Goal: Task Accomplishment & Management: Use online tool/utility

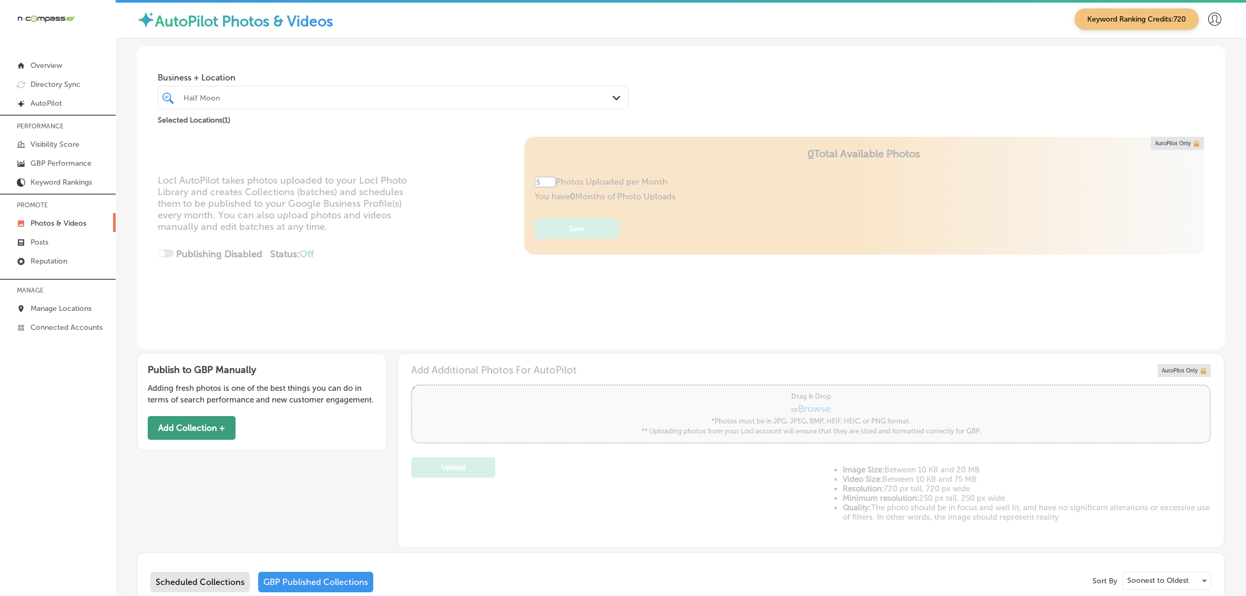
click at [192, 440] on button "Add Collection +" at bounding box center [192, 428] width 88 height 24
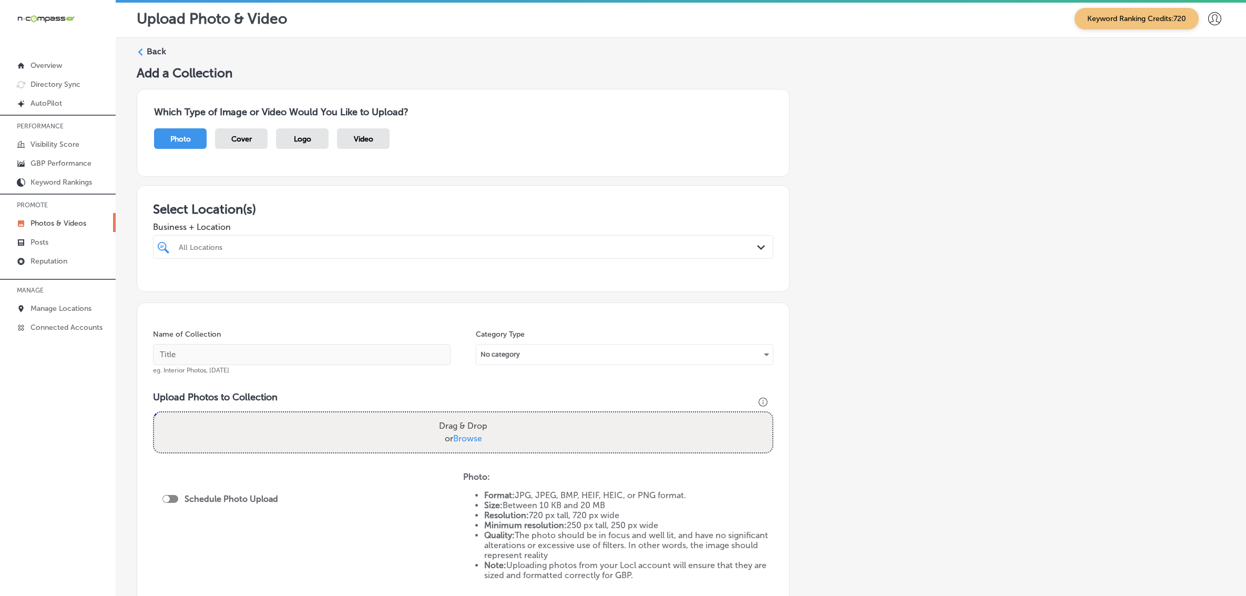
click at [390, 247] on div "All Locations" at bounding box center [468, 246] width 579 height 9
click at [233, 297] on div "Half Moon [STREET_ADDRESS][US_STATE] [STREET_ADDRESS][US_STATE]" at bounding box center [463, 287] width 620 height 21
type input "half moo"
click at [789, 337] on div "Add a Collection Which Type of Image or Video Would You Like to Upload? Photo C…" at bounding box center [681, 367] width 1088 height 604
click at [211, 355] on input "text" at bounding box center [302, 354] width 298 height 21
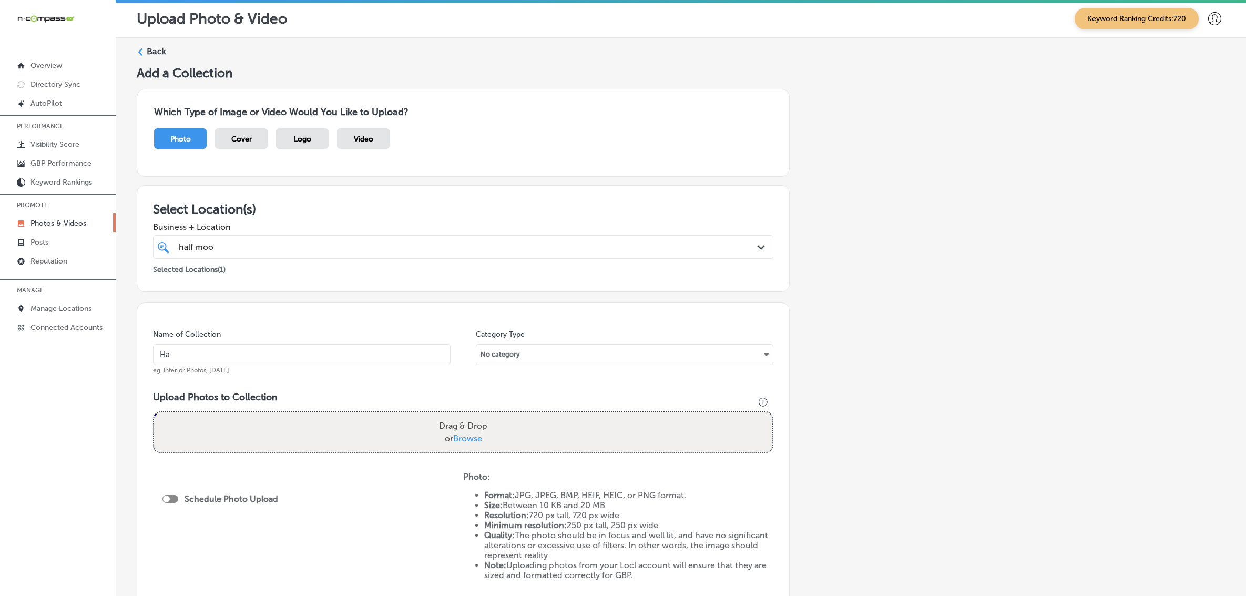
type input "Half-Moon-Bar-&-Grill"
click at [211, 355] on input "Half-Moon-Bar-&-Grill" at bounding box center [302, 354] width 298 height 21
click at [1057, 317] on div "Add a Collection Which Type of Image or Video Would You Like to Upload? Photo C…" at bounding box center [681, 367] width 1088 height 604
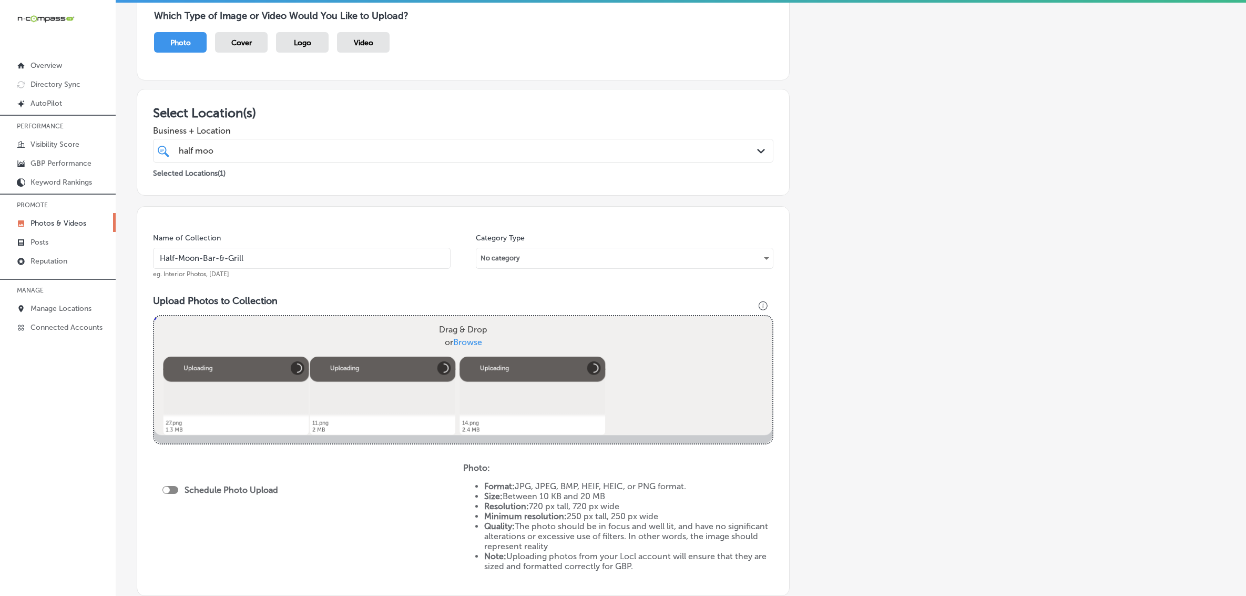
scroll to position [197, 0]
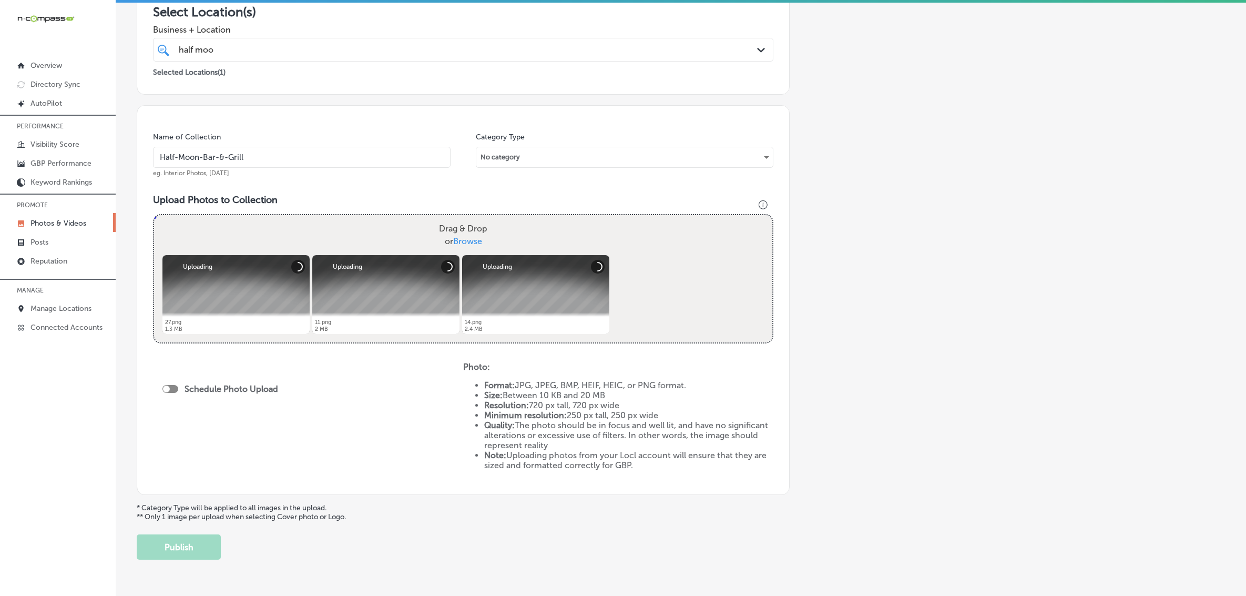
click at [177, 386] on div at bounding box center [170, 389] width 16 height 8
checkbox input "true"
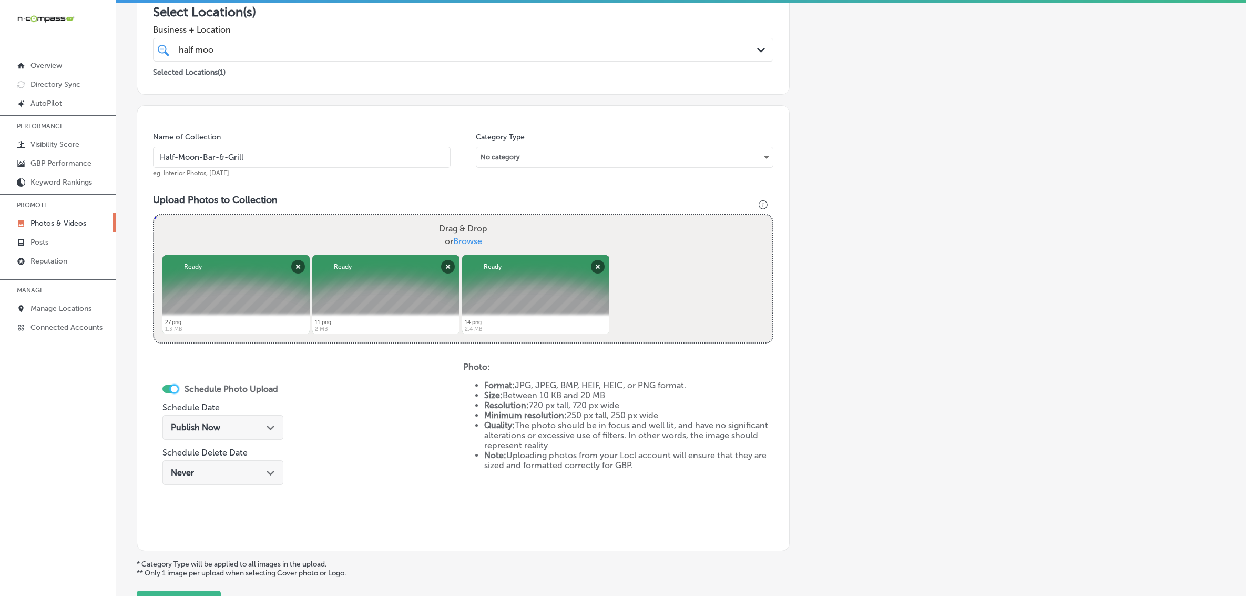
click at [262, 430] on div "Publish Now Path Created with Sketch." at bounding box center [223, 427] width 104 height 10
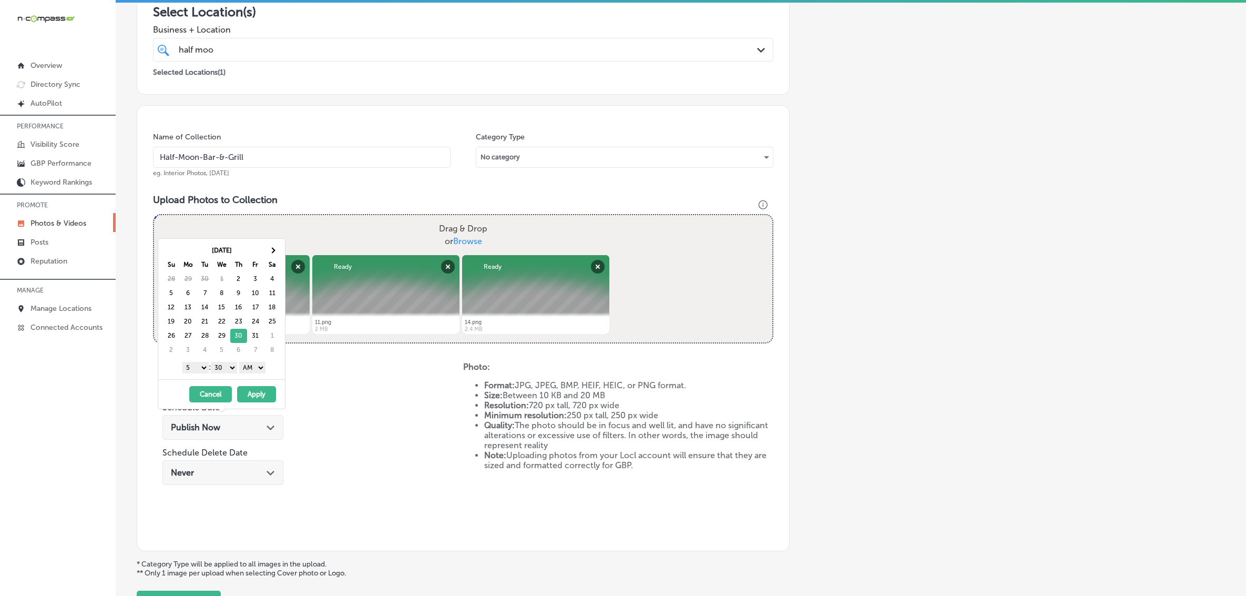
click at [195, 371] on select "1 2 3 4 5 6 7 8 9 10 11 12" at bounding box center [195, 368] width 26 height 12
click at [226, 370] on select "00 10 20 30 40 50" at bounding box center [224, 368] width 26 height 12
click at [266, 363] on select "AM PM" at bounding box center [252, 368] width 26 height 12
click at [254, 392] on button "Apply" at bounding box center [256, 394] width 39 height 16
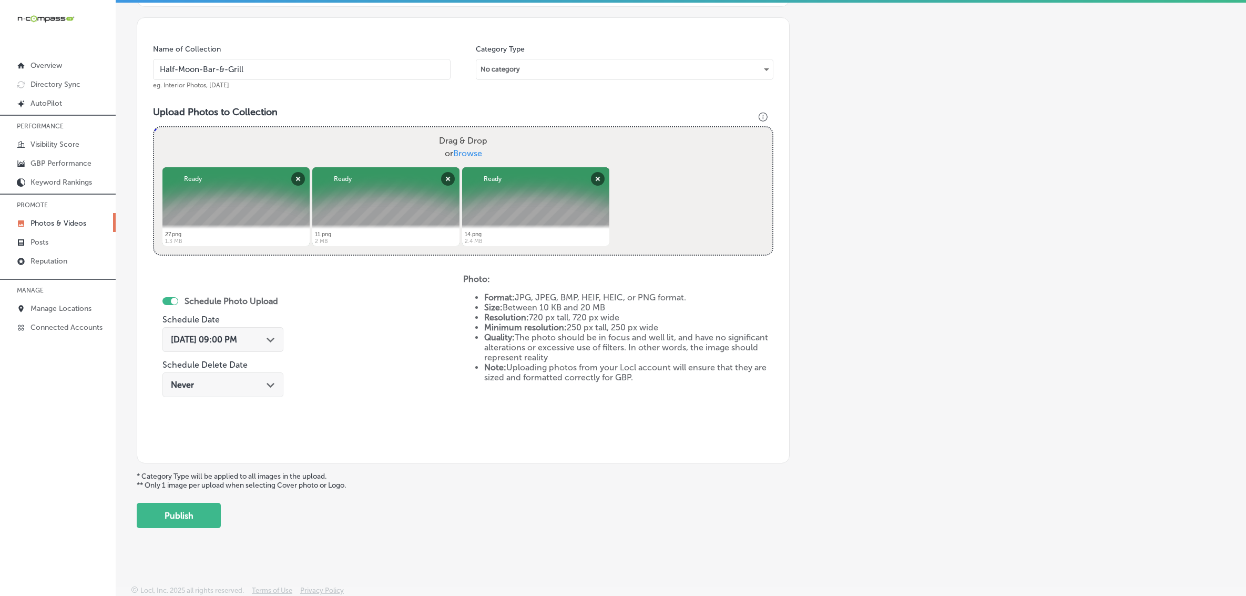
scroll to position [288, 0]
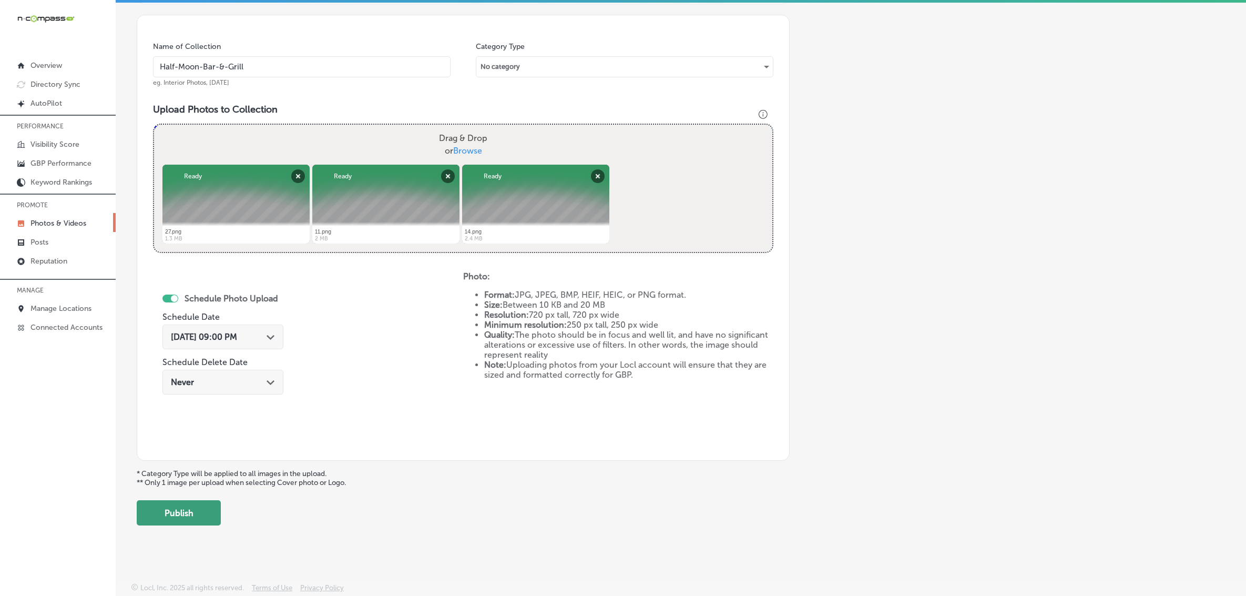
click at [189, 518] on button "Publish" at bounding box center [179, 512] width 84 height 25
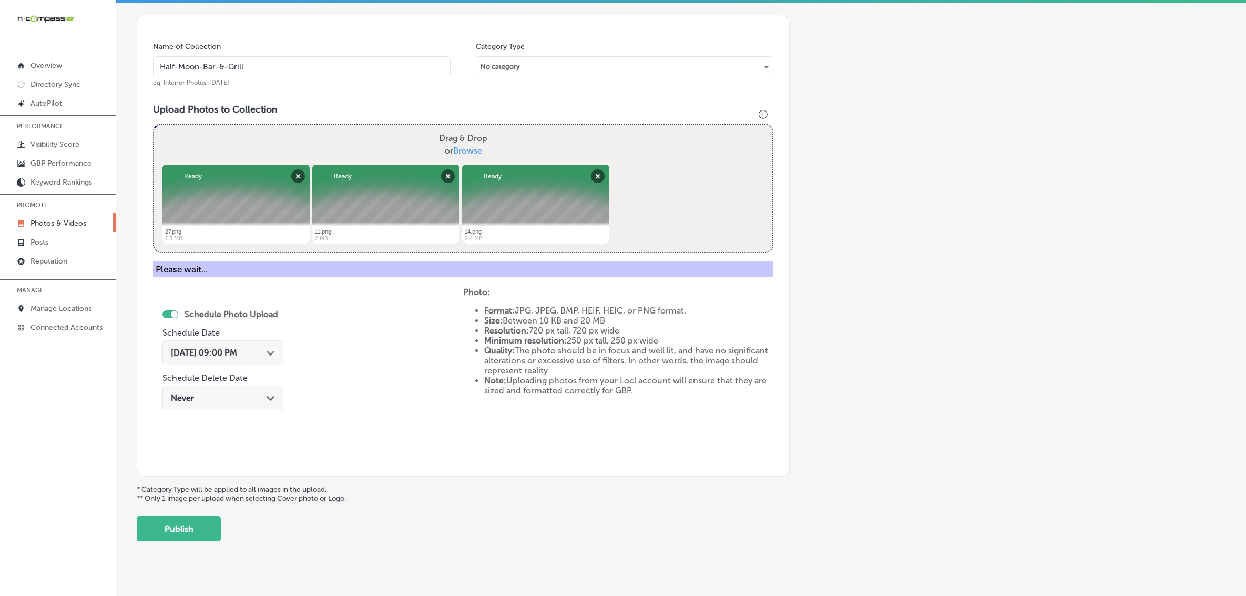
scroll to position [156, 0]
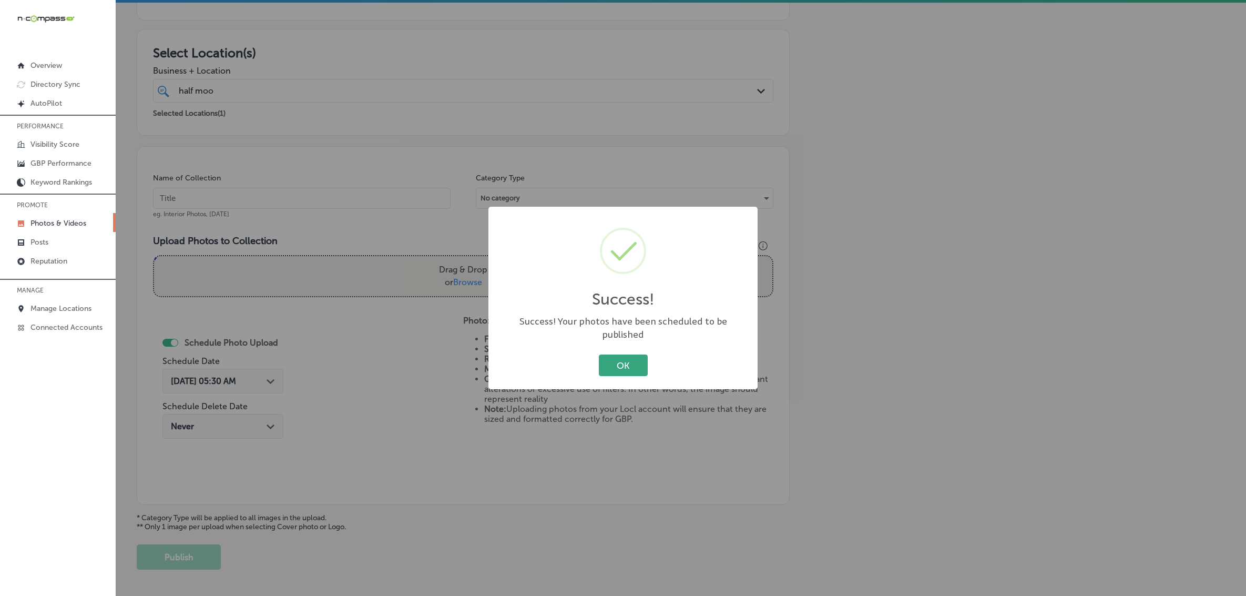
click at [629, 361] on button "OK" at bounding box center [623, 365] width 49 height 22
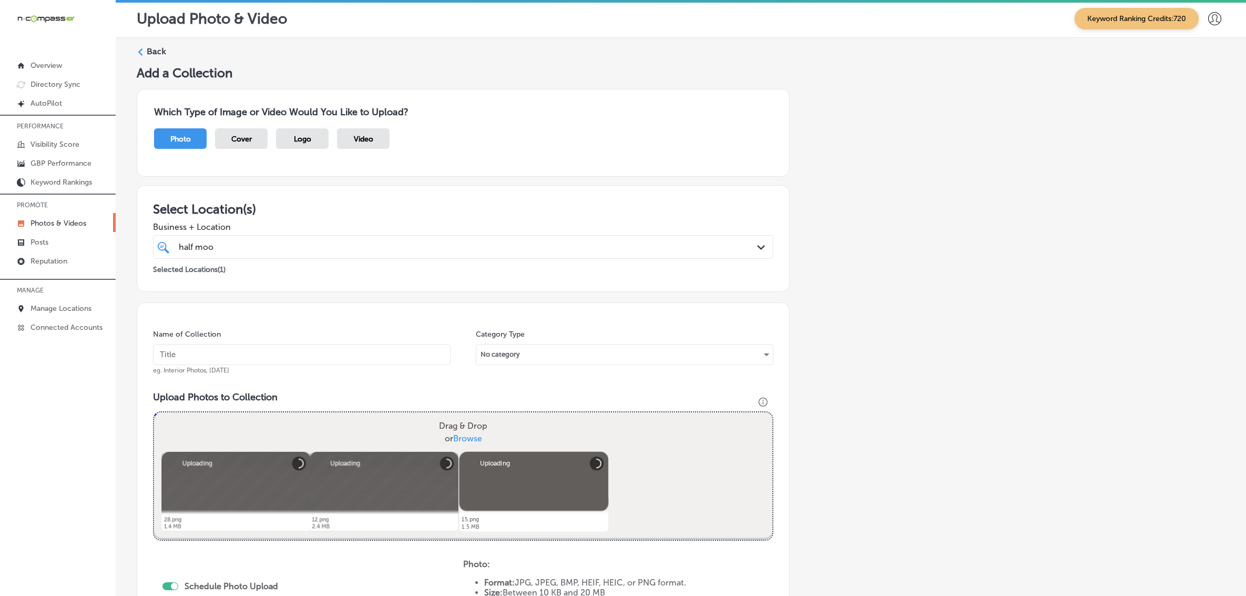
scroll to position [66, 0]
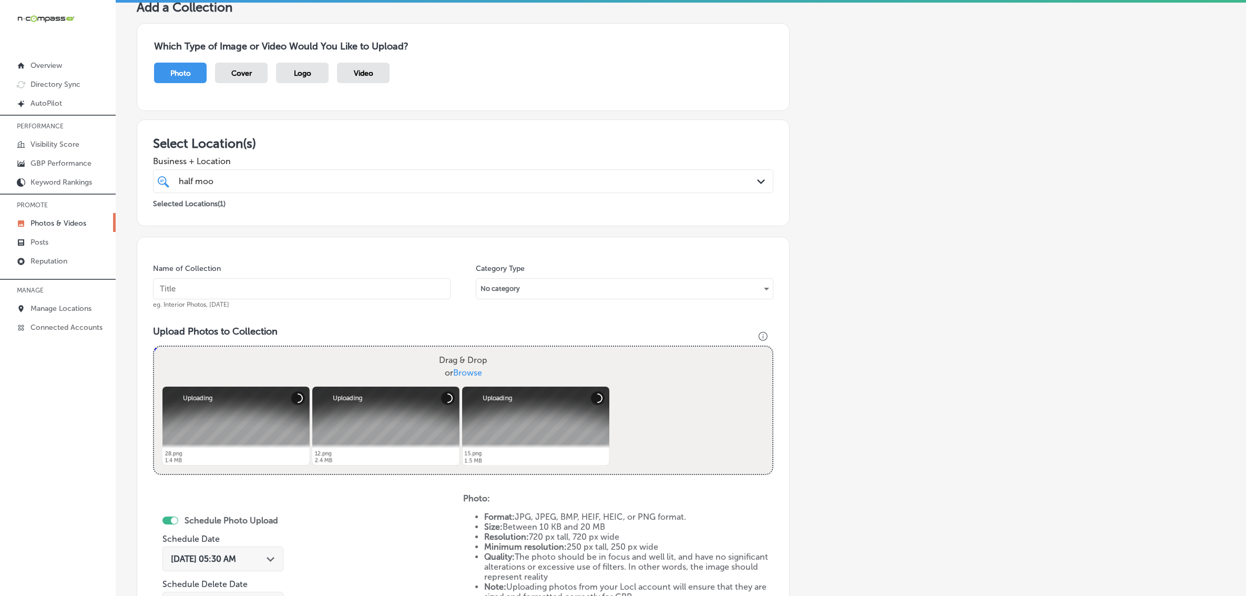
click at [324, 298] on input "text" at bounding box center [302, 288] width 298 height 21
paste input "Half-Moon-Bar-&-Grill"
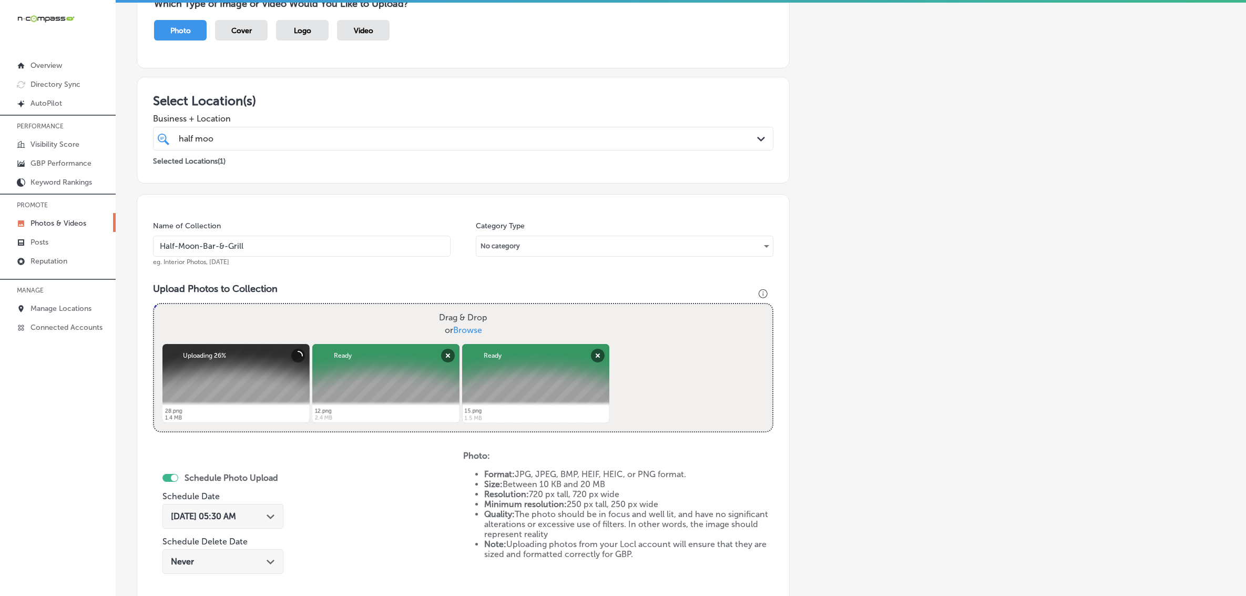
scroll to position [131, 0]
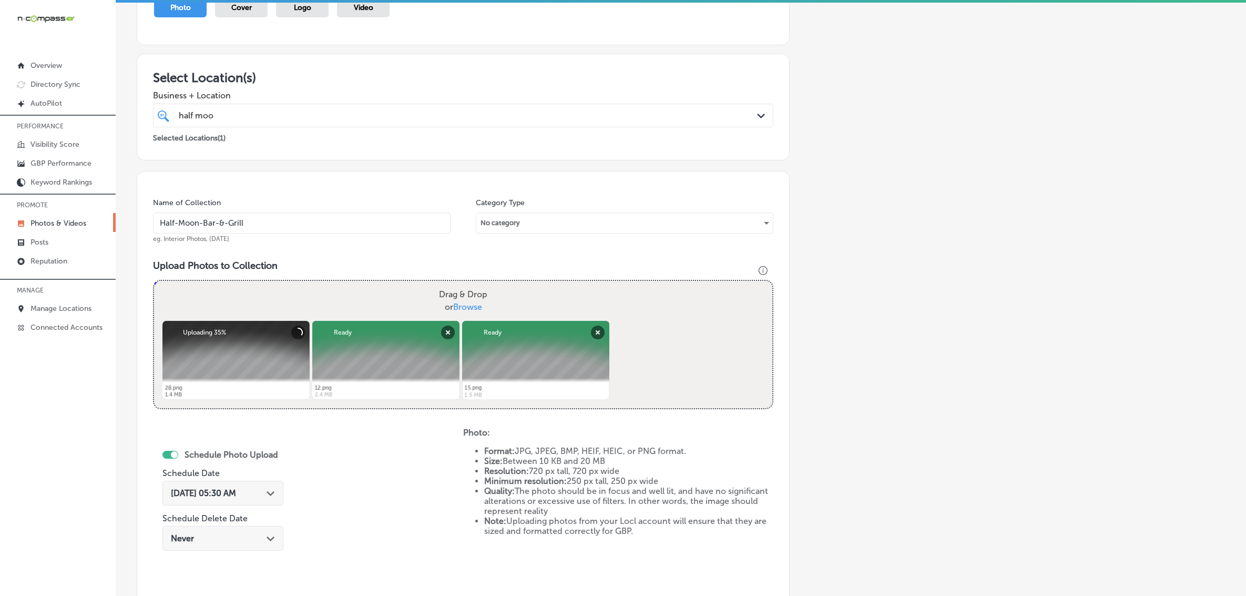
type input "Half-Moon-Bar-&-Grill"
click at [262, 495] on div "[DATE] 05:30 AM Path Created with Sketch." at bounding box center [223, 493] width 104 height 10
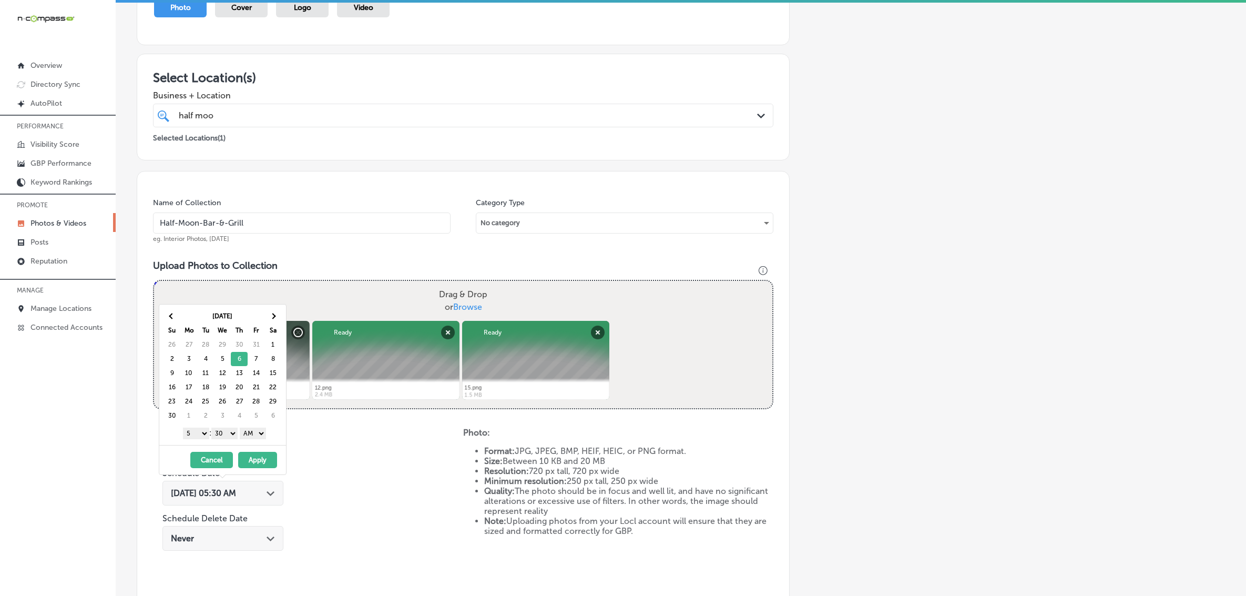
click at [200, 435] on select "1 2 3 4 5 6 7 8 9 10 11 12" at bounding box center [196, 433] width 26 height 12
click at [227, 433] on select "00 10 20 30 40 50" at bounding box center [224, 433] width 26 height 12
click at [227, 439] on select "00 10 20 30 40 50" at bounding box center [224, 433] width 26 height 12
click at [229, 435] on select "00 10 20 30 40 50" at bounding box center [224, 433] width 26 height 12
click at [259, 437] on select "AM PM" at bounding box center [253, 433] width 26 height 12
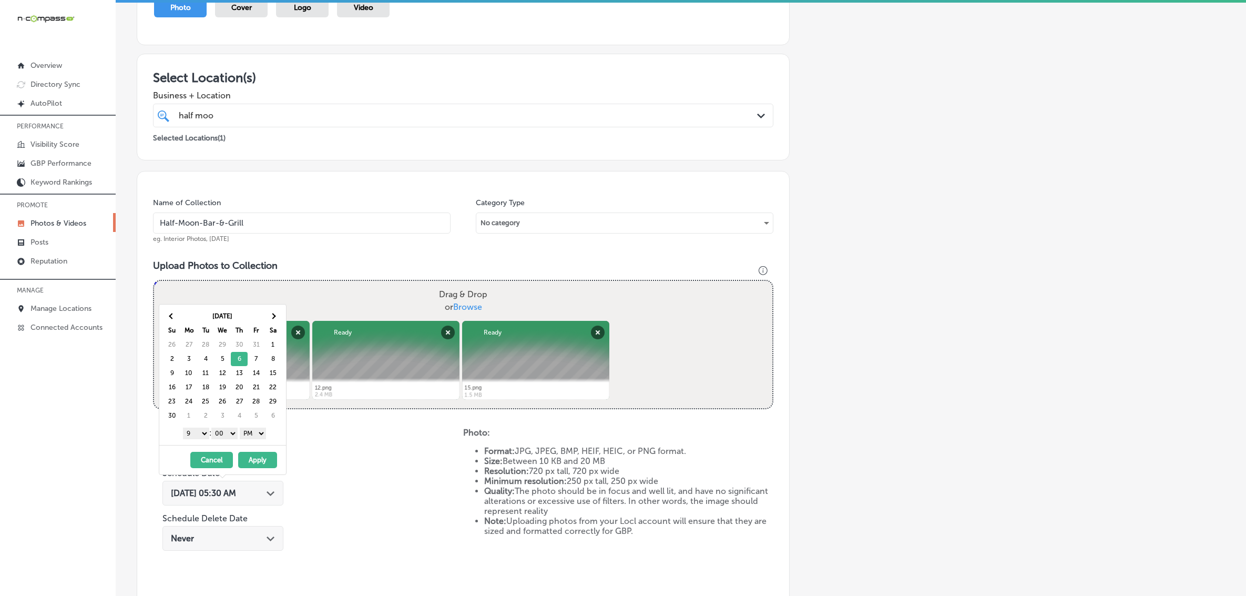
click at [252, 459] on button "Apply" at bounding box center [257, 460] width 39 height 16
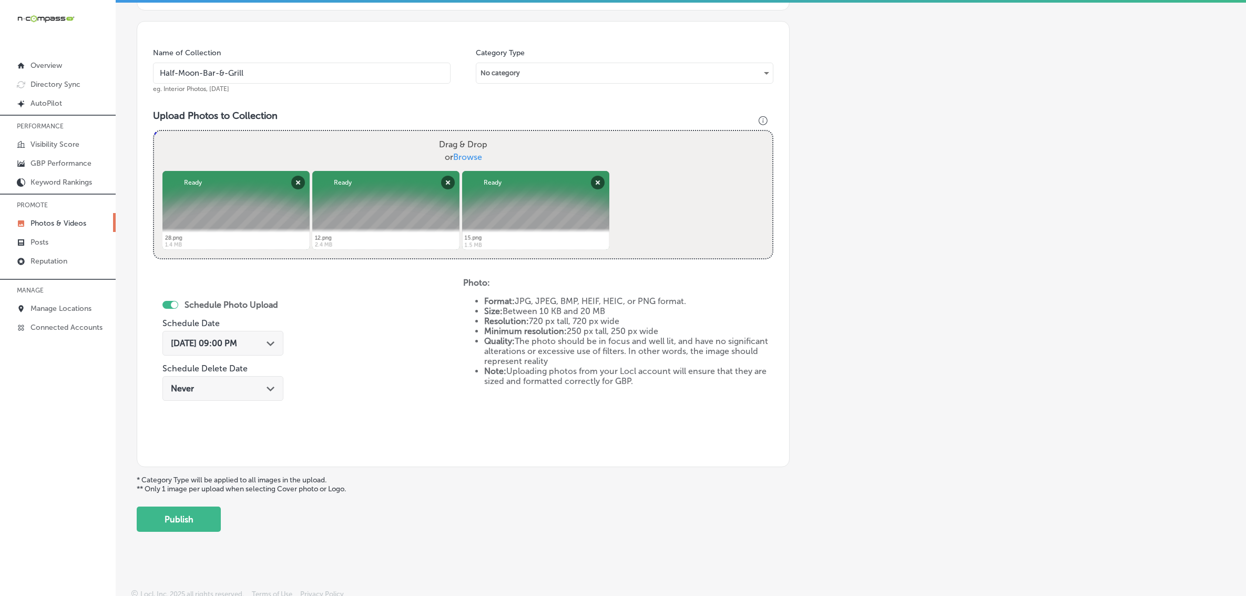
scroll to position [288, 0]
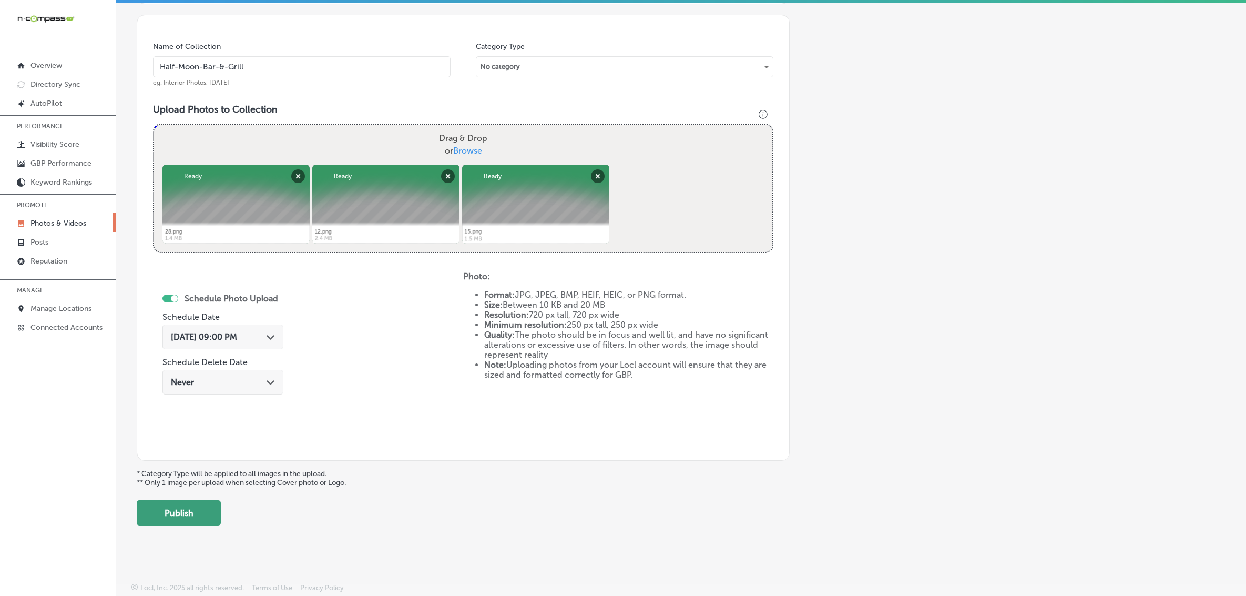
click at [206, 518] on button "Publish" at bounding box center [179, 512] width 84 height 25
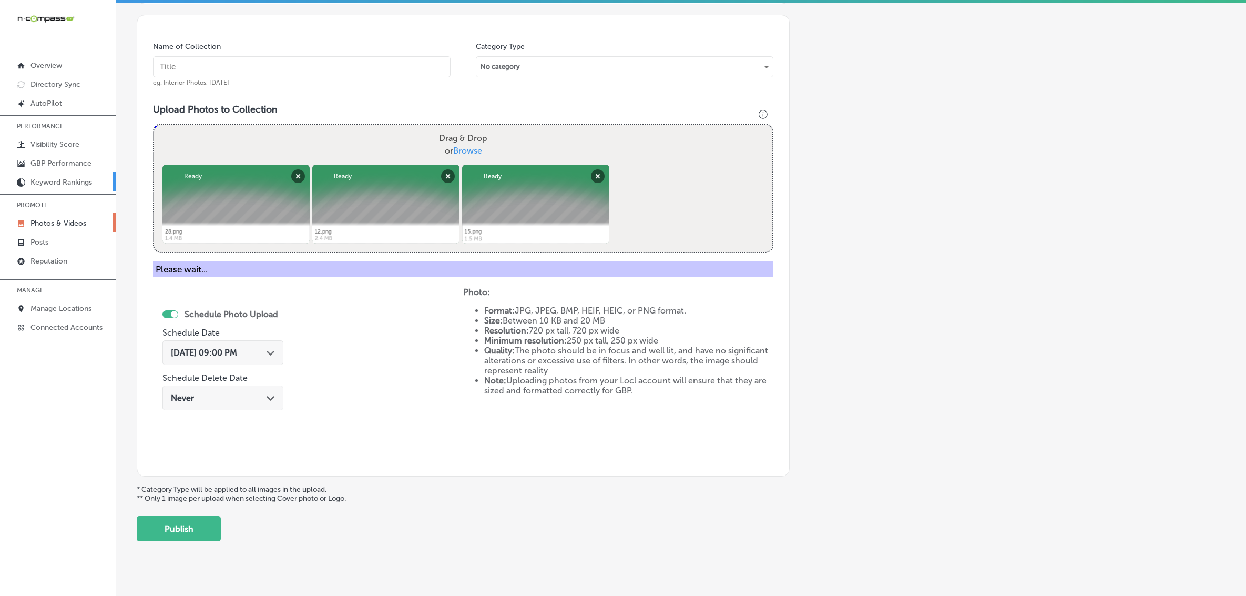
scroll to position [200, 0]
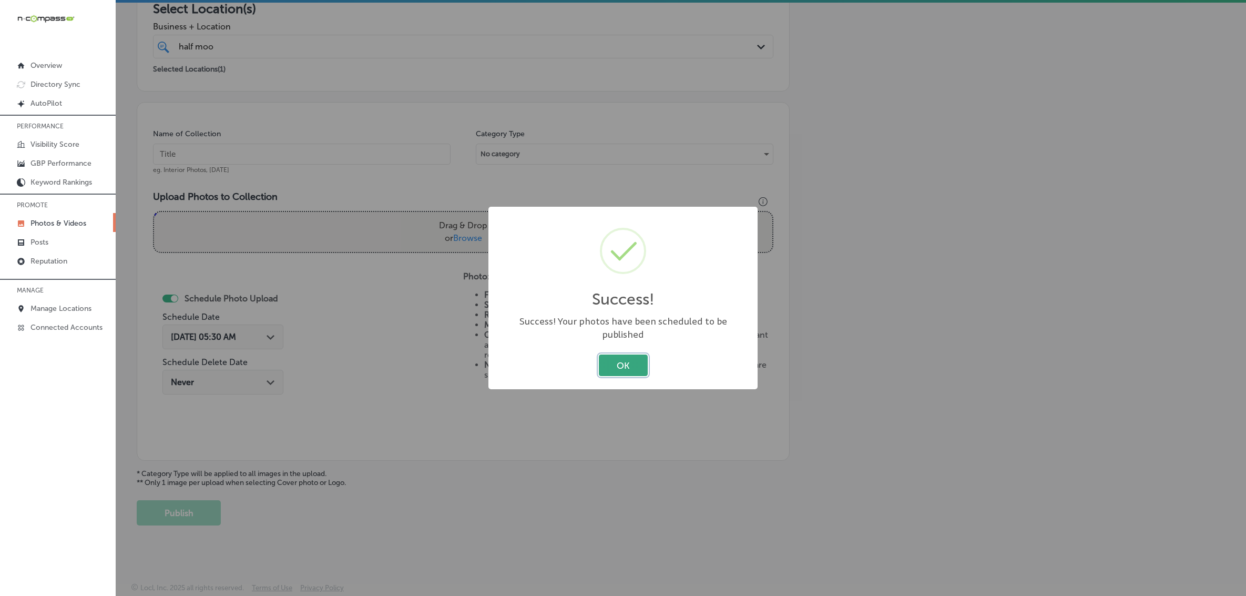
drag, startPoint x: 636, startPoint y: 361, endPoint x: 628, endPoint y: 366, distance: 9.5
click at [636, 361] on button "OK" at bounding box center [623, 365] width 49 height 22
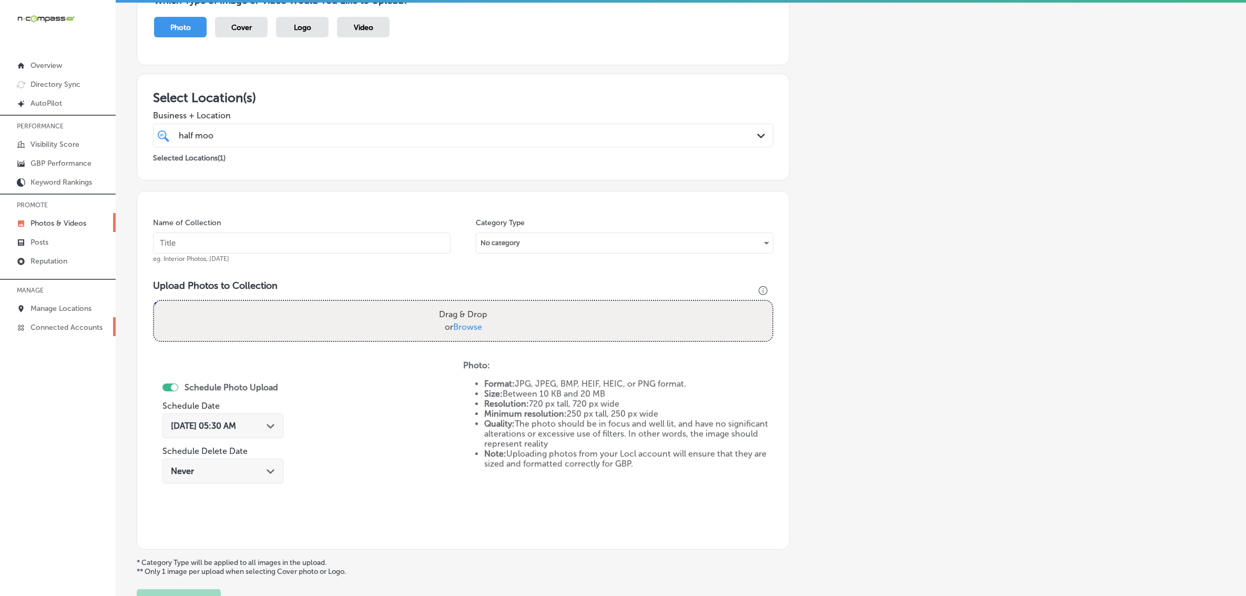
scroll to position [69, 0]
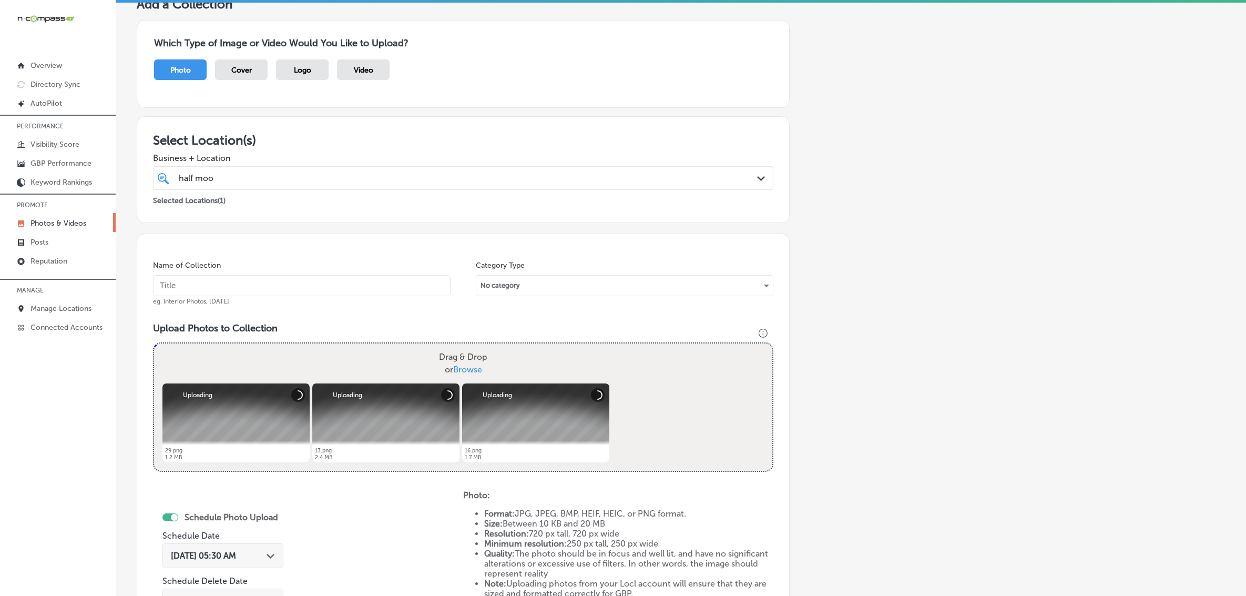
click at [352, 300] on div "Name of Collection eg. Interior Photos, [DATE]" at bounding box center [302, 282] width 298 height 45
click at [352, 291] on input "text" at bounding box center [302, 285] width 298 height 21
paste input "Half-Moon-Bar-&-Grill"
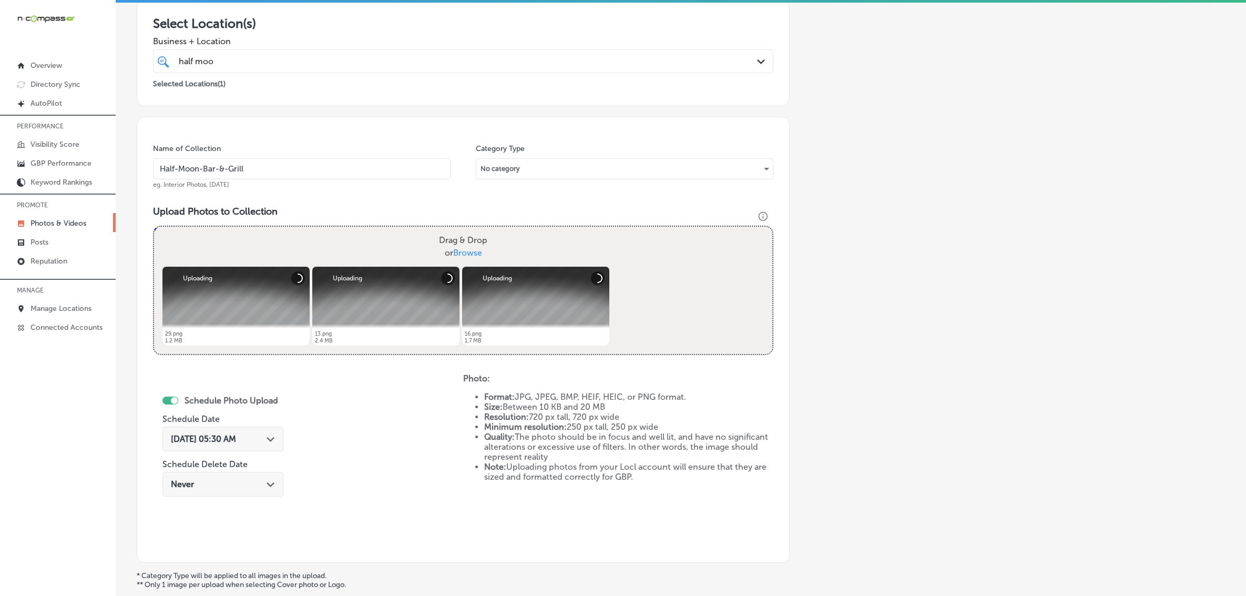
scroll to position [288, 0]
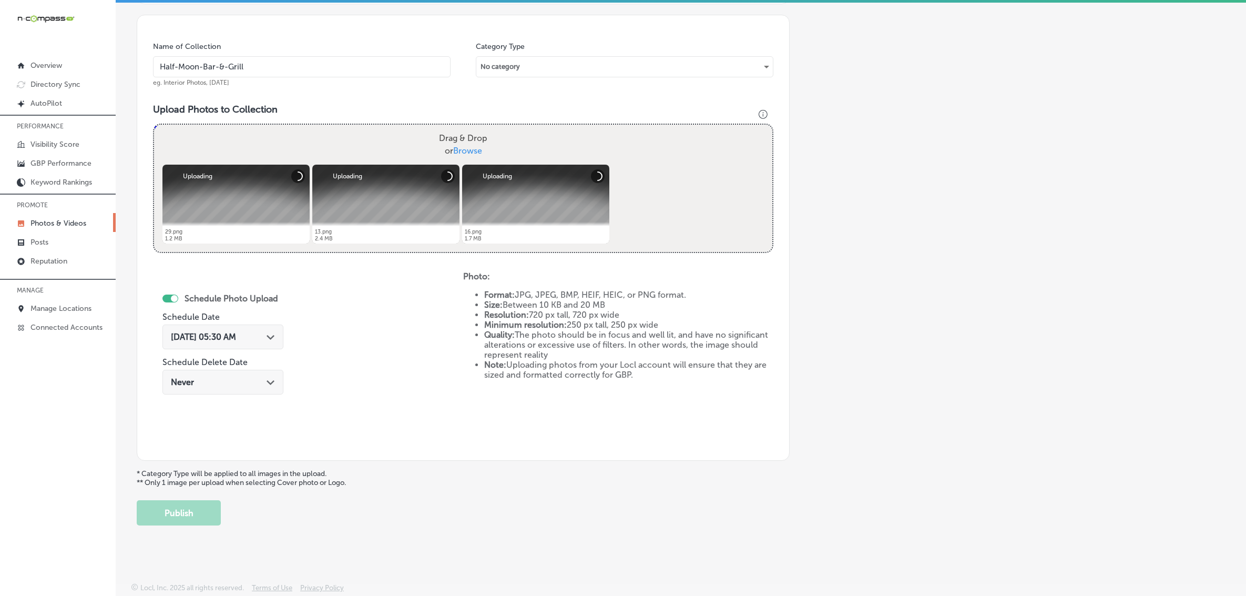
type input "Half-Moon-Bar-&-Grill"
click at [269, 335] on icon "Path Created with Sketch." at bounding box center [271, 337] width 8 height 5
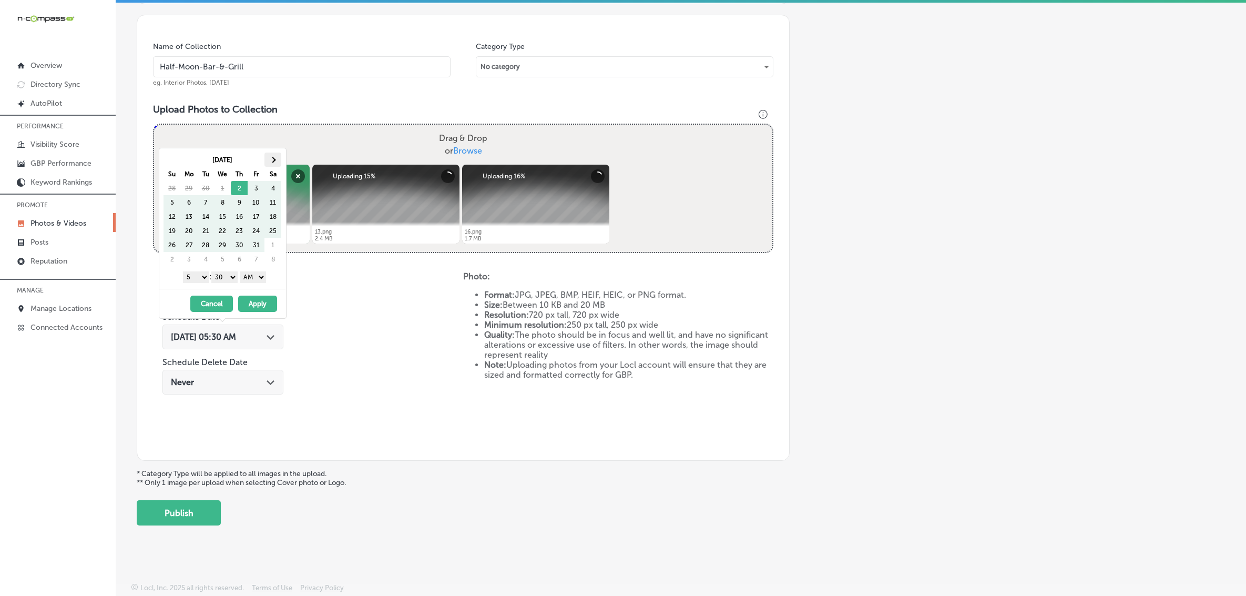
click at [276, 156] on th at bounding box center [272, 159] width 17 height 14
click at [190, 278] on select "1 2 3 4 5 6 7 8 9 10 11 12" at bounding box center [196, 277] width 26 height 12
click at [221, 279] on select "00 10 20 30 40 50" at bounding box center [224, 277] width 26 height 12
click at [252, 272] on select "AM PM" at bounding box center [253, 277] width 26 height 12
click at [263, 311] on button "Apply" at bounding box center [257, 304] width 39 height 16
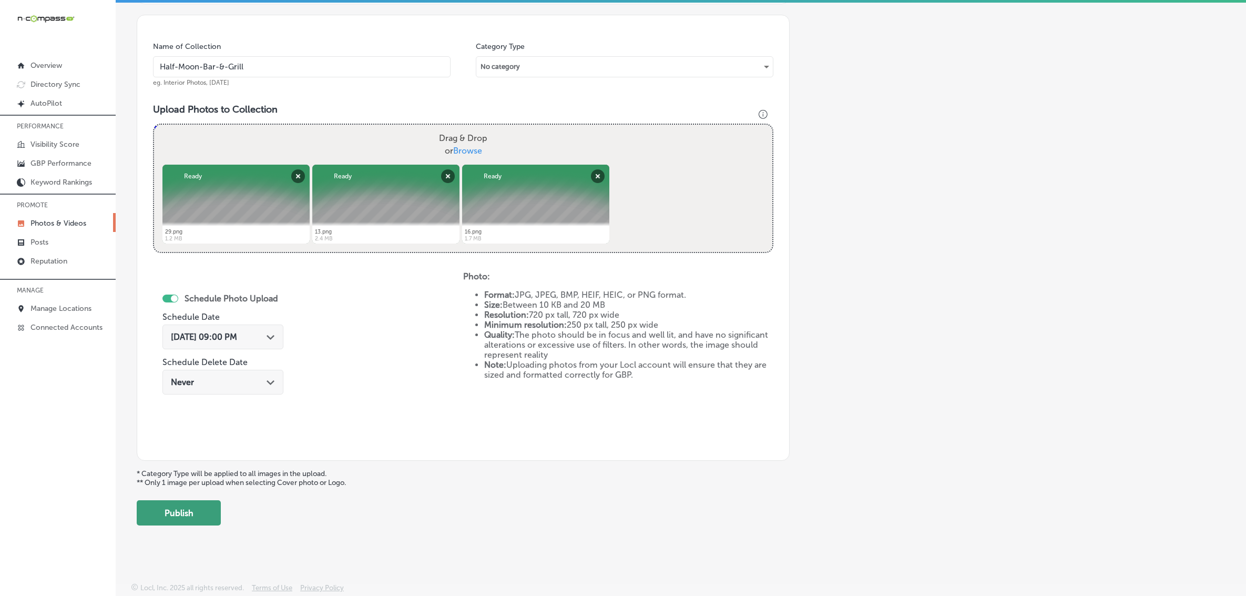
click at [204, 506] on button "Publish" at bounding box center [179, 512] width 84 height 25
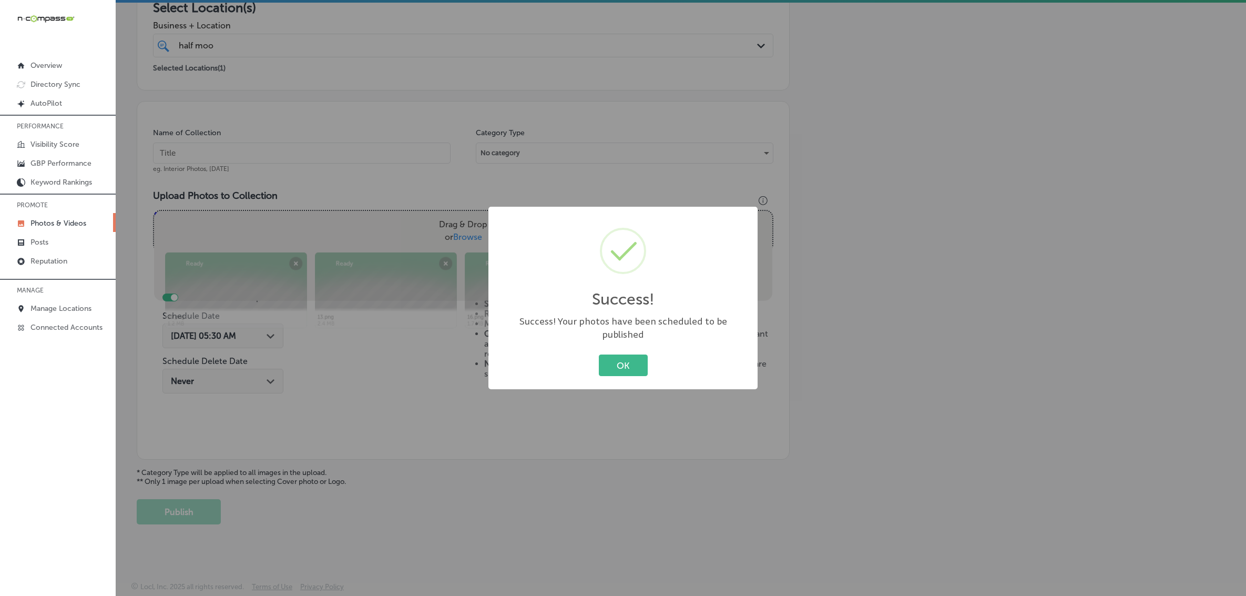
scroll to position [200, 0]
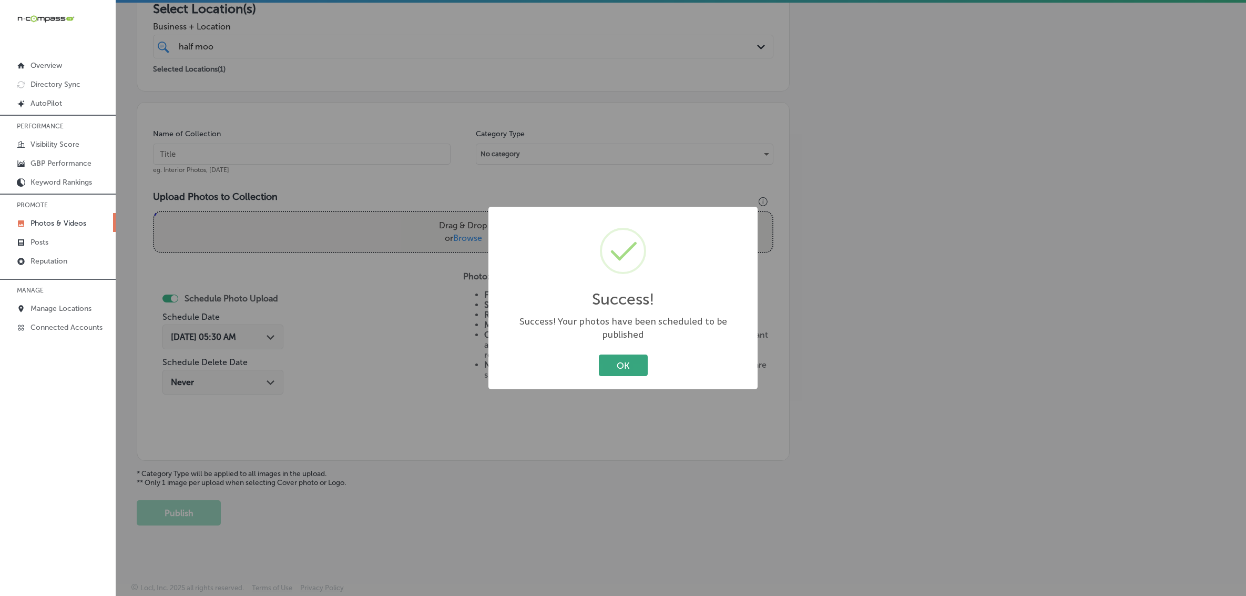
click at [601, 362] on button "OK" at bounding box center [623, 365] width 49 height 22
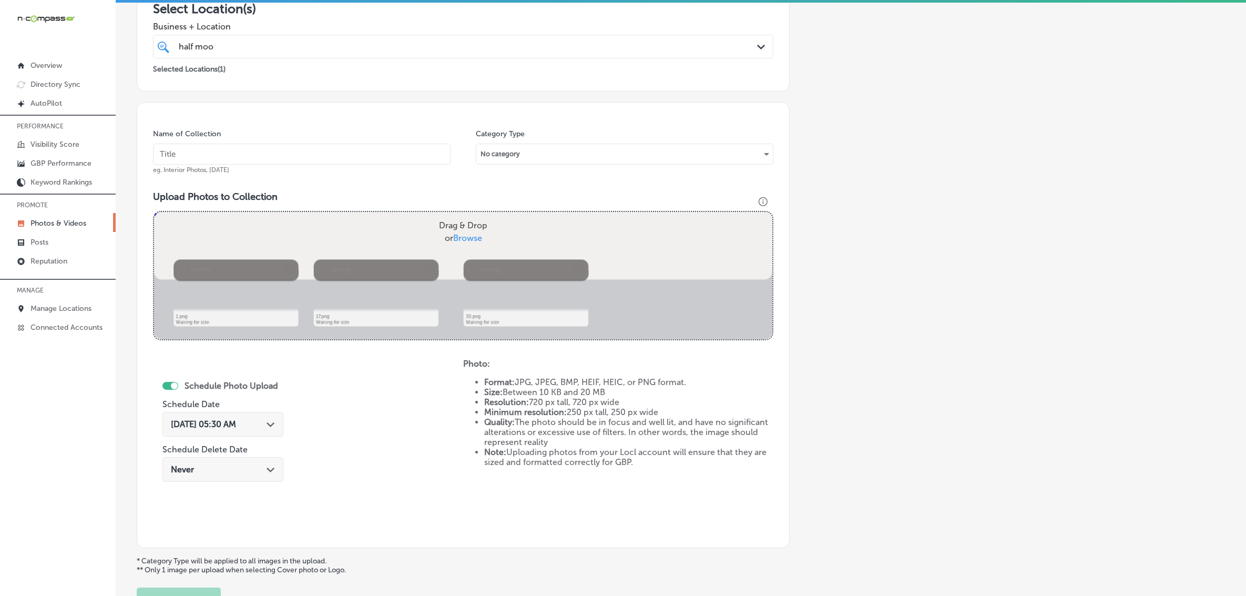
scroll to position [77, 0]
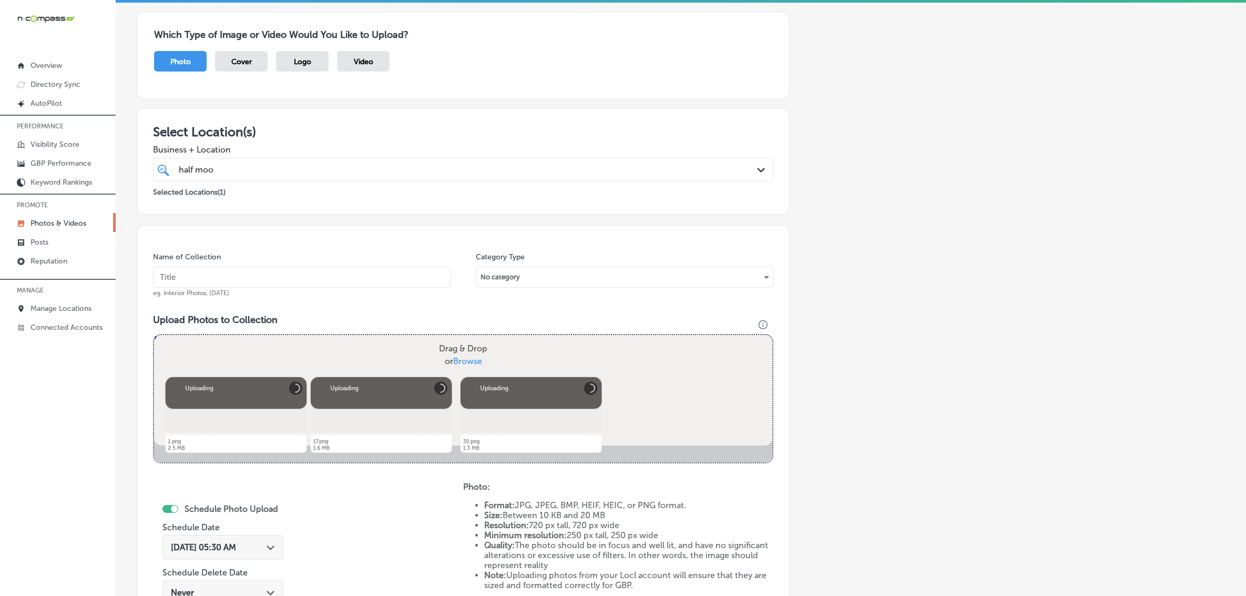
click at [408, 284] on input "text" at bounding box center [302, 277] width 298 height 21
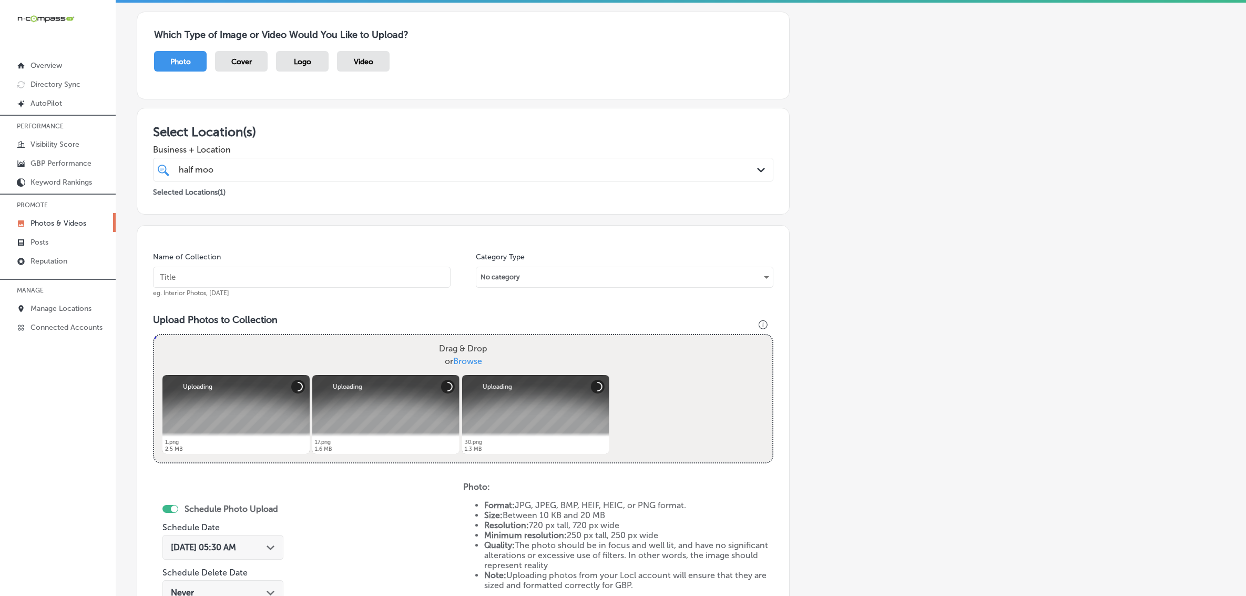
paste input "Half-Moon-Bar-&-Grill"
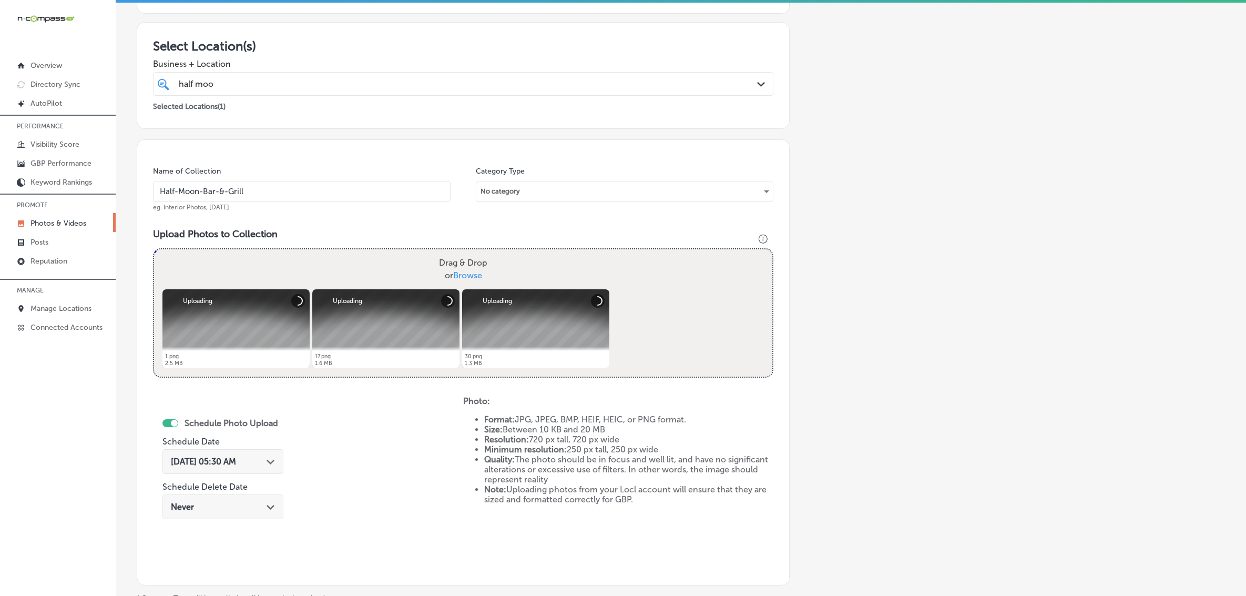
scroll to position [288, 0]
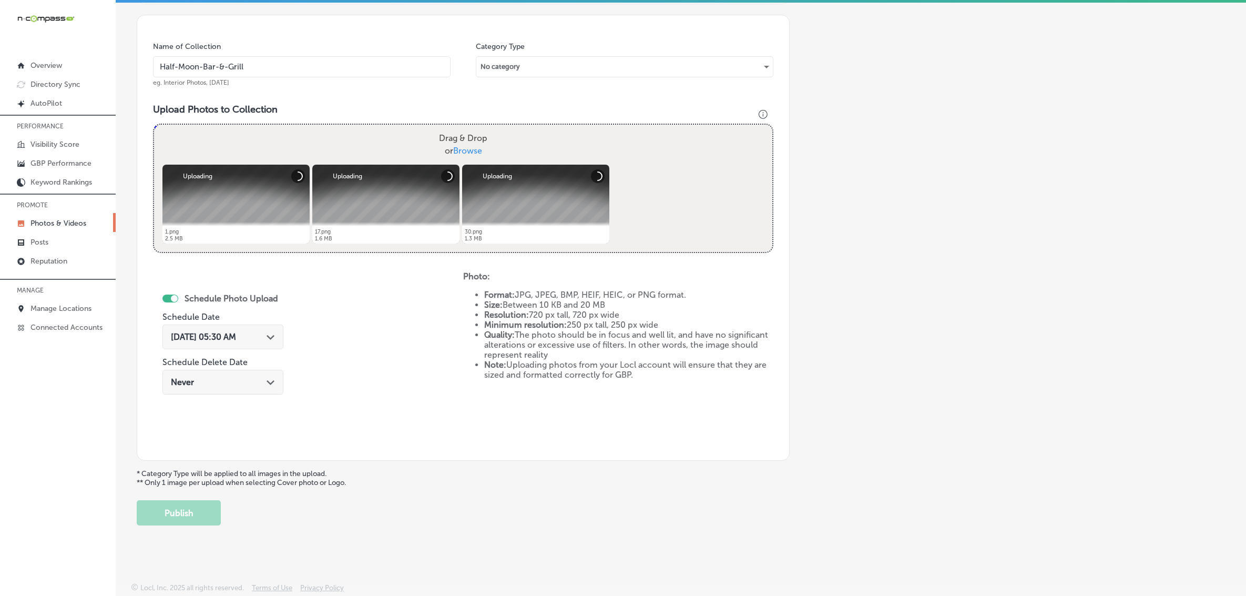
type input "Half-Moon-Bar-&-Grill"
click at [270, 335] on icon "Path Created with Sketch." at bounding box center [271, 337] width 8 height 5
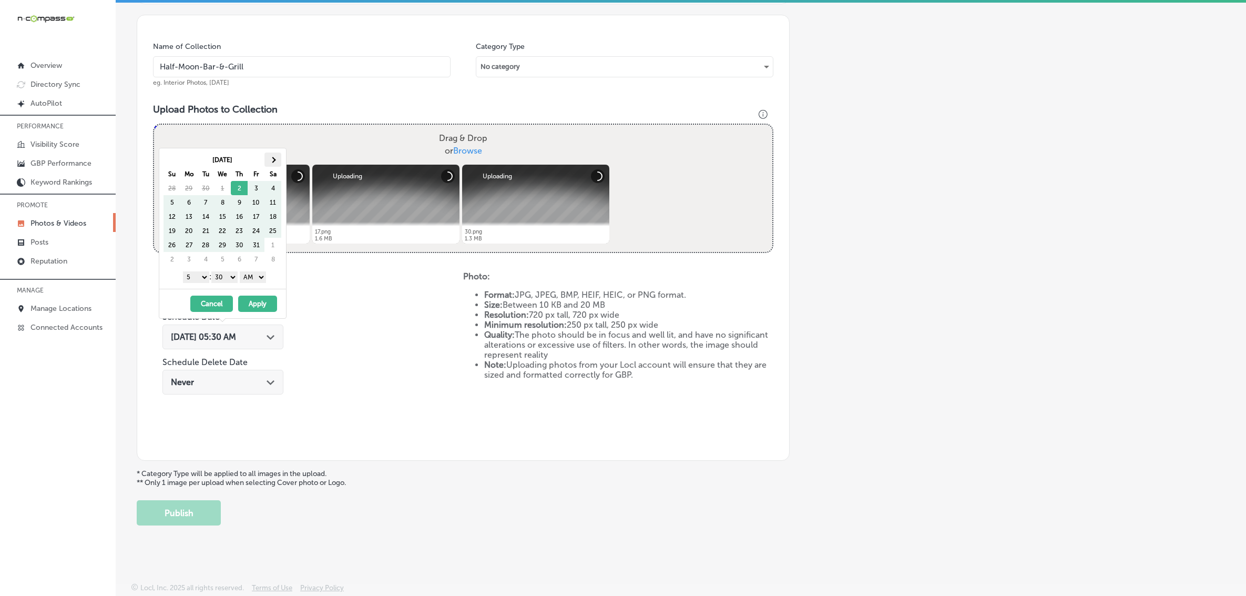
click at [277, 157] on th at bounding box center [272, 159] width 17 height 14
click at [198, 277] on select "1 2 3 4 5 6 7 8 9 10 11 12" at bounding box center [196, 277] width 26 height 12
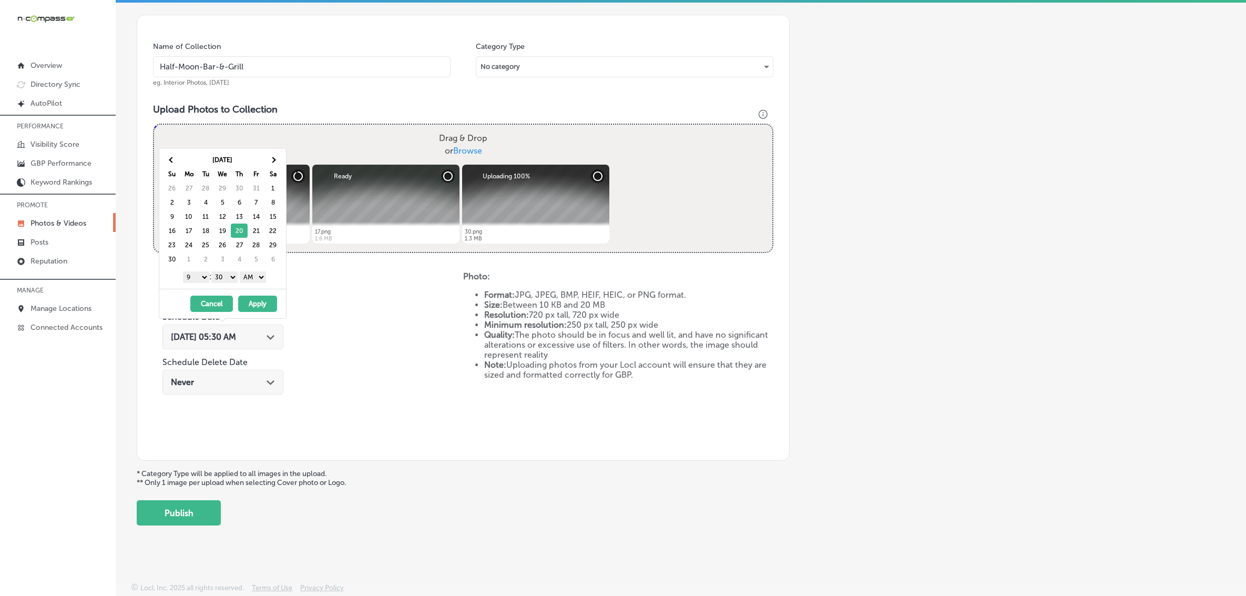
click at [226, 271] on div "1 2 3 4 5 6 7 8 9 10 11 12 : 00 10 20 30 40 50 AM PM" at bounding box center [225, 277] width 123 height 16
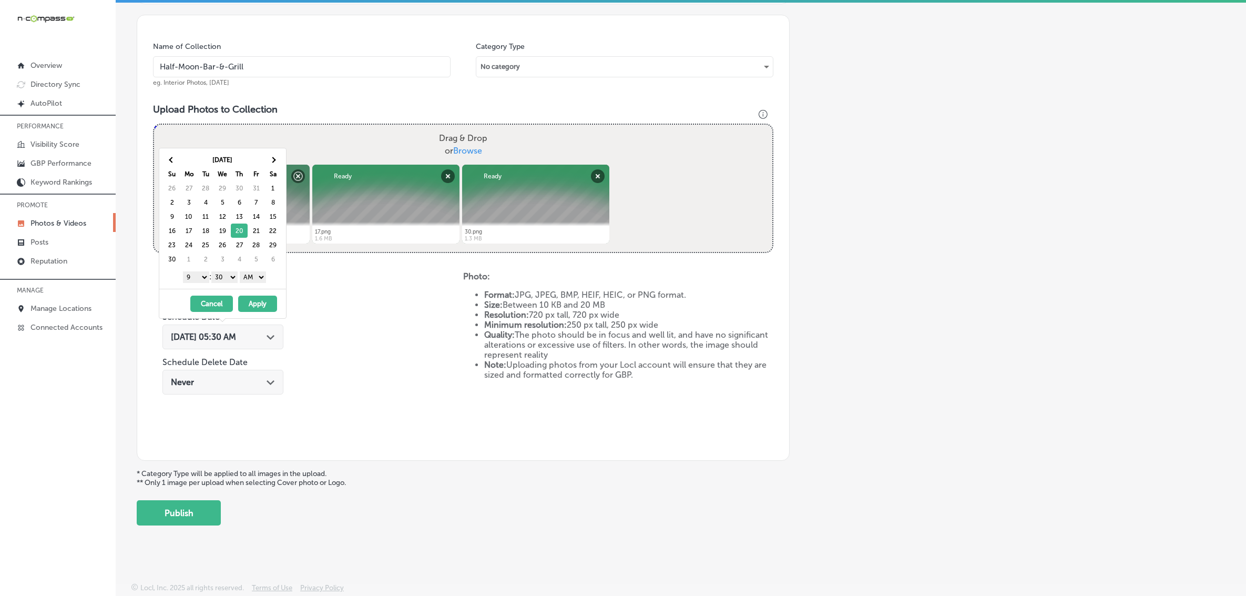
drag, startPoint x: 226, startPoint y: 277, endPoint x: 227, endPoint y: 282, distance: 5.3
click at [226, 277] on select "00 10 20 30 40 50" at bounding box center [224, 277] width 26 height 12
click at [252, 280] on select "AM PM" at bounding box center [253, 277] width 26 height 12
click at [251, 306] on button "Apply" at bounding box center [257, 304] width 39 height 16
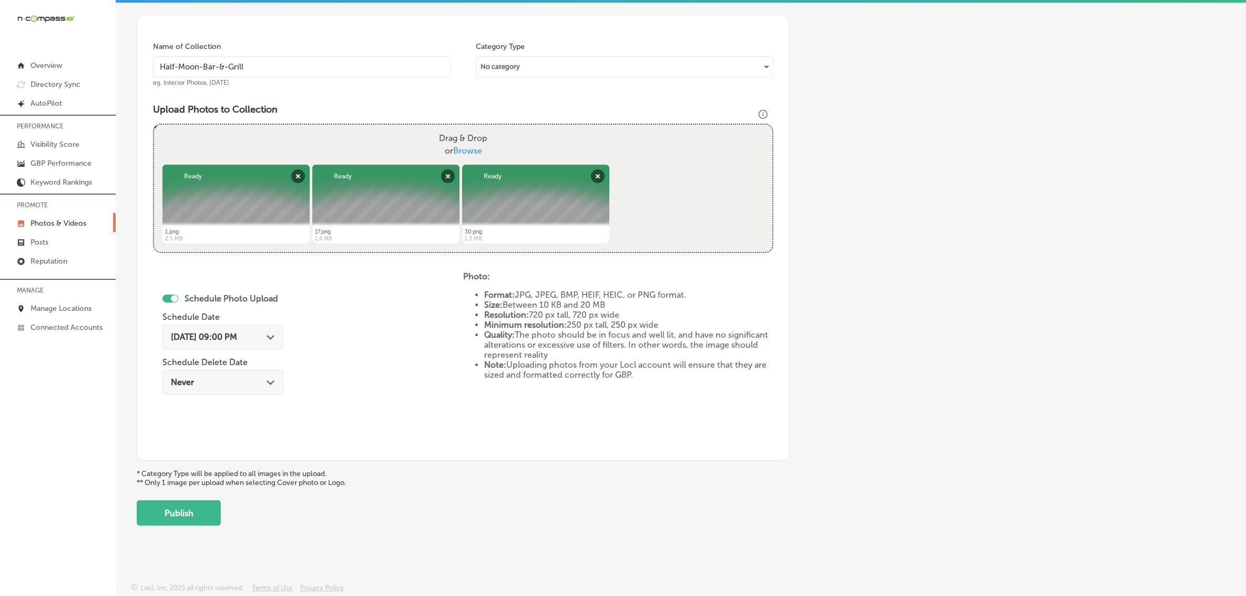
click at [195, 489] on div "Add a Collection Which Type of Image or Video Would You Like to Upload? Photo C…" at bounding box center [681, 152] width 1088 height 748
click at [192, 502] on button "Publish" at bounding box center [179, 512] width 84 height 25
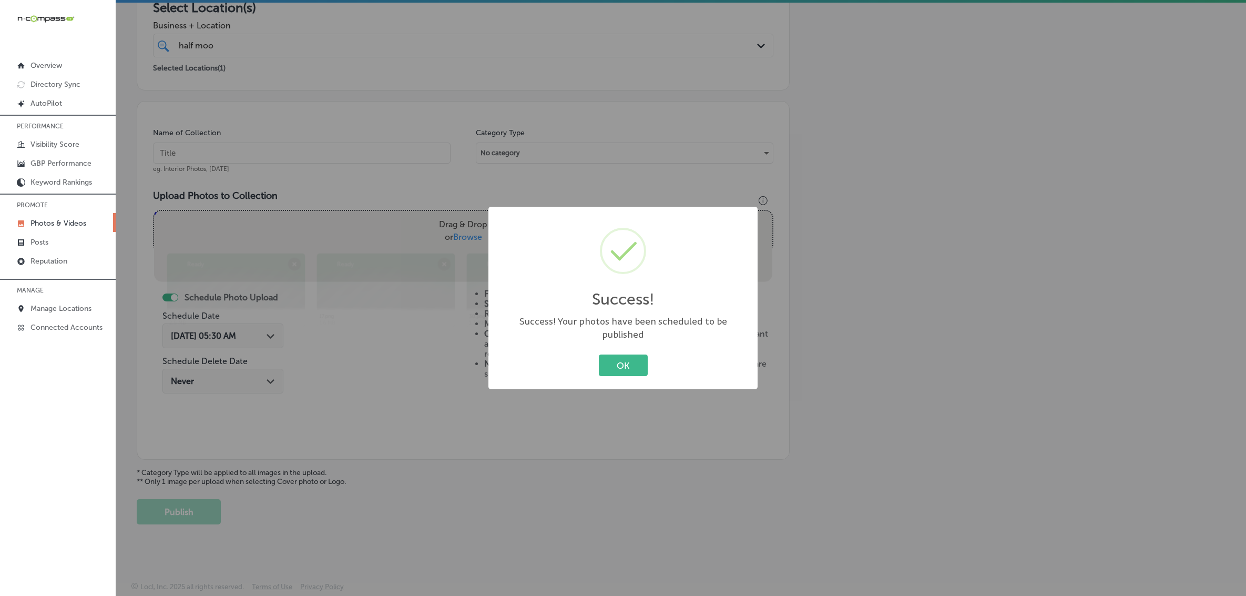
scroll to position [200, 0]
click at [599, 354] on button "OK" at bounding box center [623, 365] width 49 height 22
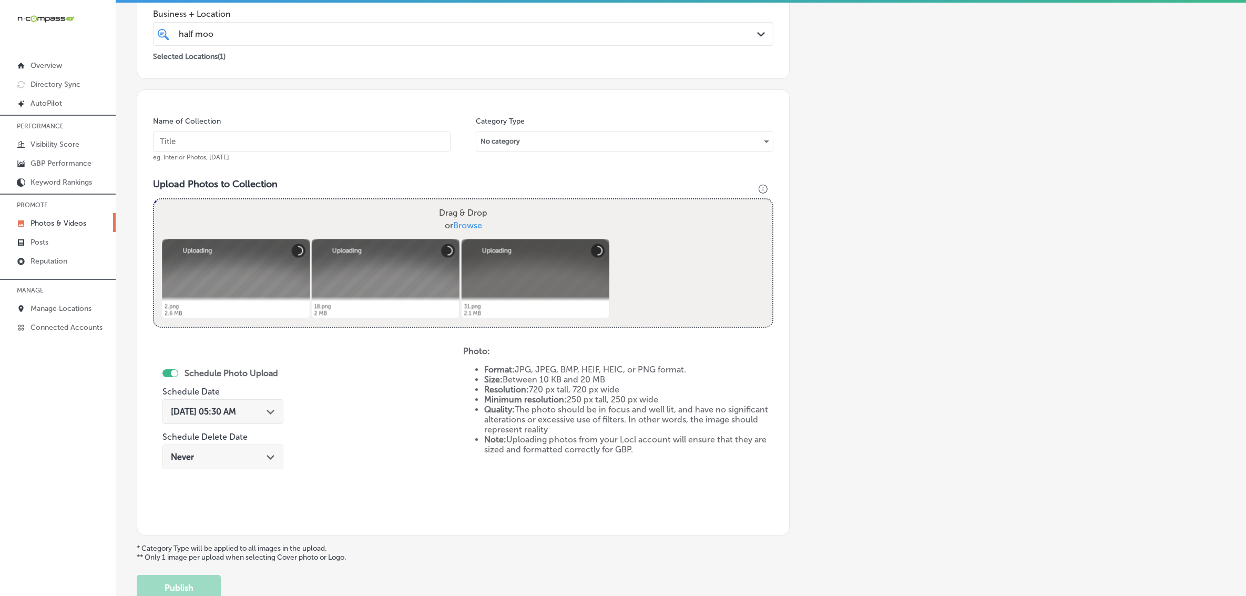
scroll to position [156, 0]
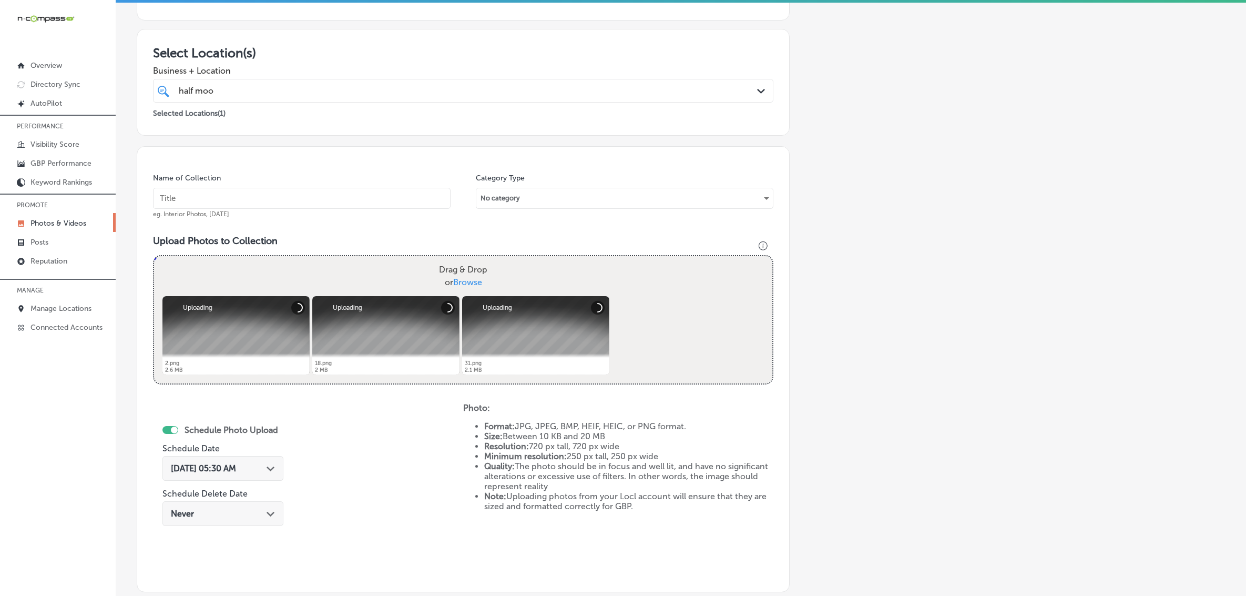
click at [312, 195] on input "text" at bounding box center [302, 198] width 298 height 21
paste input "Half-Moon-Bar-&-Grill"
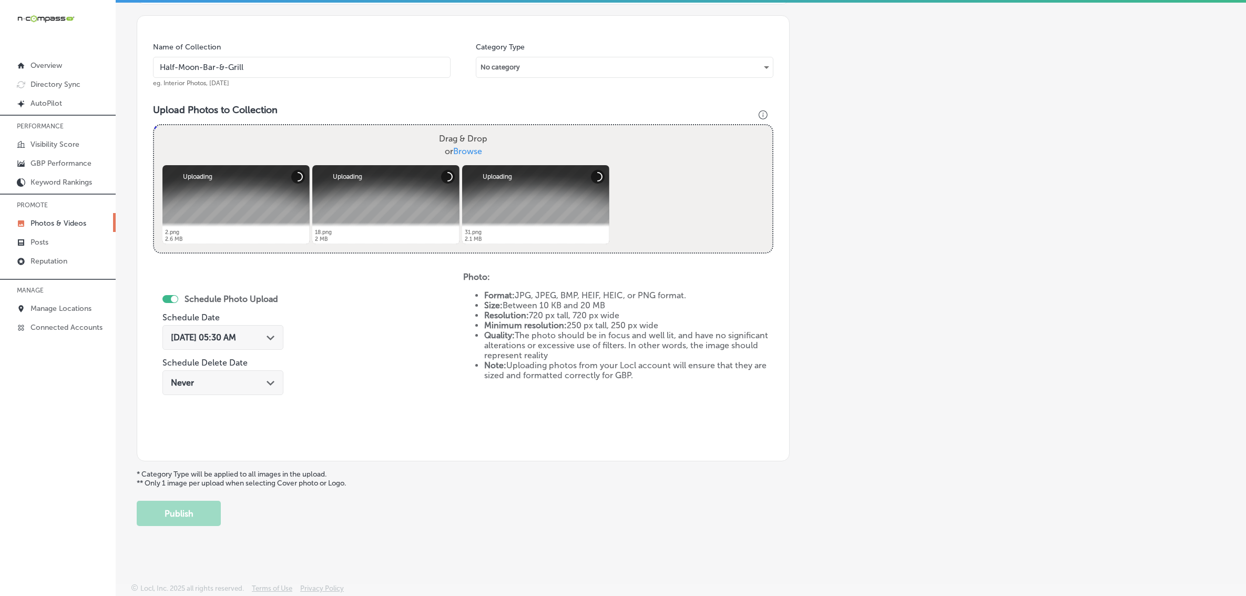
scroll to position [288, 0]
type input "Half-Moon-Bar-&-Grill"
click at [269, 337] on polygon at bounding box center [271, 337] width 8 height 5
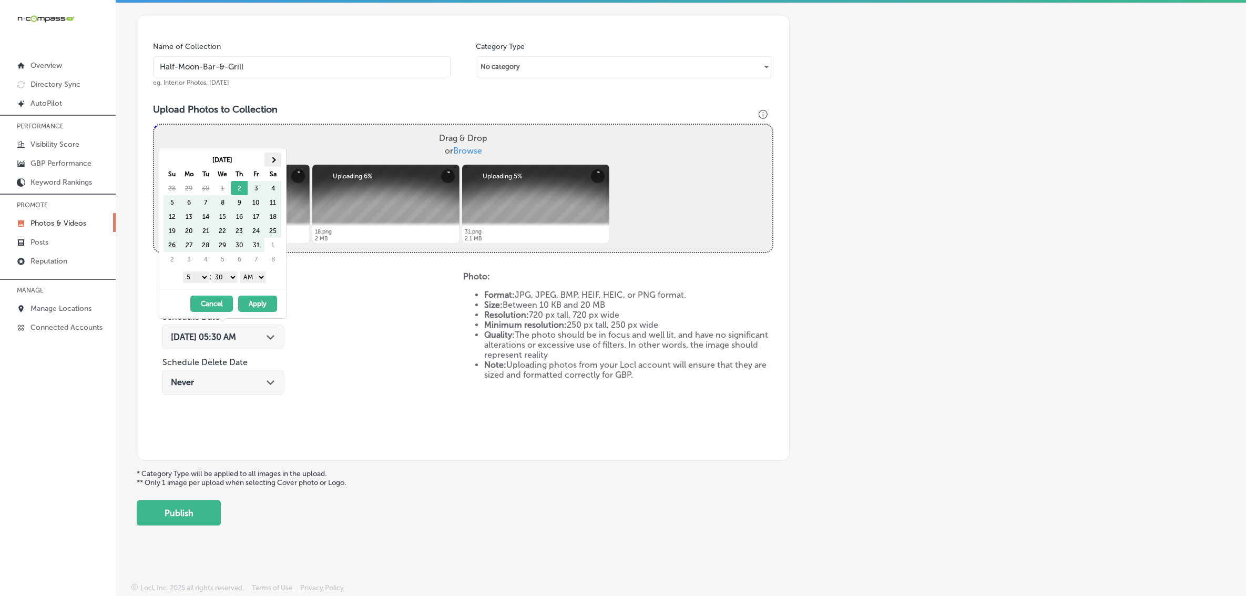
click at [276, 165] on th at bounding box center [272, 159] width 17 height 14
click at [198, 278] on select "1 2 3 4 5 6 7 8 9 10 11 12" at bounding box center [196, 277] width 26 height 12
click at [225, 279] on select "00 10 20 30 40 50" at bounding box center [224, 277] width 26 height 12
click at [259, 282] on select "AM PM" at bounding box center [253, 277] width 26 height 12
click at [254, 309] on button "Apply" at bounding box center [257, 304] width 39 height 16
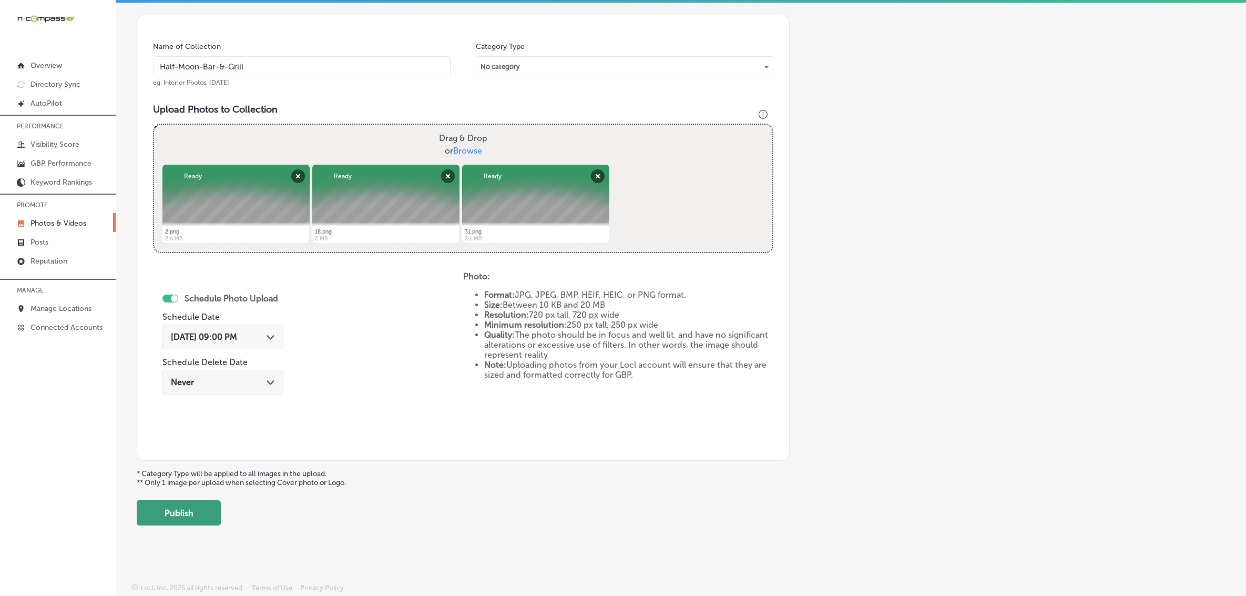
click at [212, 503] on button "Publish" at bounding box center [179, 512] width 84 height 25
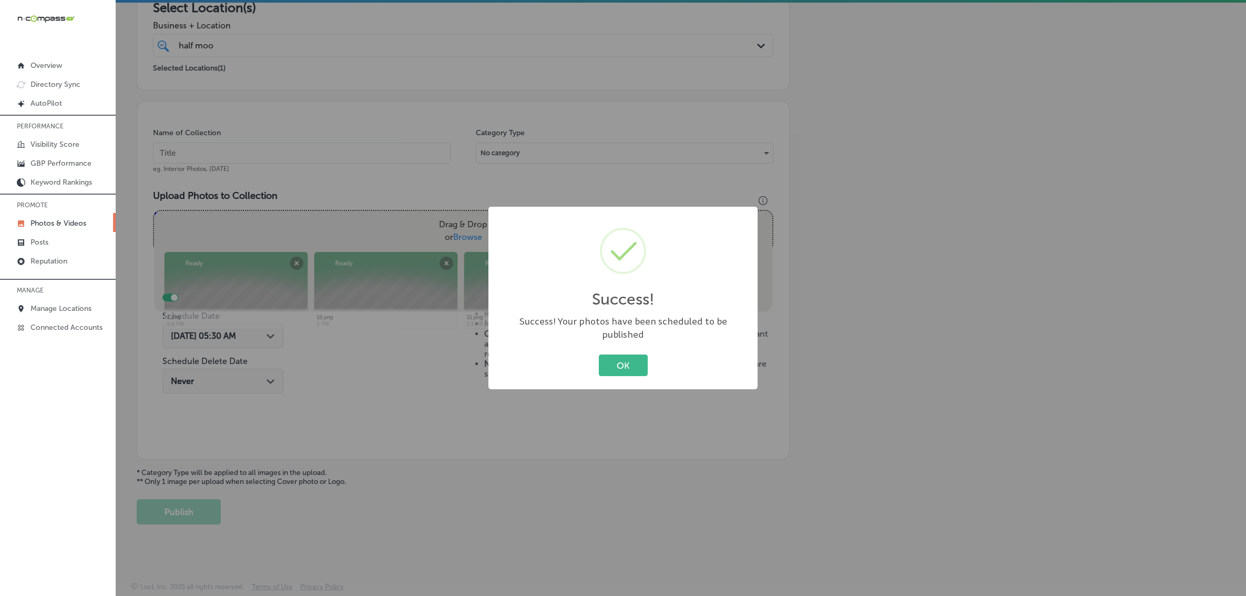
scroll to position [200, 0]
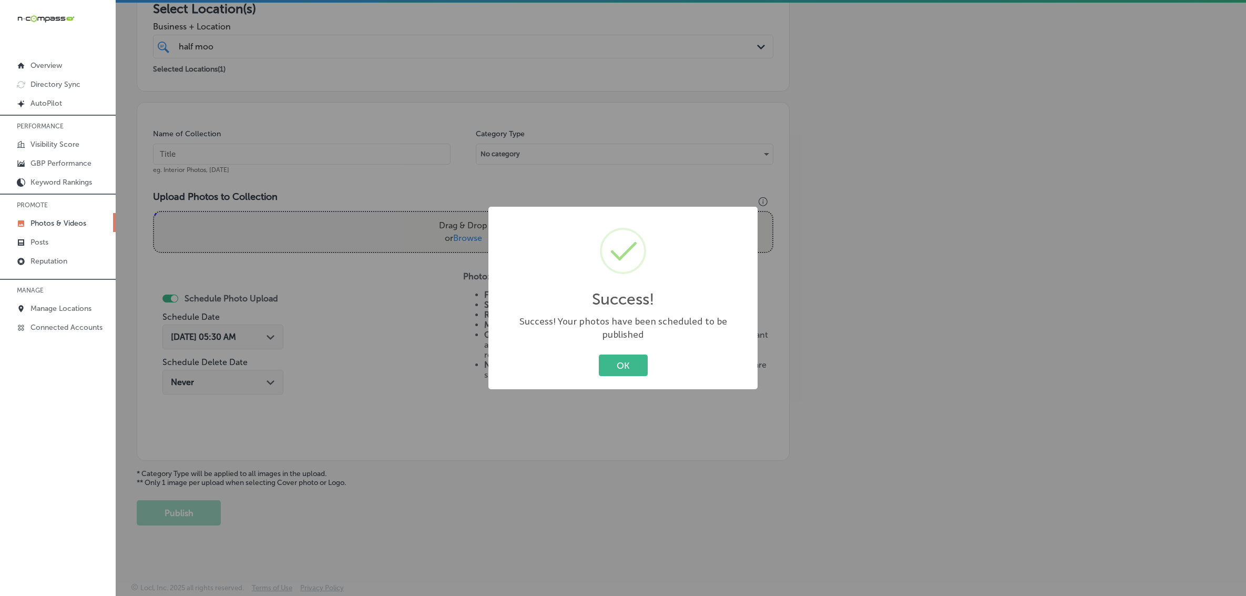
click at [599, 354] on button "OK" at bounding box center [623, 365] width 49 height 22
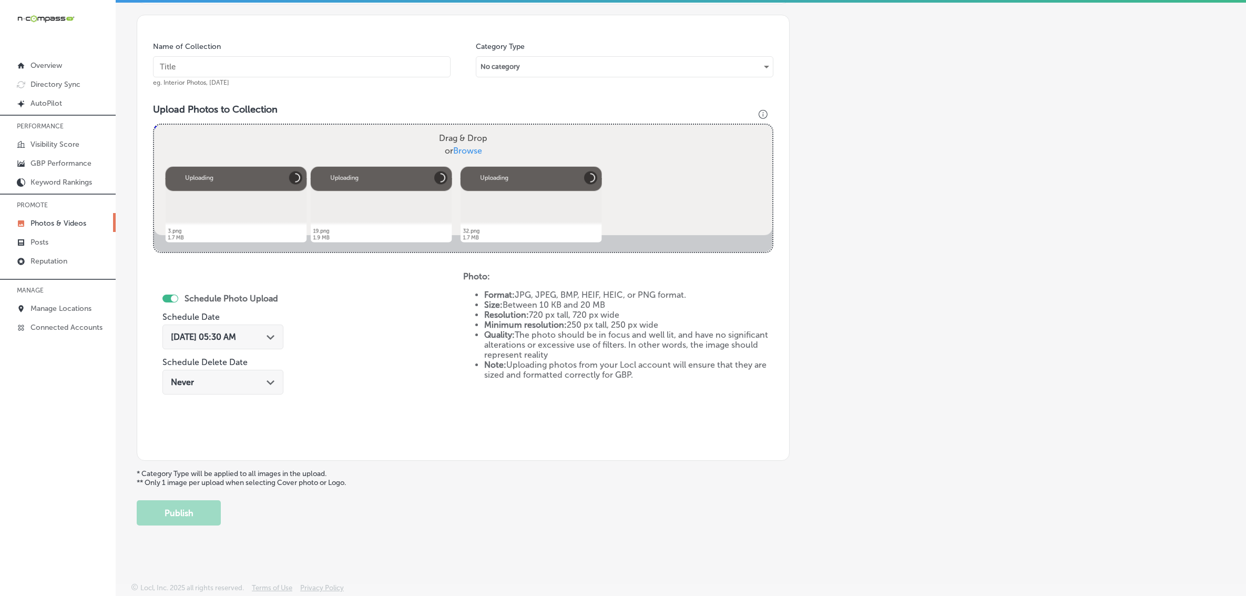
scroll to position [222, 0]
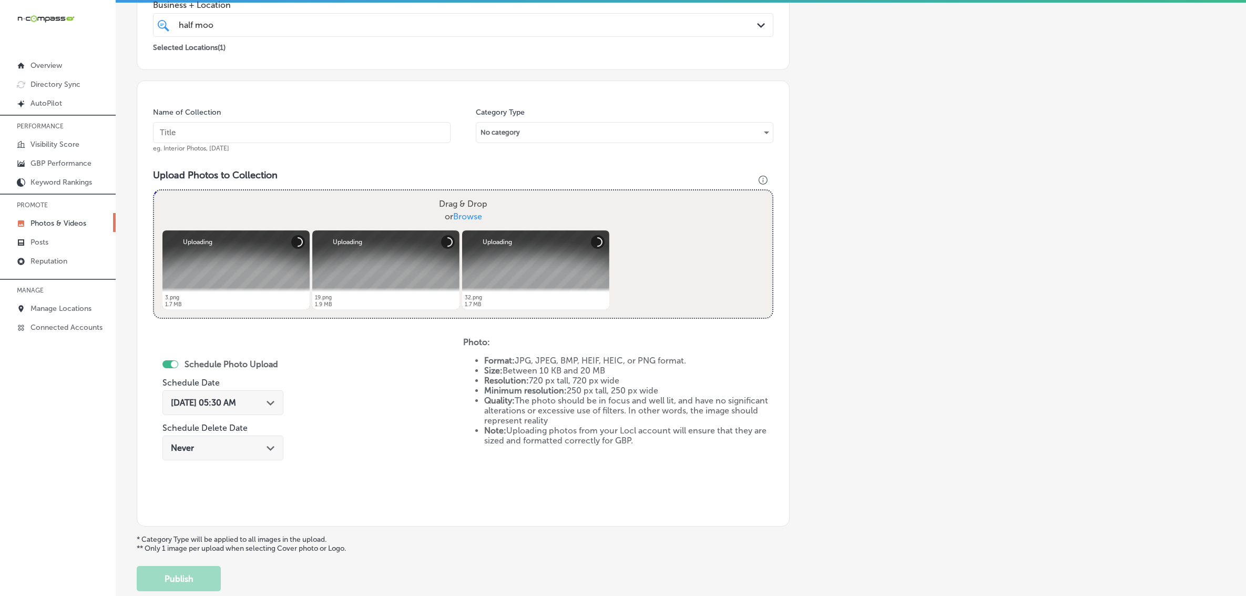
click at [380, 133] on input "text" at bounding box center [302, 132] width 298 height 21
paste input "Half-Moon-Bar-&-Grill"
type input "Half-Moon-Bar-&-Grill"
click at [266, 401] on div "[DATE] 05:30 AM Path Created with Sketch." at bounding box center [223, 403] width 104 height 10
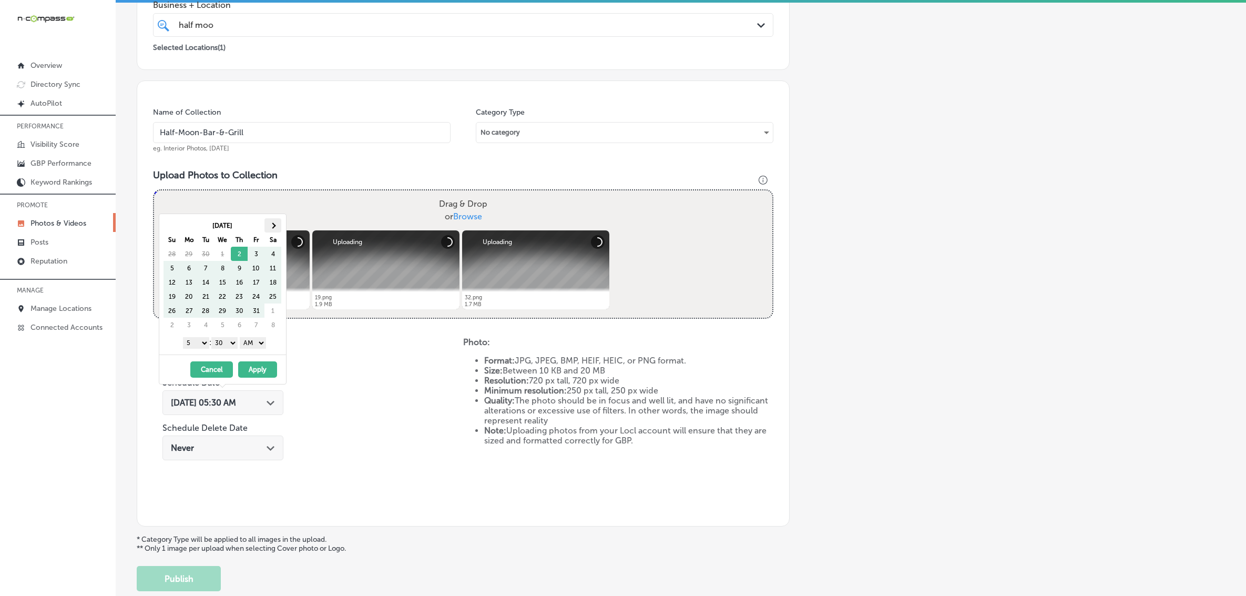
click at [280, 223] on th at bounding box center [272, 225] width 17 height 14
click at [199, 343] on select "1 2 3 4 5 6 7 8 9 10 11 12" at bounding box center [196, 343] width 26 height 12
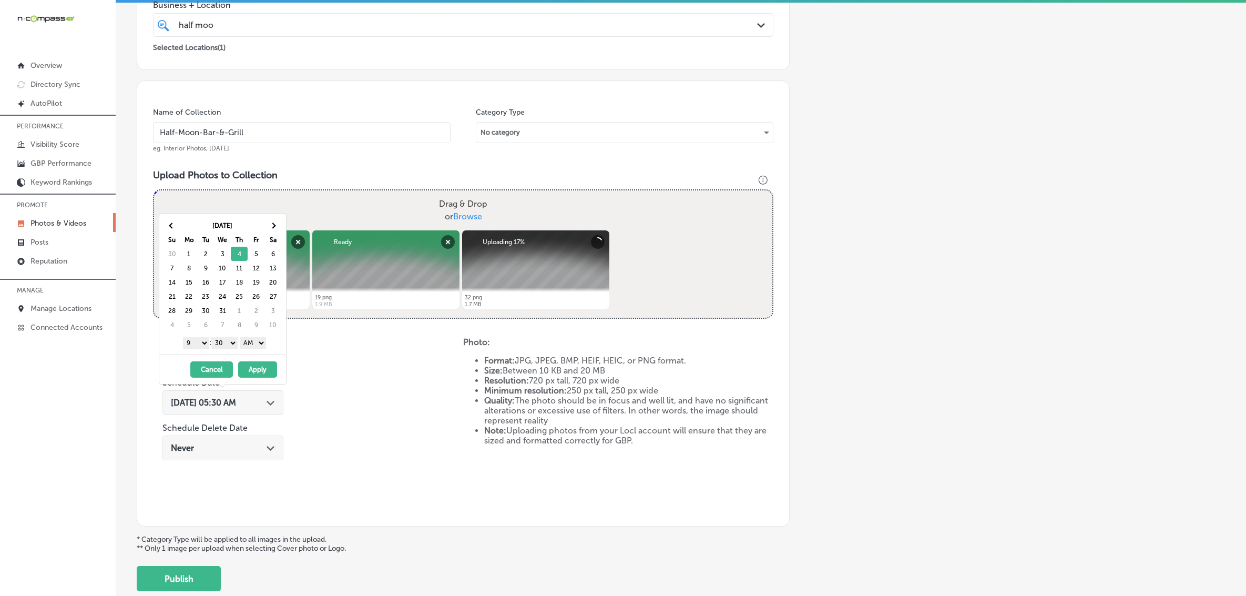
click at [226, 346] on select "00 10 20 30 40 50" at bounding box center [224, 343] width 26 height 12
click at [251, 348] on select "AM PM" at bounding box center [253, 343] width 26 height 12
click at [256, 370] on button "Apply" at bounding box center [257, 369] width 39 height 16
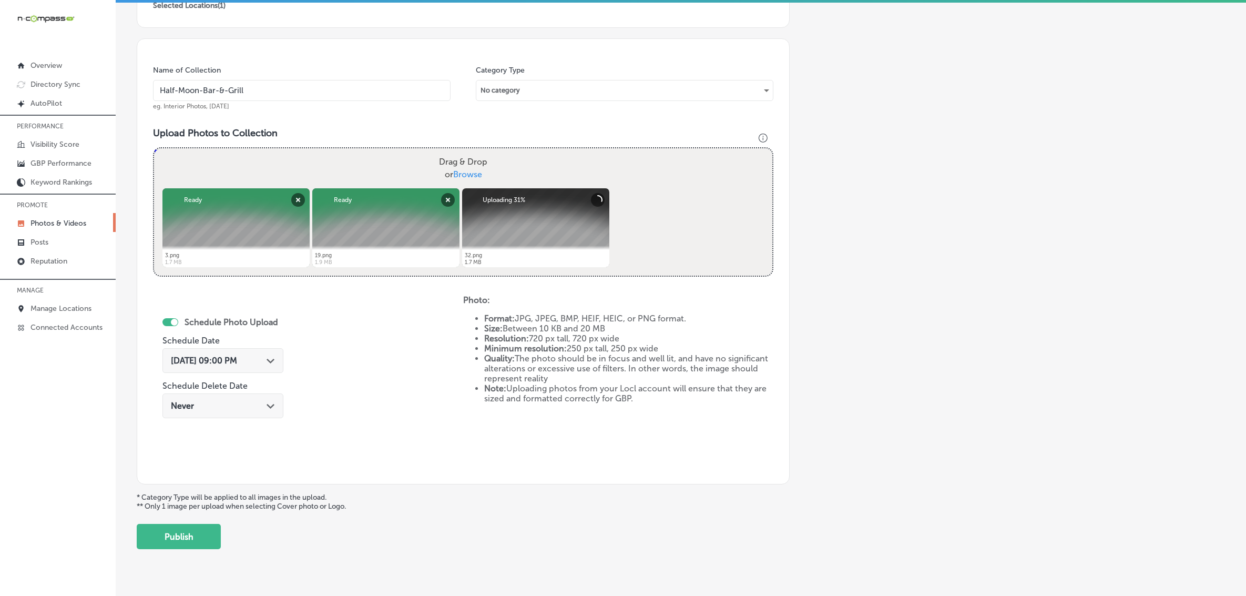
scroll to position [288, 0]
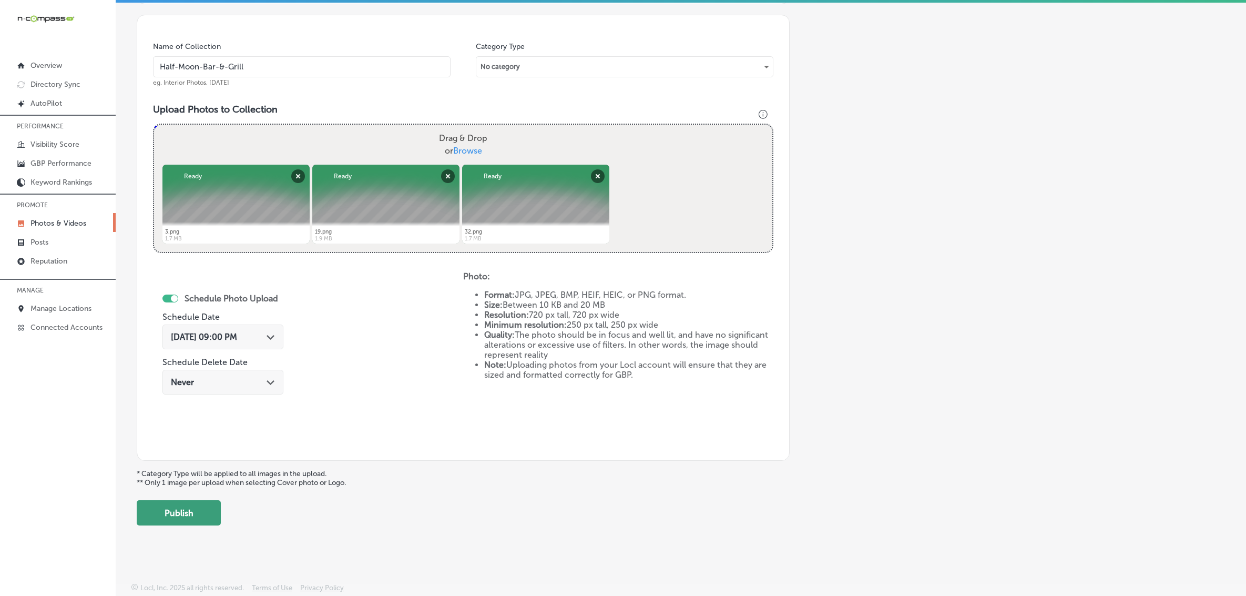
click at [188, 513] on button "Publish" at bounding box center [179, 512] width 84 height 25
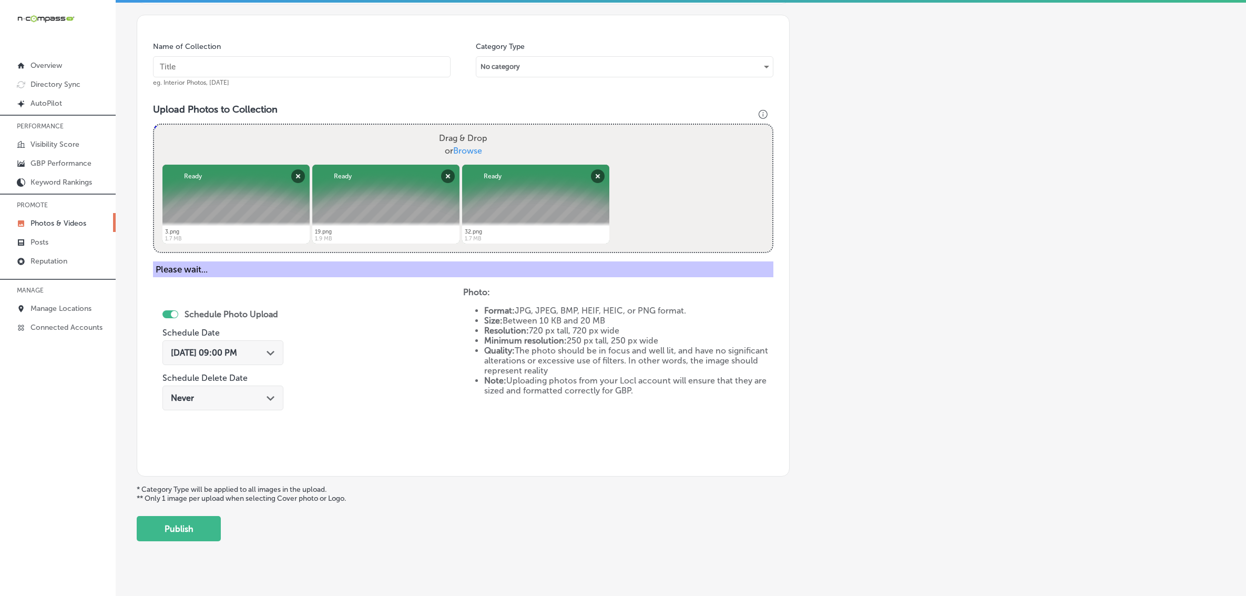
scroll to position [200, 0]
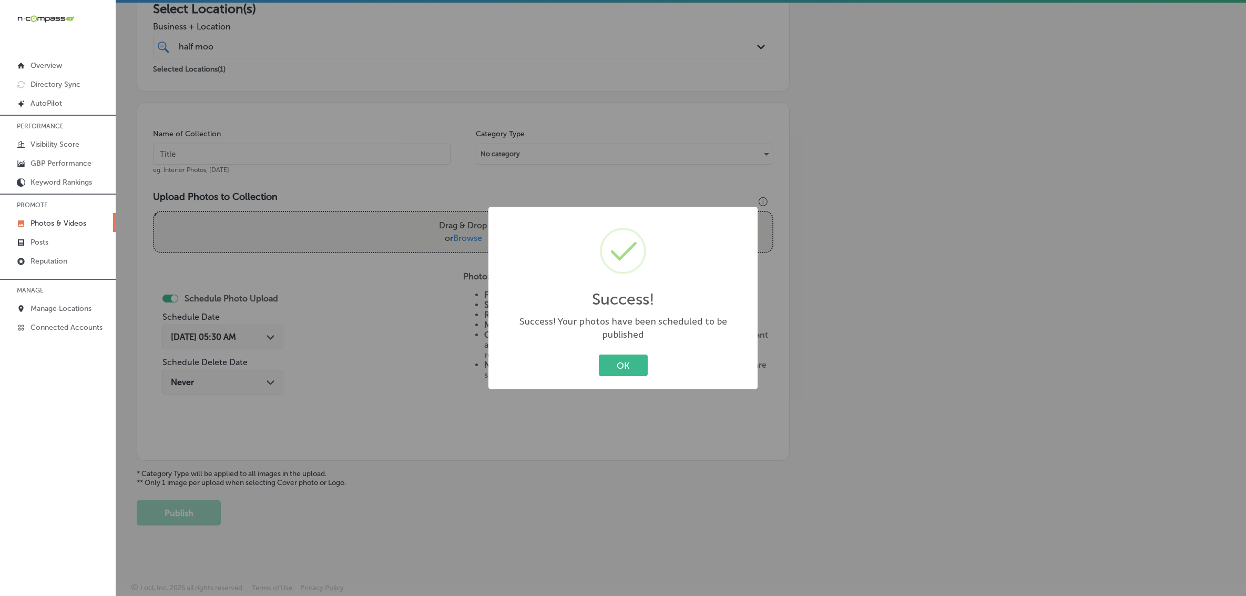
click at [599, 354] on button "OK" at bounding box center [623, 365] width 49 height 22
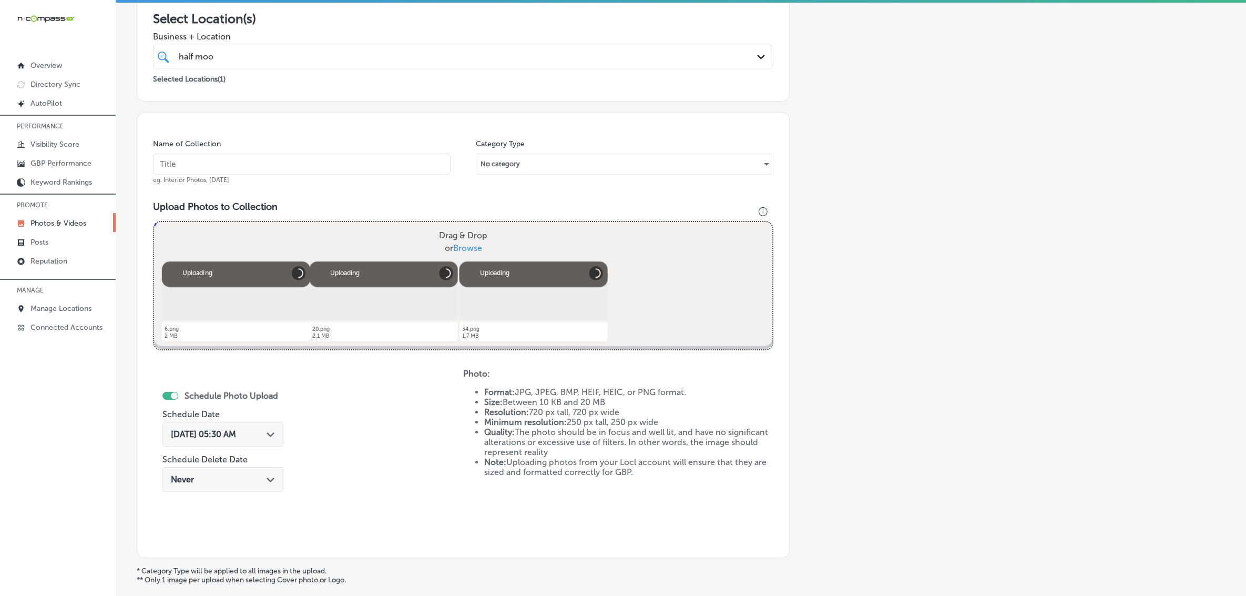
scroll to position [156, 0]
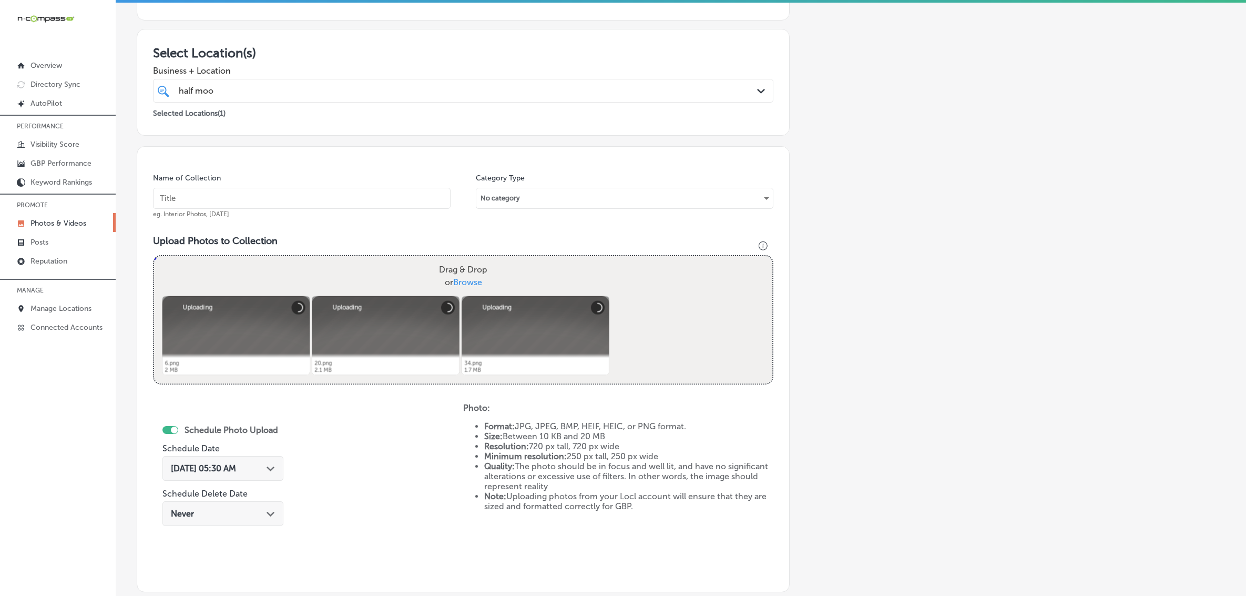
click at [315, 192] on input "text" at bounding box center [302, 198] width 298 height 21
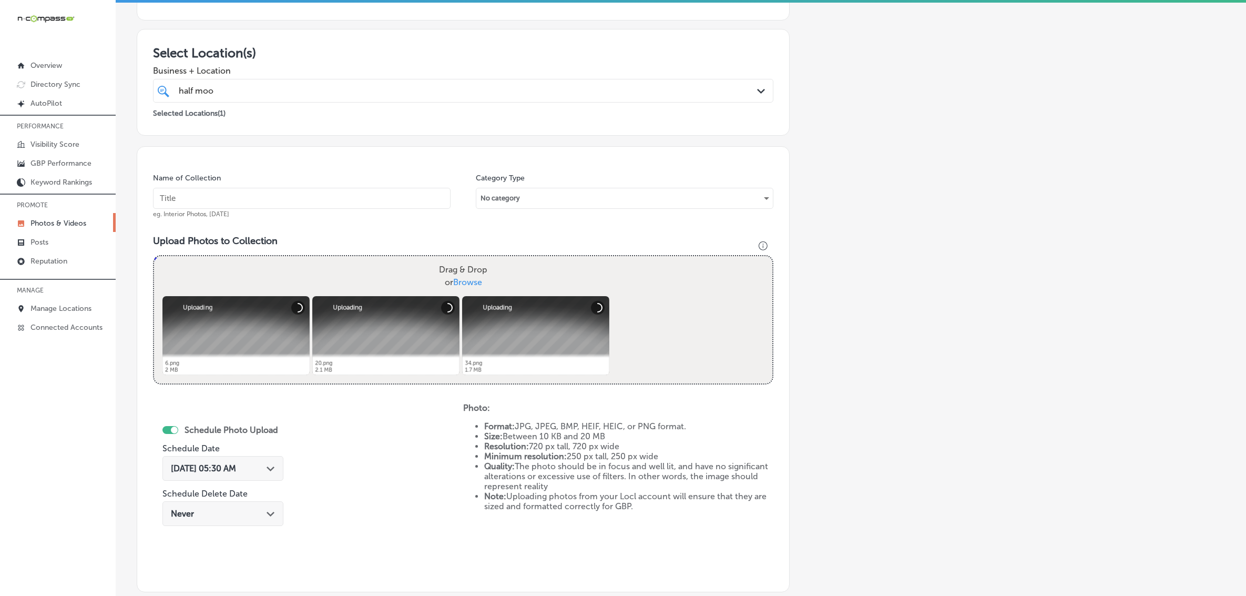
paste input "Half-Moon-Bar-&-Grill"
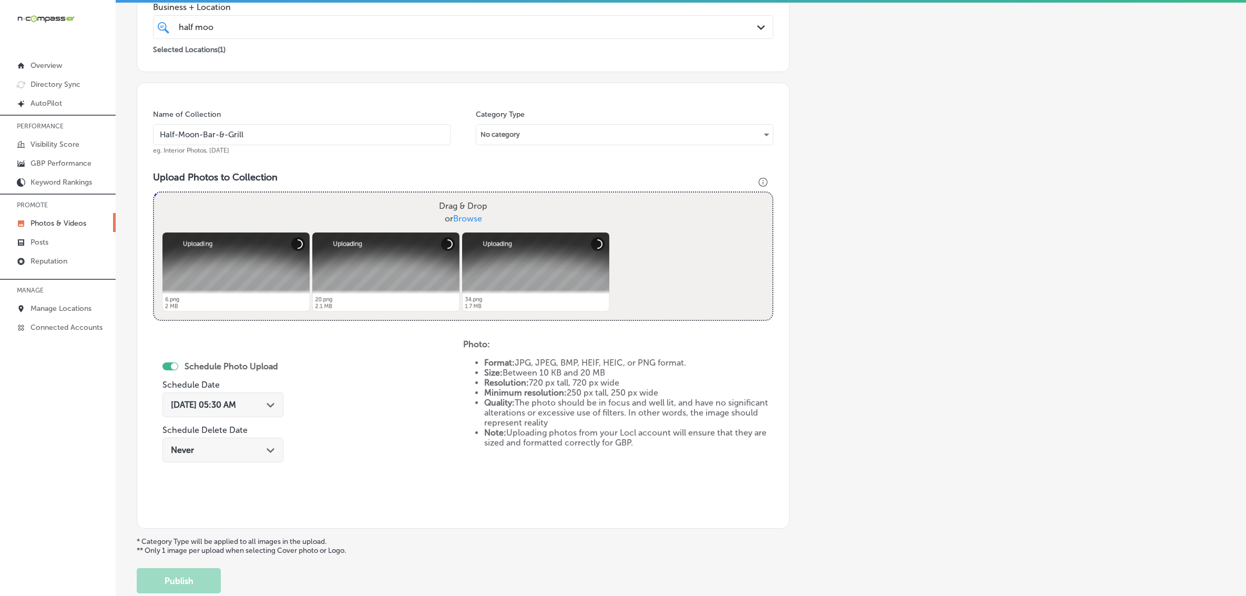
scroll to position [288, 0]
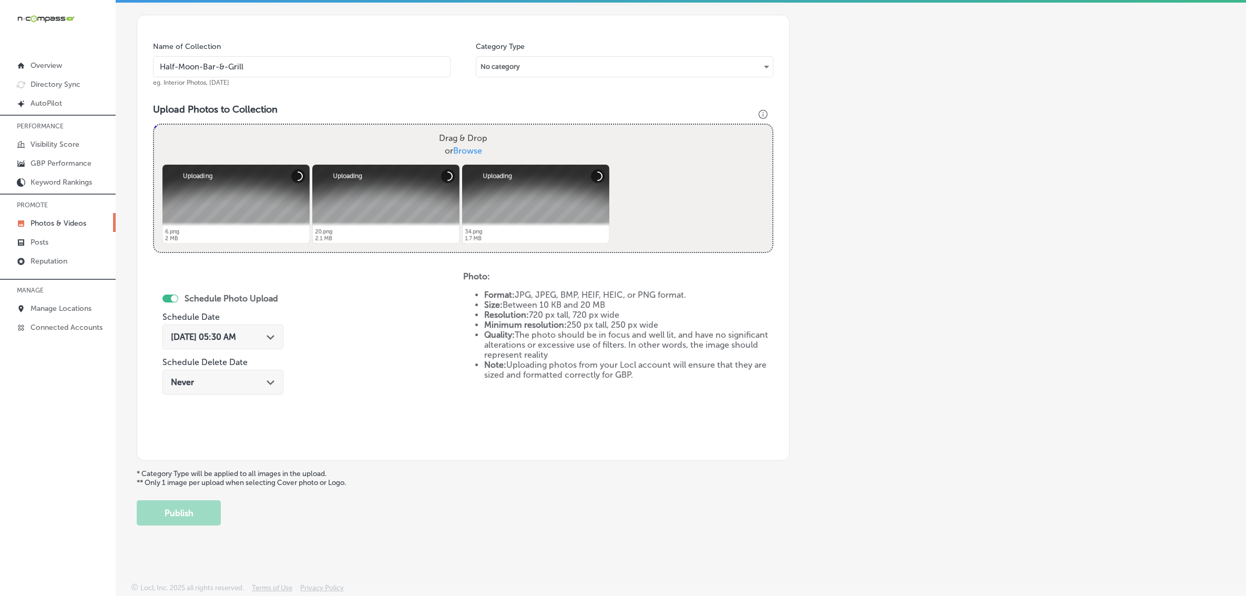
type input "Half-Moon-Bar-&-Grill"
click at [271, 314] on div "Schedule Photo Upload Schedule Date [DATE] 05:30 AM Path Created with Sketch. S…" at bounding box center [222, 345] width 121 height 114
click at [267, 329] on div "[DATE] 05:30 AM Path Created with Sketch." at bounding box center [222, 336] width 121 height 25
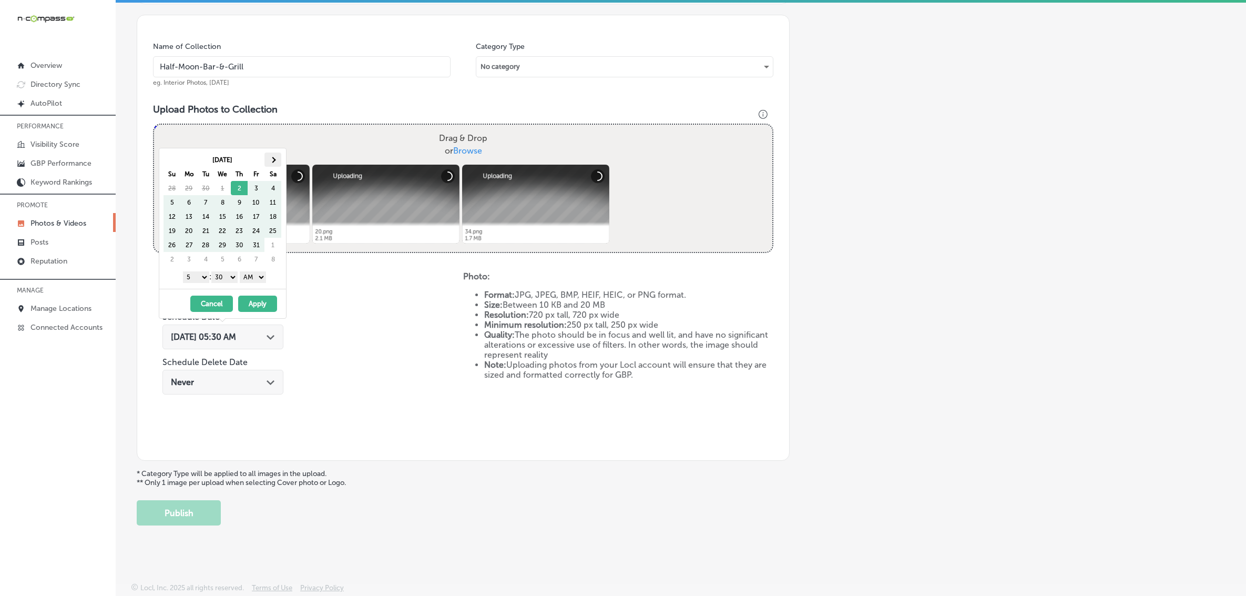
click at [280, 154] on th at bounding box center [272, 159] width 17 height 14
click at [198, 278] on select "1 2 3 4 5 6 7 8 9 10 11 12" at bounding box center [196, 277] width 26 height 12
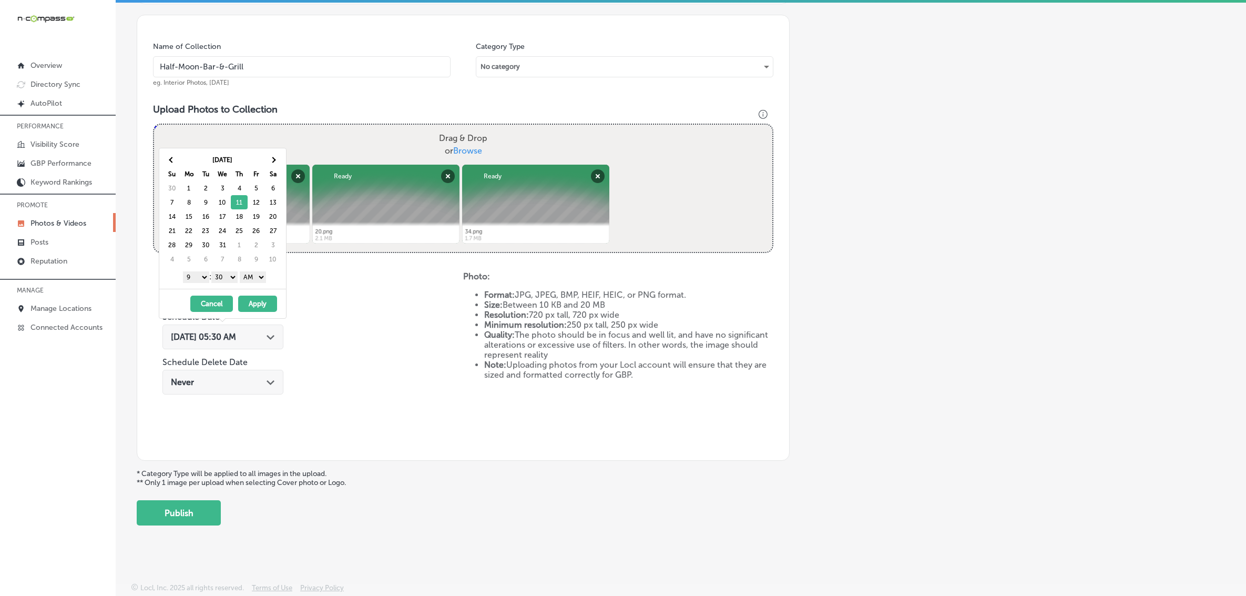
click at [233, 280] on select "00 10 20 30 40 50" at bounding box center [224, 277] width 26 height 12
click at [250, 276] on select "AM PM" at bounding box center [253, 277] width 26 height 12
click at [252, 301] on button "Apply" at bounding box center [257, 304] width 39 height 16
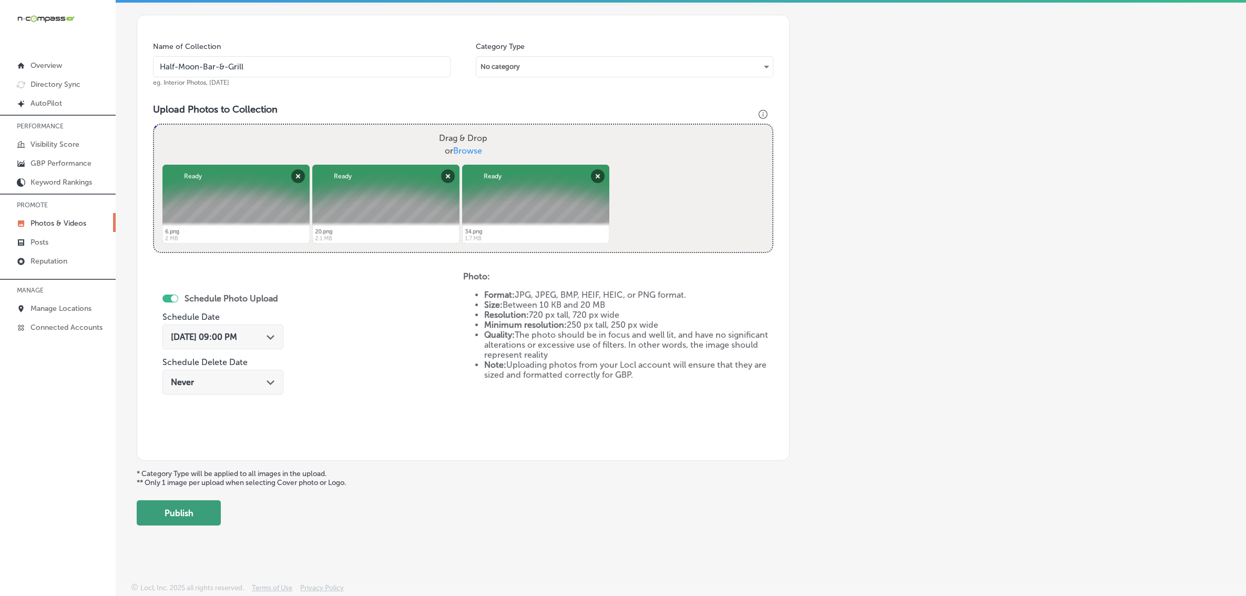
click at [192, 506] on button "Publish" at bounding box center [179, 512] width 84 height 25
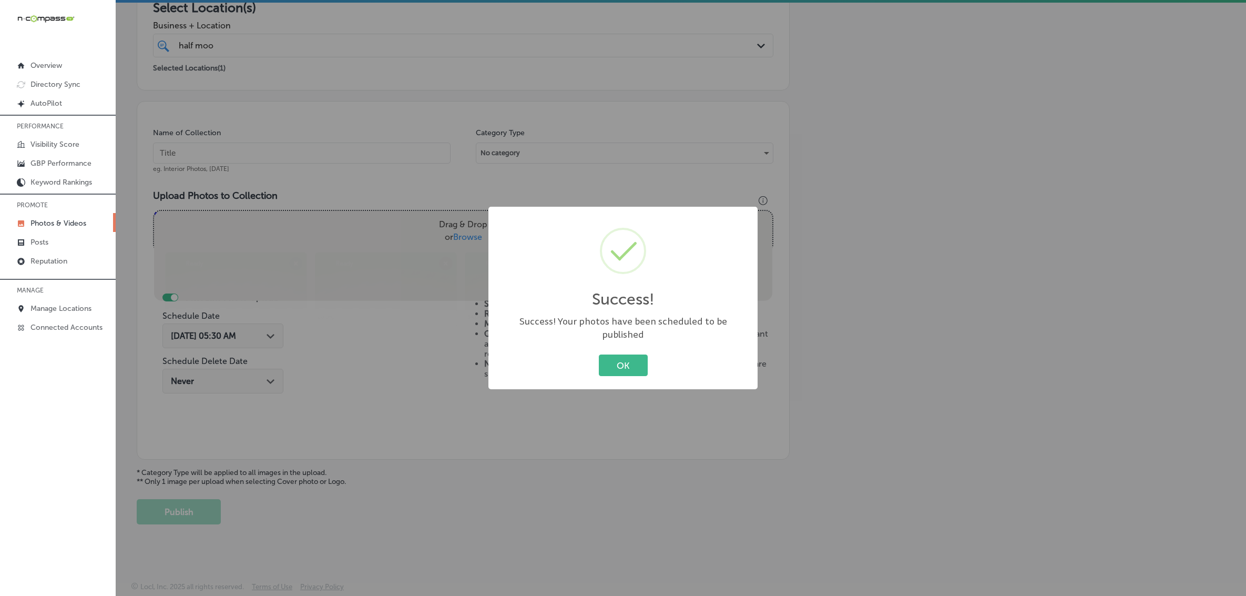
scroll to position [200, 0]
click at [599, 354] on button "OK" at bounding box center [623, 365] width 49 height 22
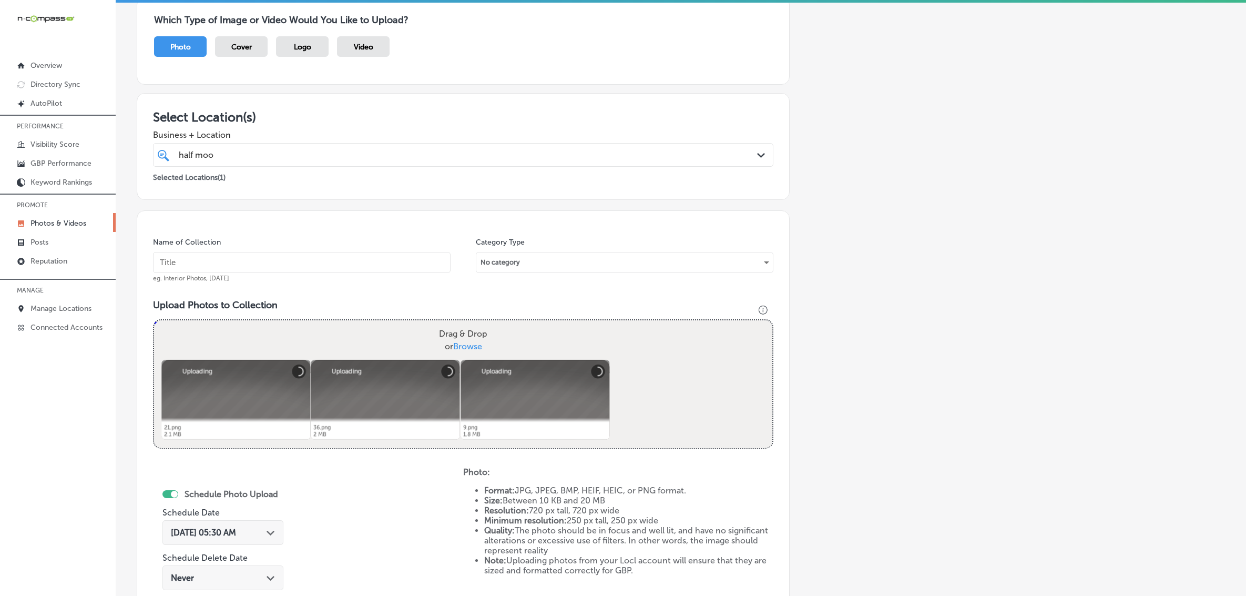
scroll to position [90, 0]
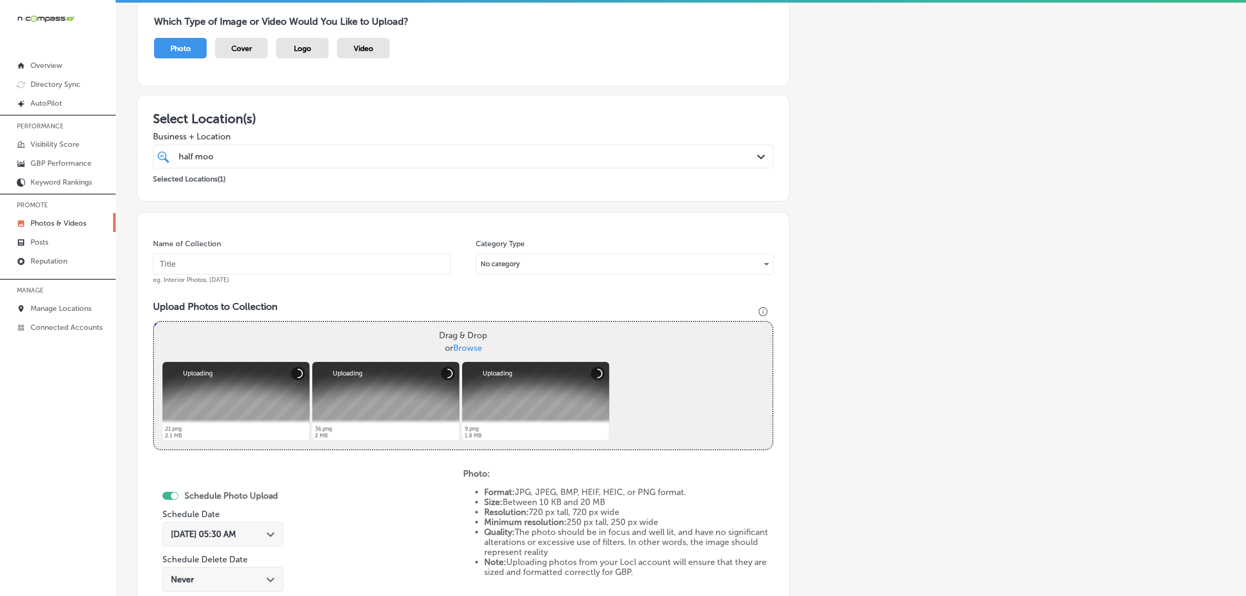
click at [292, 253] on div "Name of Collection eg. Interior Photos, [DATE]" at bounding box center [302, 261] width 298 height 45
click at [292, 267] on input "text" at bounding box center [302, 263] width 298 height 21
paste input "Half-Moon-Bar-&-Grill"
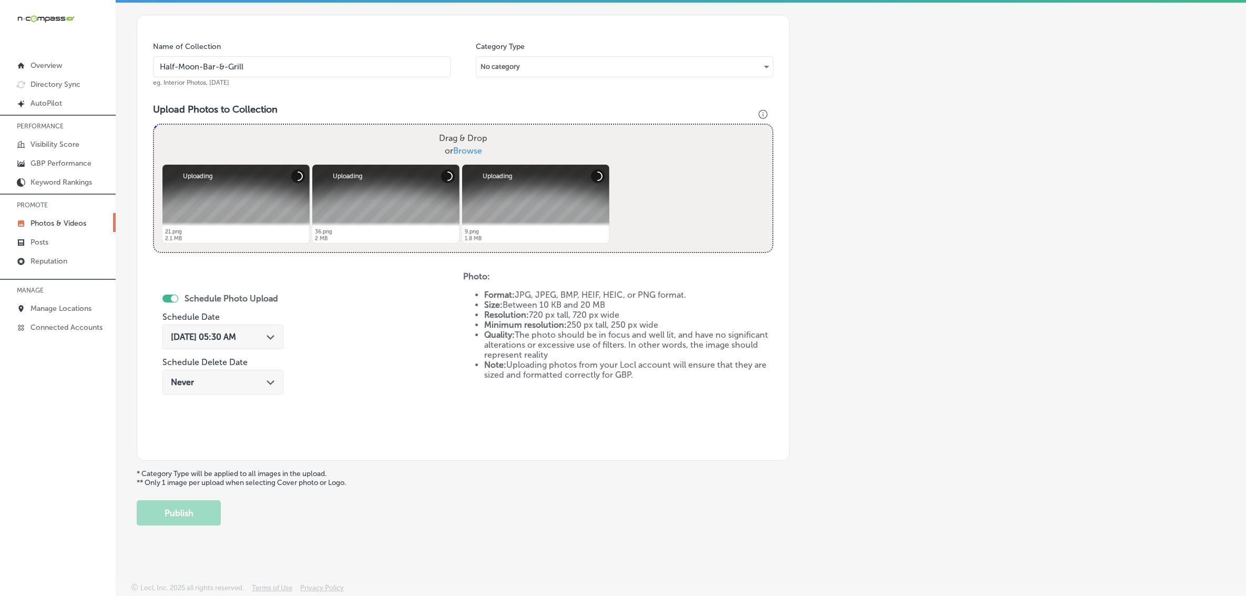
type input "Half-Moon-Bar-&-Grill"
click at [266, 341] on div "[DATE] 05:30 AM Path Created with Sketch." at bounding box center [222, 336] width 121 height 25
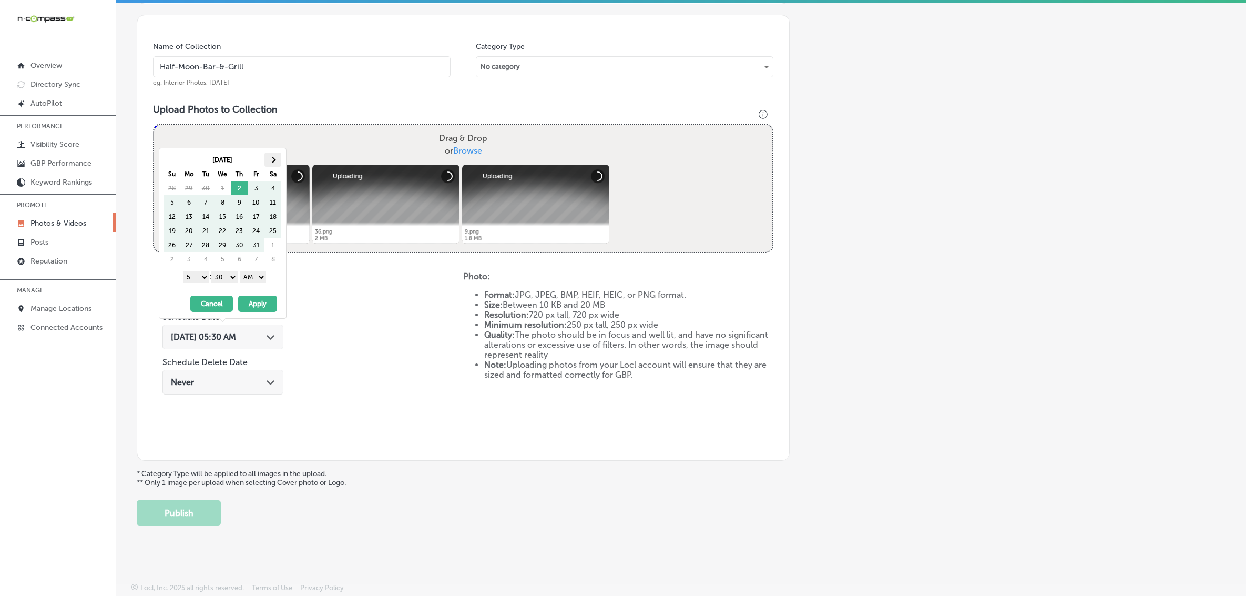
click at [276, 159] on span at bounding box center [273, 160] width 6 height 6
click at [198, 278] on select "1 2 3 4 5 6 7 8 9 10 11 12" at bounding box center [196, 277] width 26 height 12
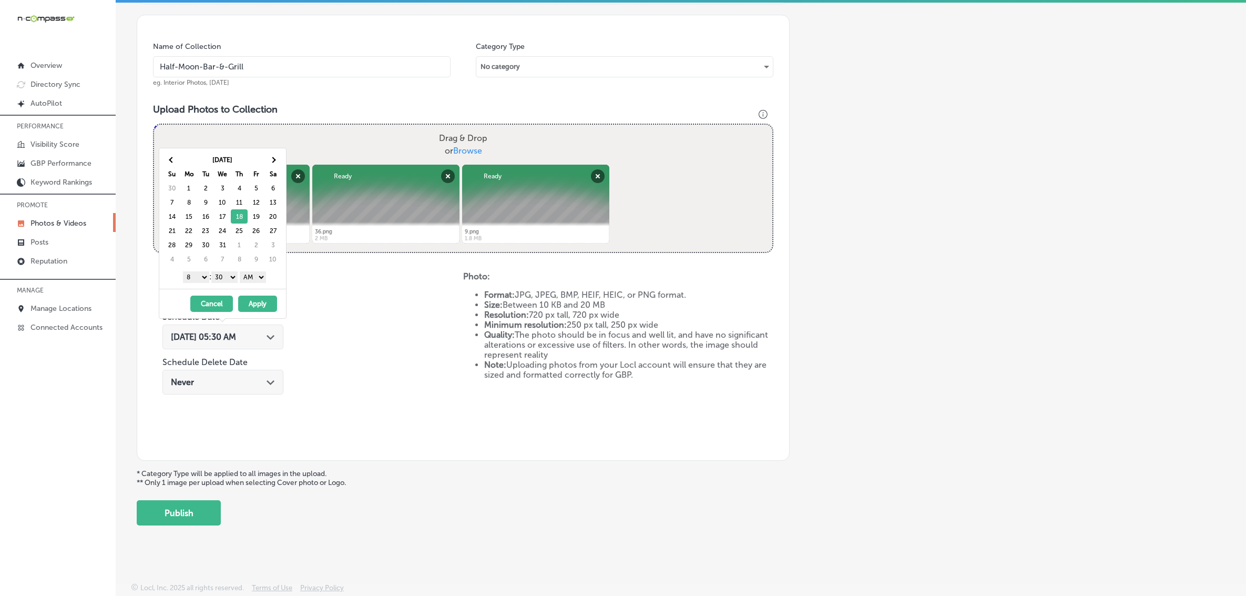
click at [196, 280] on select "1 2 3 4 5 6 7 8 9 10 11 12" at bounding box center [196, 277] width 26 height 12
click at [235, 282] on select "00 10 20 30 40 50" at bounding box center [224, 277] width 26 height 12
click at [255, 284] on div "1 2 3 4 5 6 7 8 9 10 11 12 : 00 10 20 30 40 50 AM PM" at bounding box center [225, 277] width 123 height 16
click at [255, 279] on select "AM PM" at bounding box center [253, 277] width 26 height 12
click at [256, 309] on button "Apply" at bounding box center [257, 304] width 39 height 16
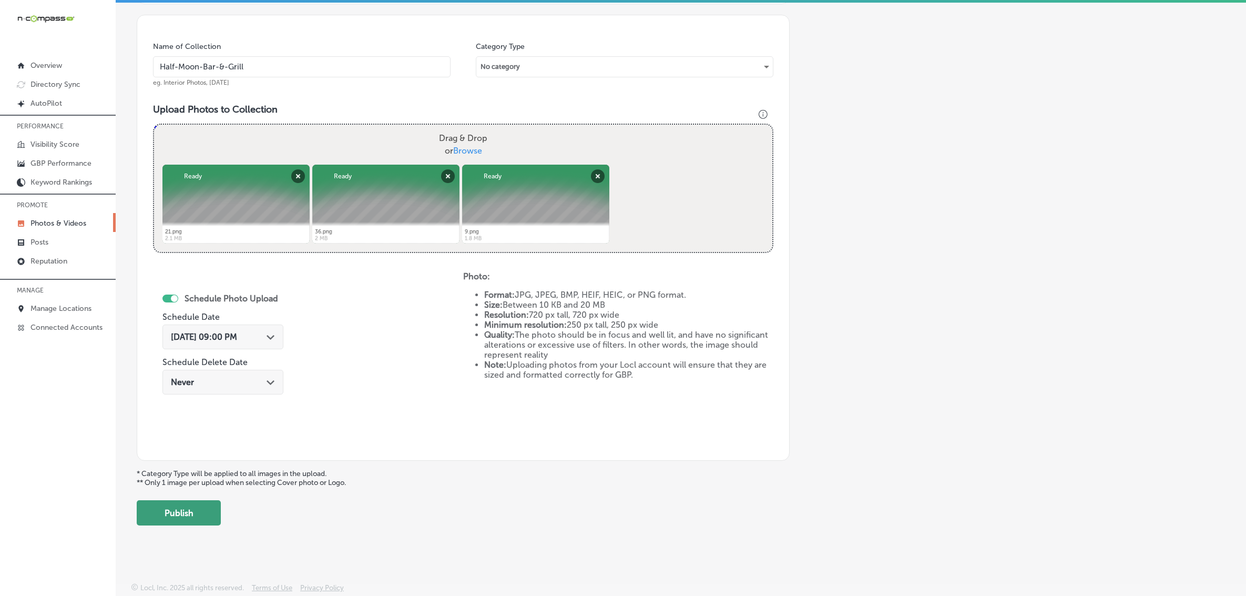
click at [179, 511] on button "Publish" at bounding box center [179, 512] width 84 height 25
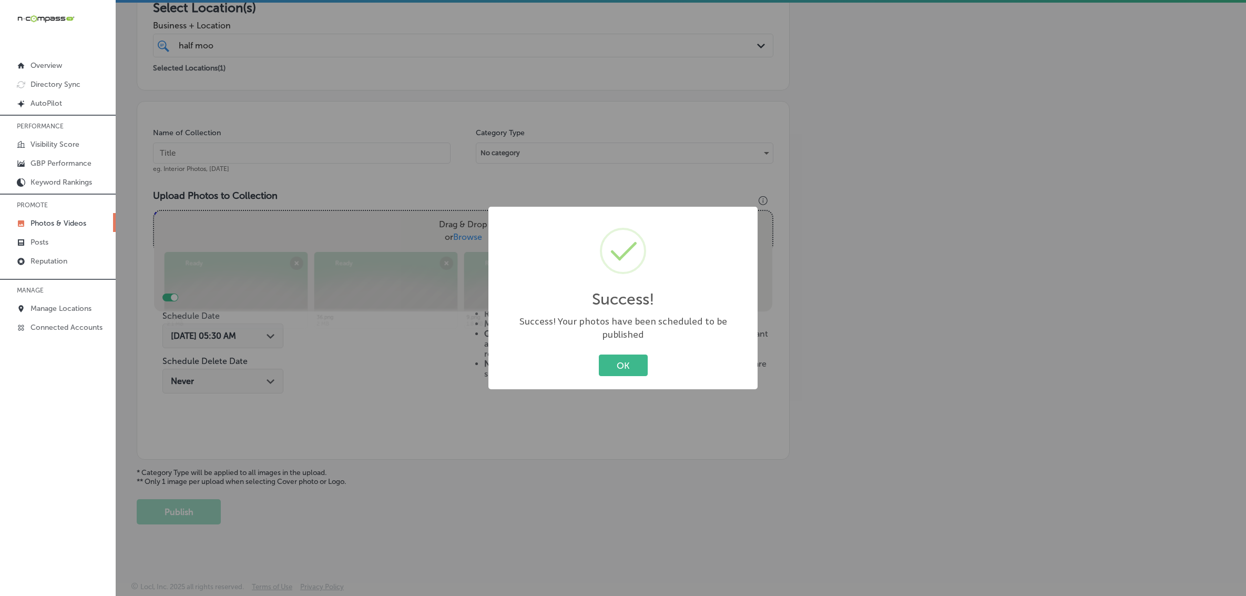
scroll to position [200, 0]
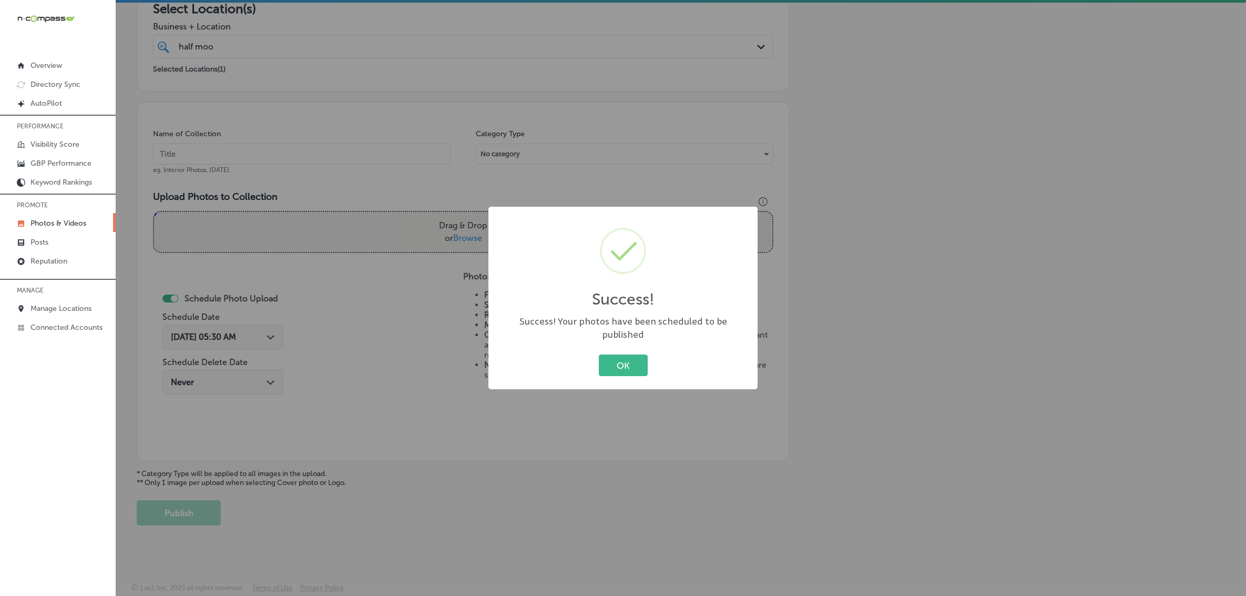
click at [599, 354] on button "OK" at bounding box center [623, 365] width 49 height 22
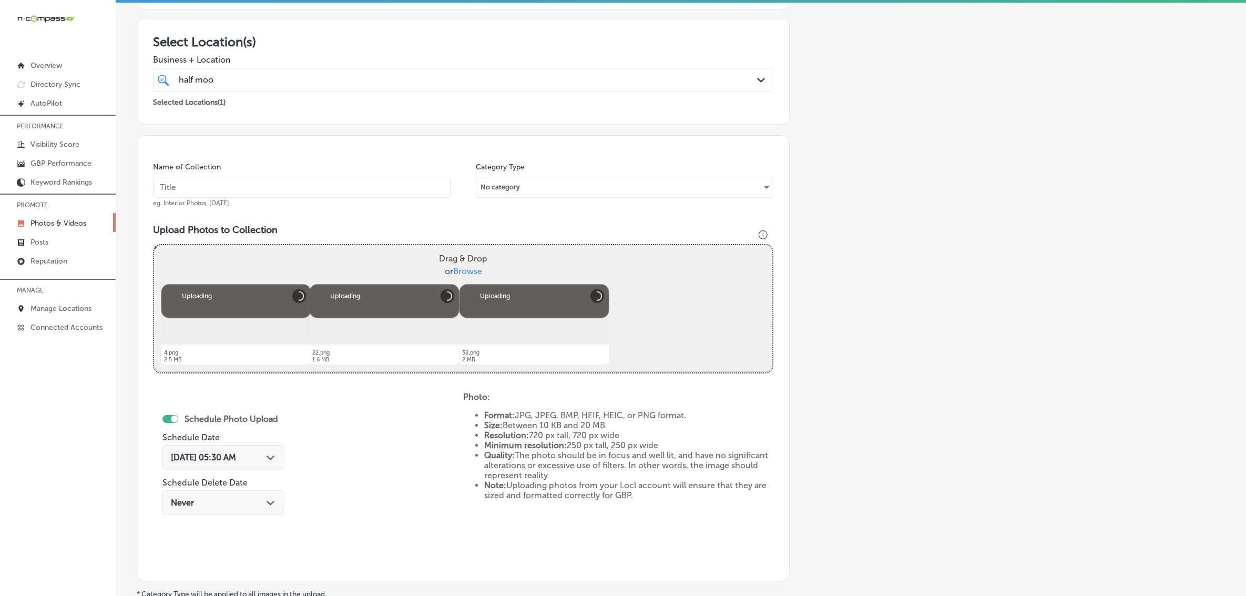
scroll to position [156, 0]
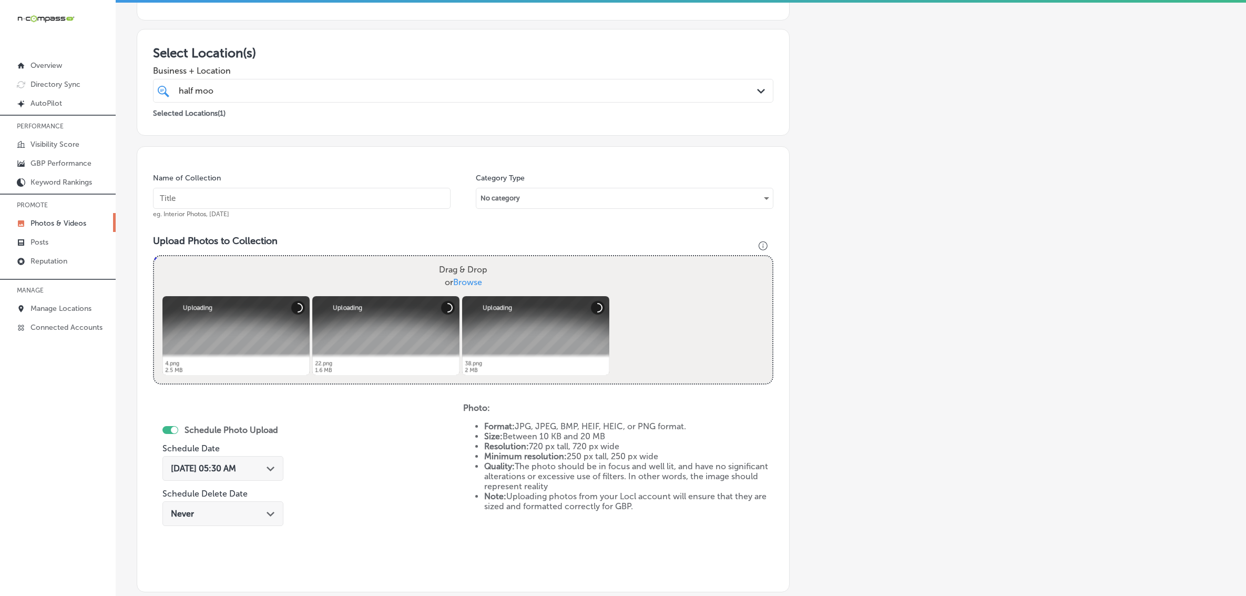
click at [305, 201] on input "text" at bounding box center [302, 198] width 298 height 21
paste input "Half-Moon-Bar-&-Grill"
type input "Half-Moon-Bar-&-Grill"
click at [236, 469] on span "[DATE] 05:30 AM" at bounding box center [203, 468] width 65 height 10
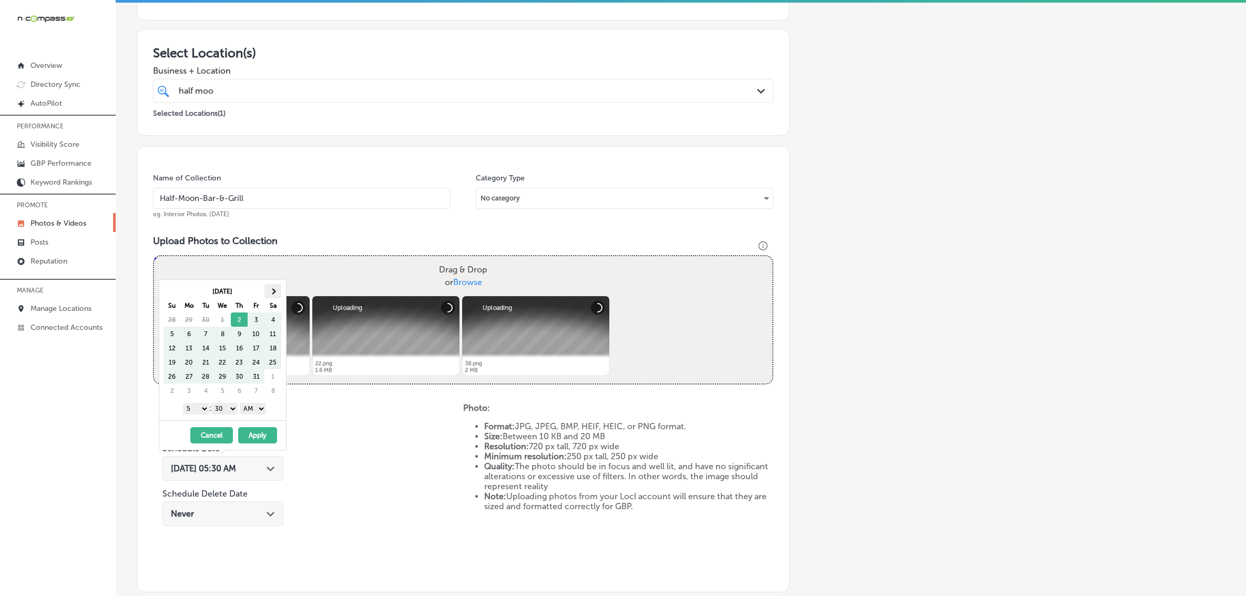
click at [279, 293] on th at bounding box center [272, 291] width 17 height 14
click at [200, 411] on select "1 2 3 4 5 6 7 8 9 10 11 12" at bounding box center [196, 409] width 26 height 12
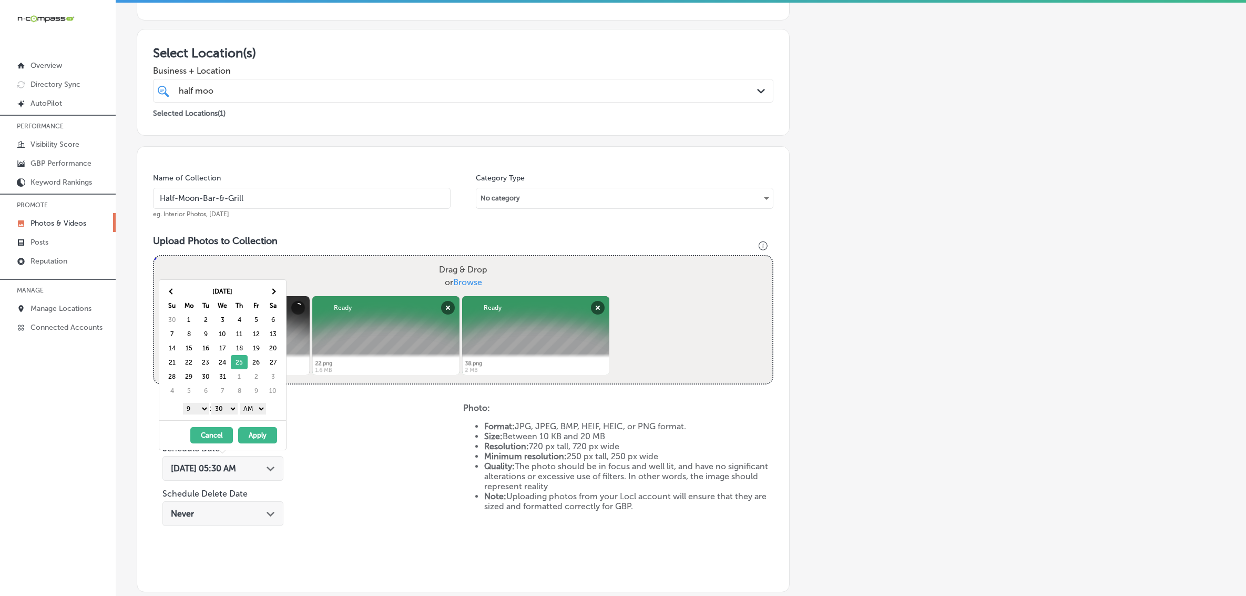
click at [232, 412] on select "00 10 20 30 40 50" at bounding box center [224, 409] width 26 height 12
click at [253, 406] on select "AM PM" at bounding box center [253, 409] width 26 height 12
click at [258, 433] on button "Apply" at bounding box center [257, 435] width 39 height 16
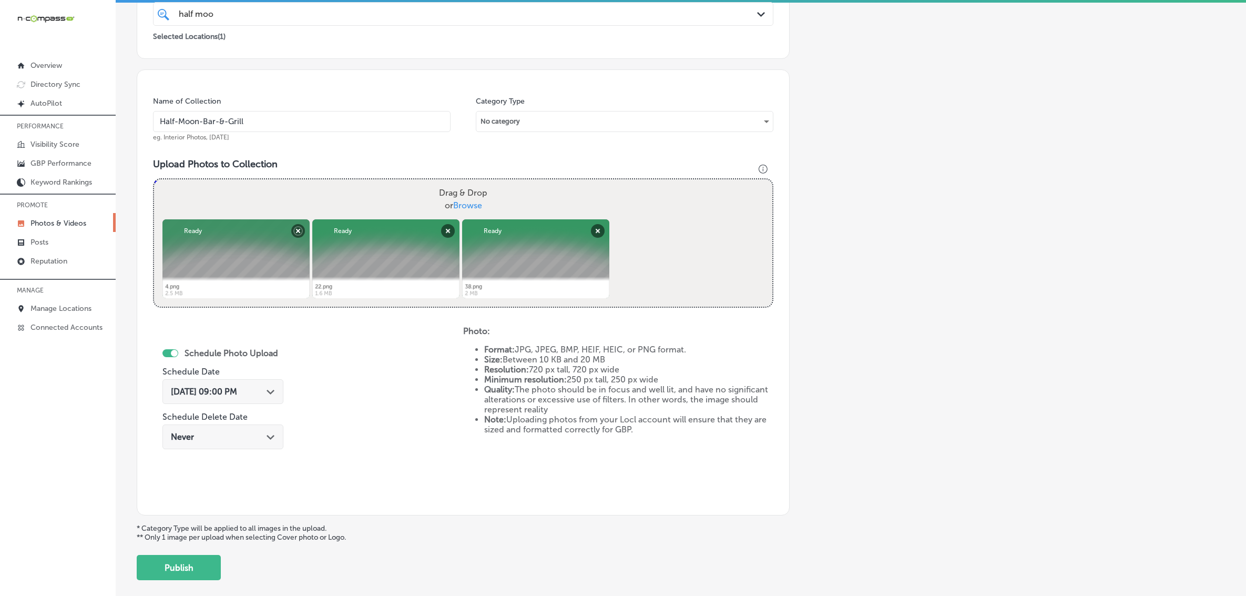
scroll to position [288, 0]
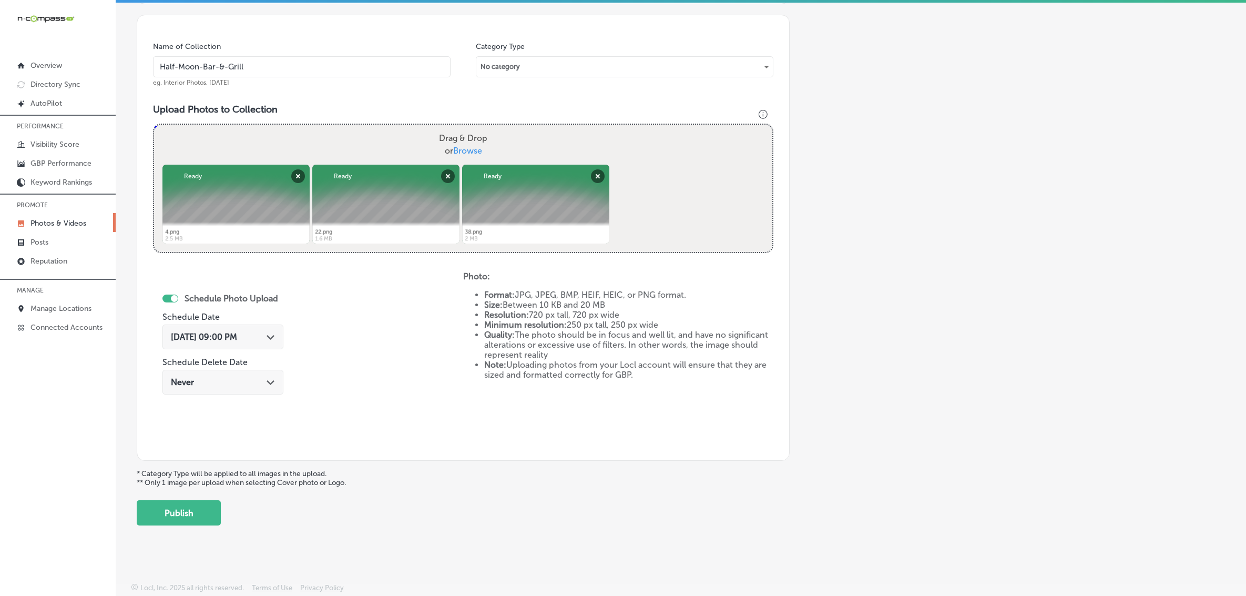
click at [200, 502] on button "Publish" at bounding box center [179, 512] width 84 height 25
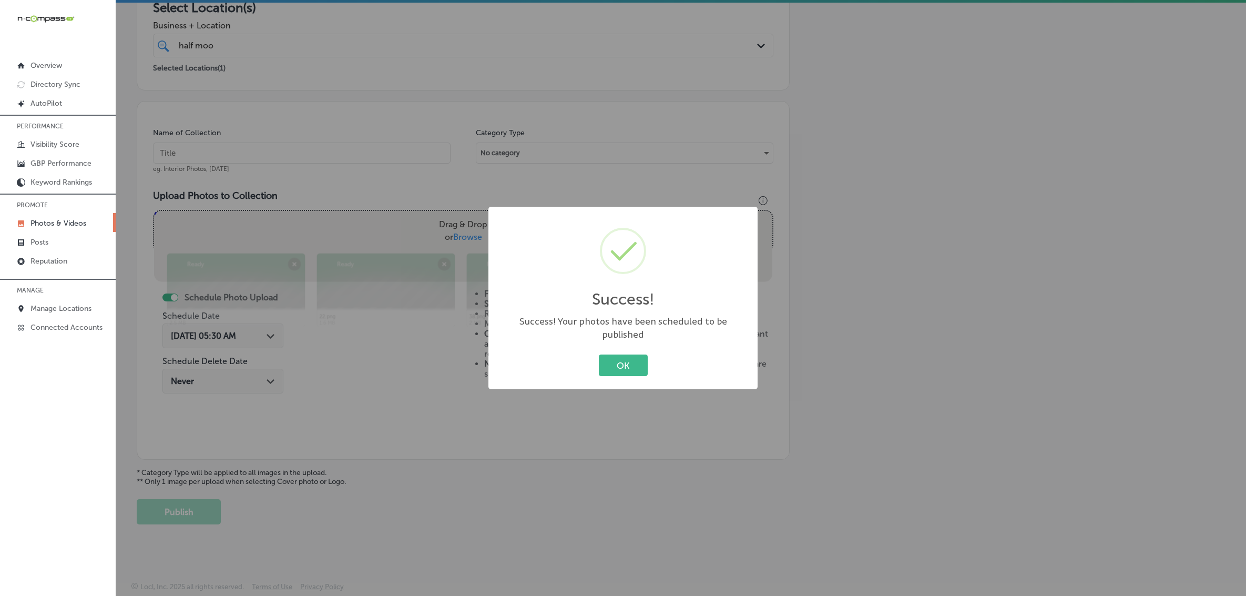
scroll to position [200, 0]
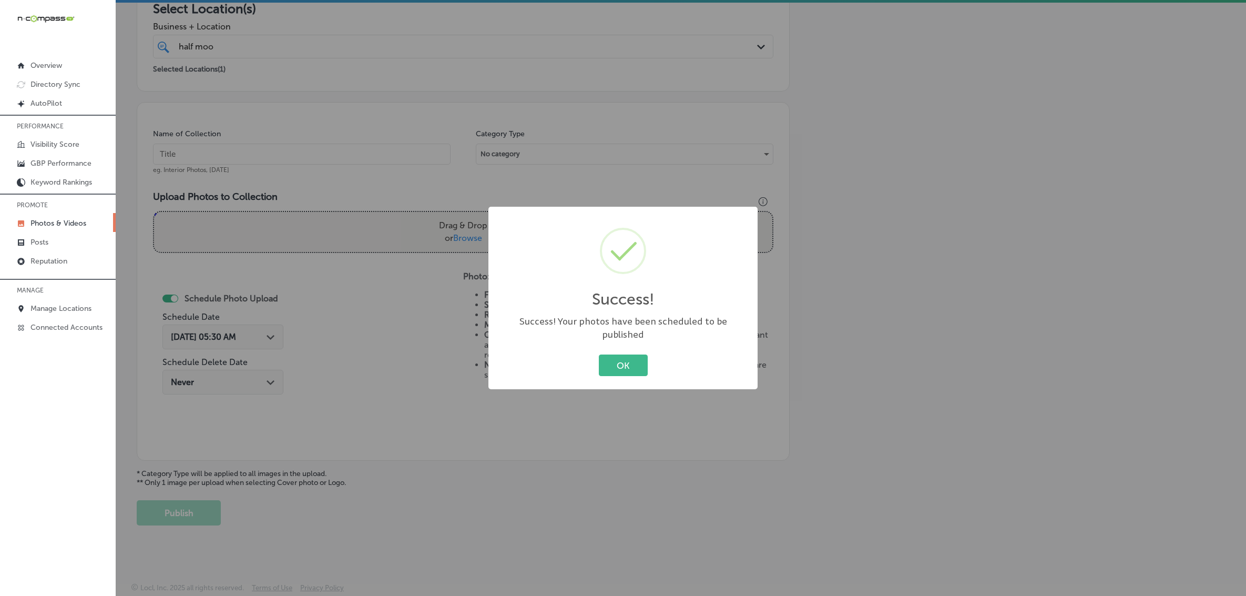
click at [599, 354] on button "OK" at bounding box center [623, 365] width 49 height 22
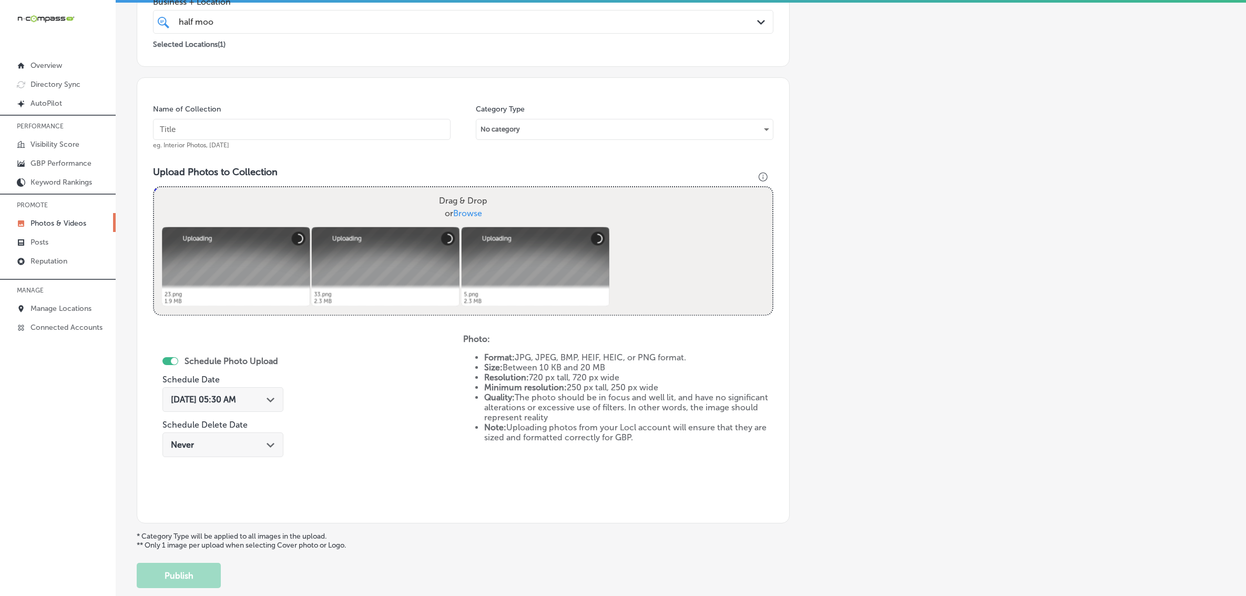
scroll to position [90, 0]
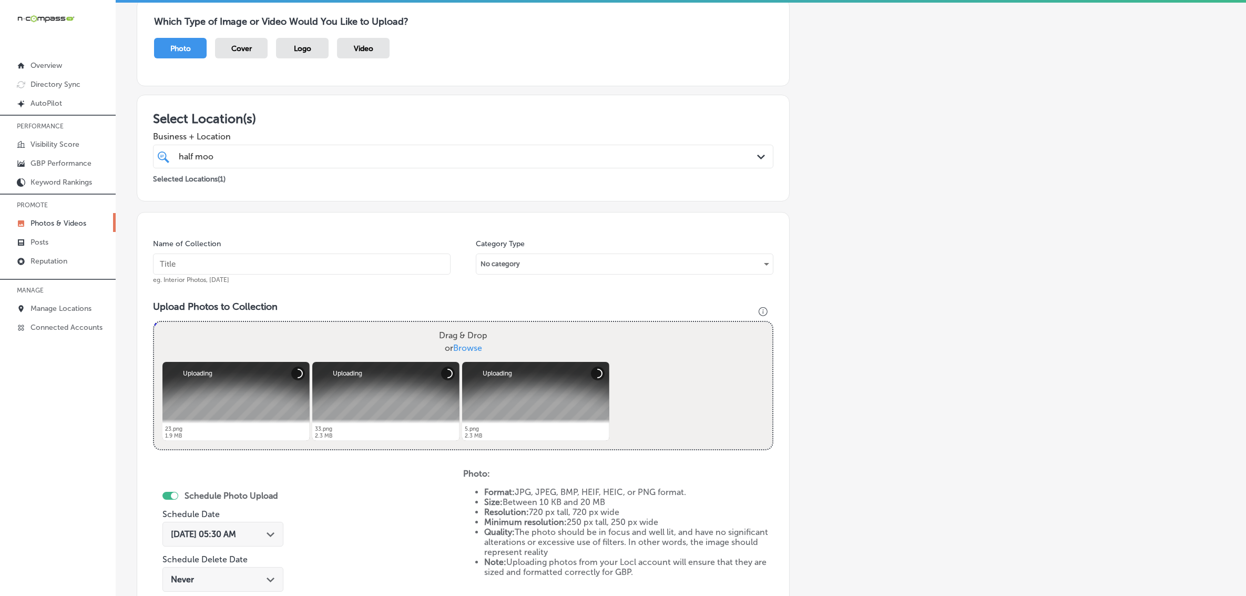
drag, startPoint x: 304, startPoint y: 253, endPoint x: 303, endPoint y: 271, distance: 17.4
click at [304, 254] on div "Name of Collection eg. Interior Photos, [DATE]" at bounding box center [302, 261] width 298 height 45
click at [303, 271] on input "text" at bounding box center [302, 263] width 298 height 21
paste input "Half-Moon-Bar-&-Grill"
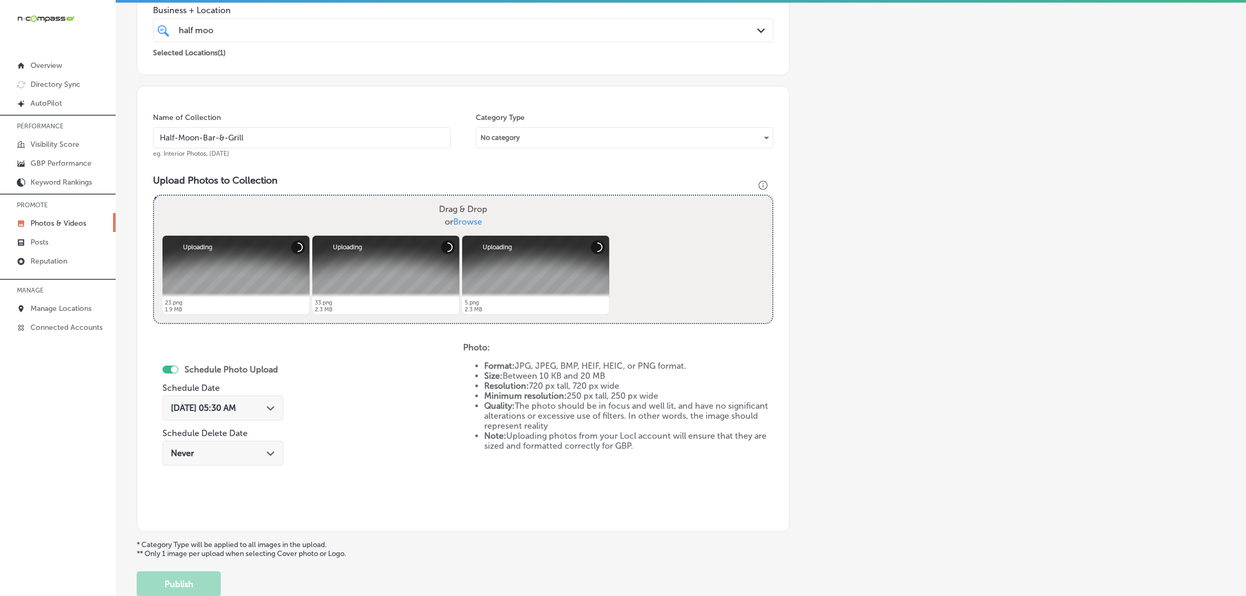
scroll to position [288, 0]
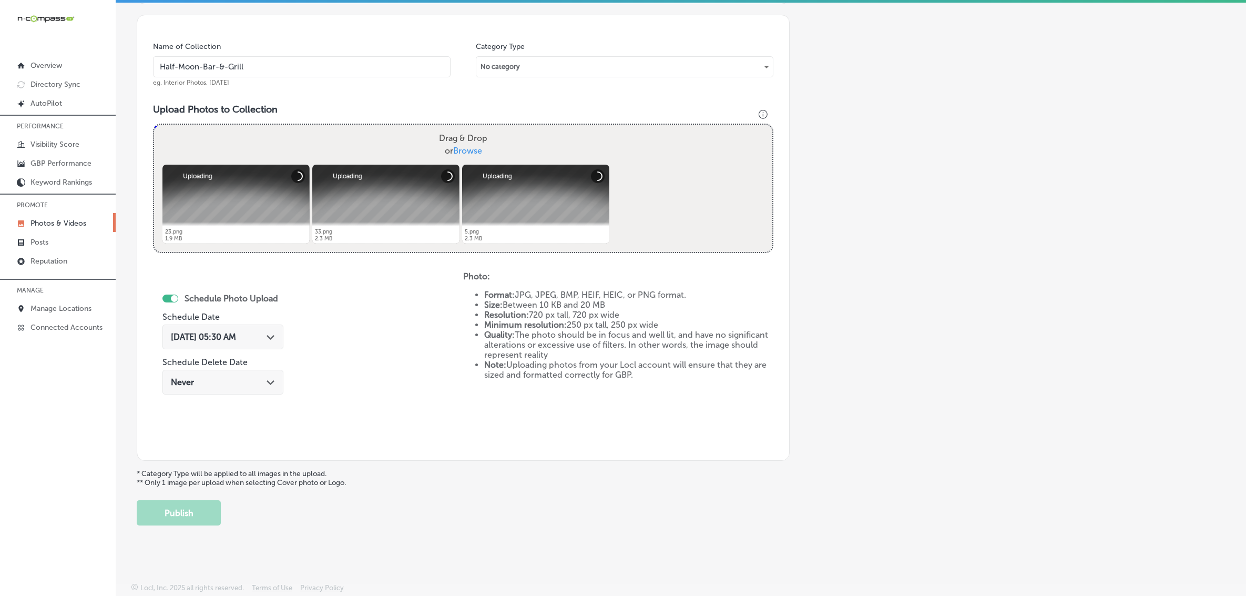
type input "Half-Moon-Bar-&-Grill"
click at [272, 335] on icon "Path Created with Sketch." at bounding box center [271, 337] width 8 height 5
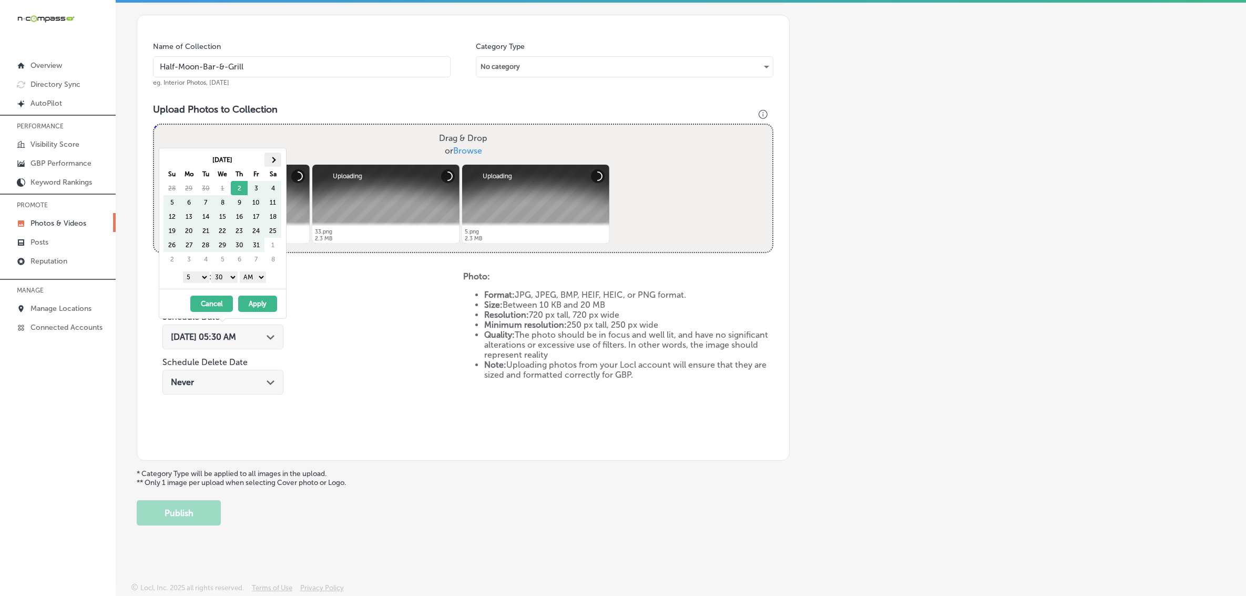
click at [271, 156] on th at bounding box center [272, 159] width 17 height 14
click at [193, 279] on select "1 2 3 4 5 6 7 8 9 10 11 12" at bounding box center [196, 277] width 26 height 12
click at [230, 280] on select "00 10 20 30 40 50" at bounding box center [224, 277] width 26 height 12
click at [243, 280] on select "AM PM" at bounding box center [253, 277] width 26 height 12
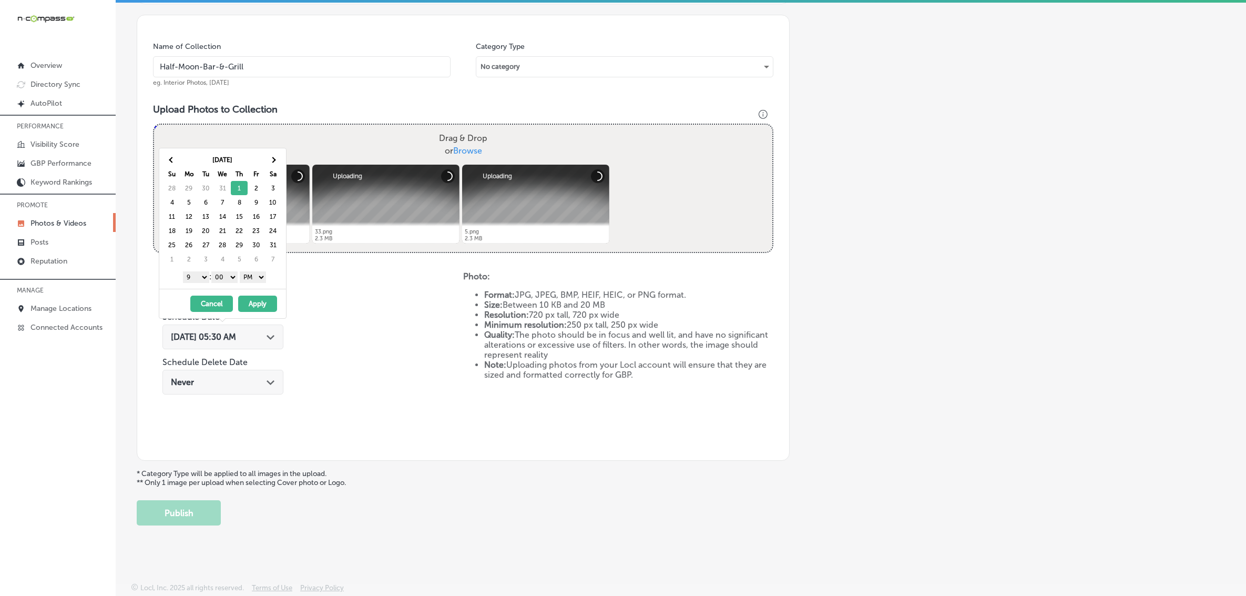
click at [251, 309] on button "Apply" at bounding box center [257, 304] width 39 height 16
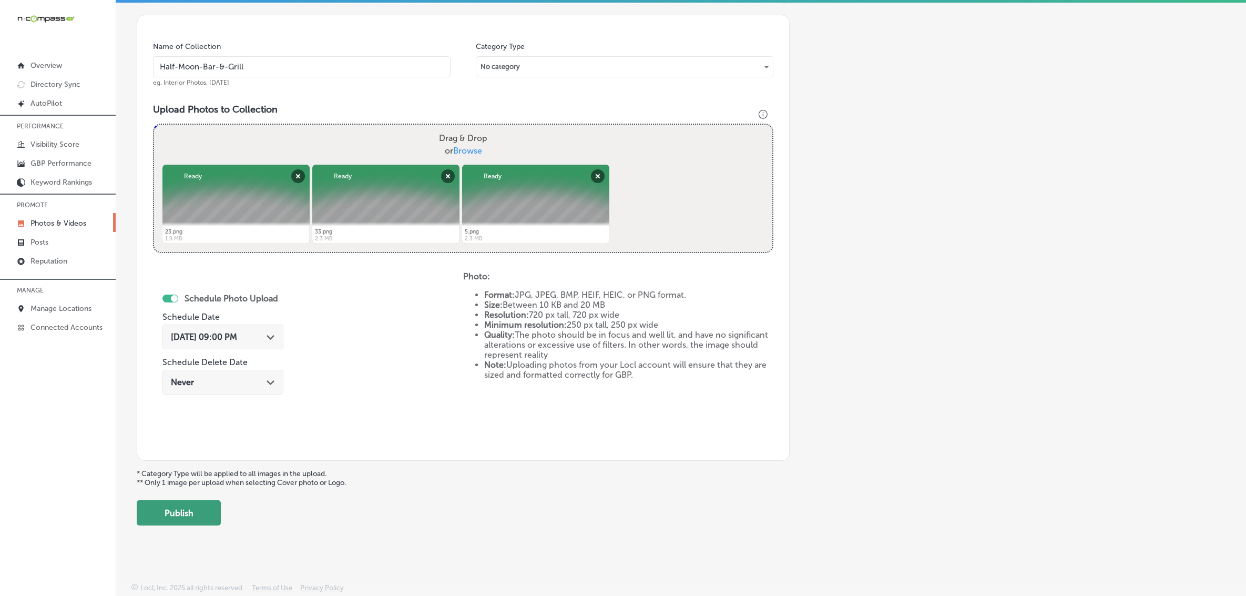
click at [204, 512] on button "Publish" at bounding box center [179, 512] width 84 height 25
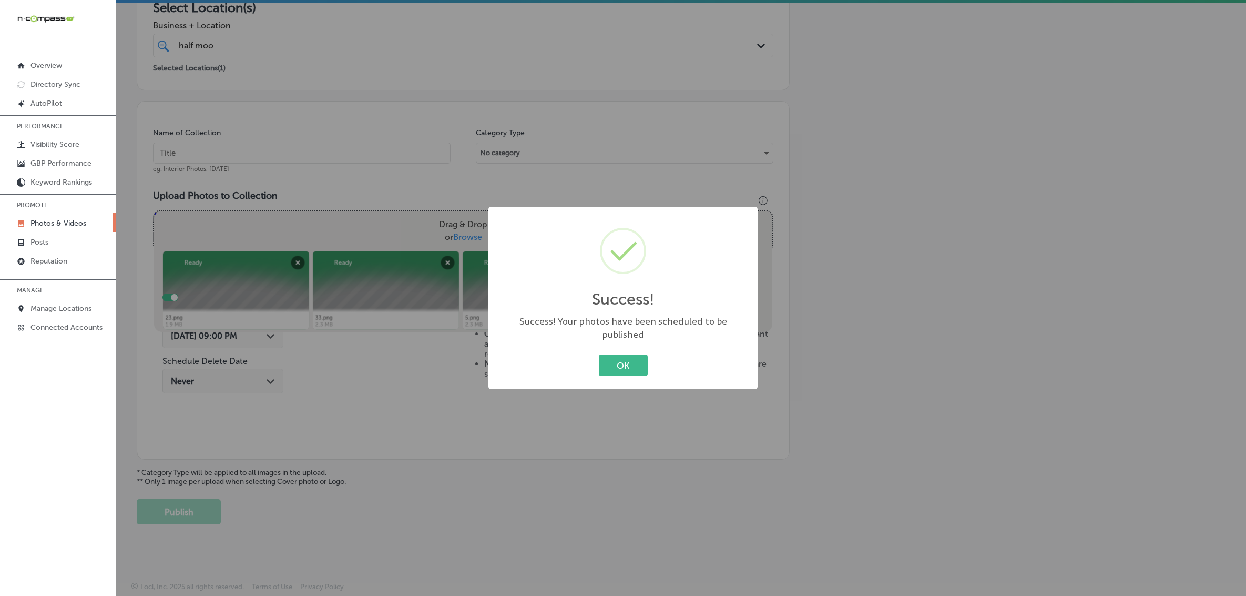
scroll to position [200, 0]
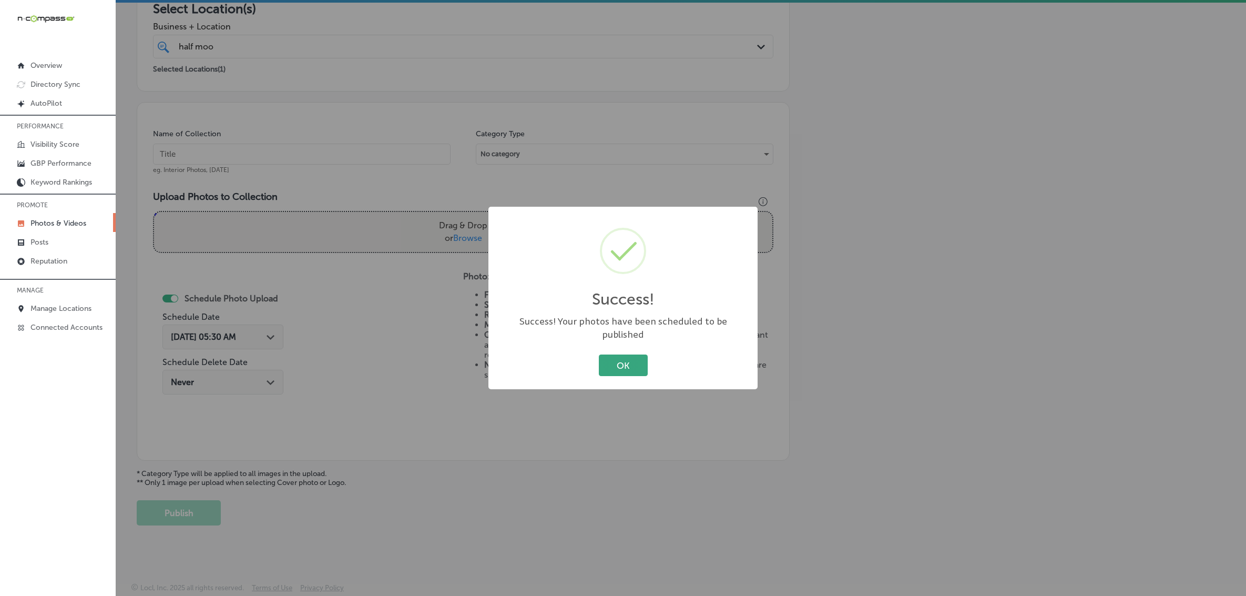
click at [622, 361] on button "OK" at bounding box center [623, 365] width 49 height 22
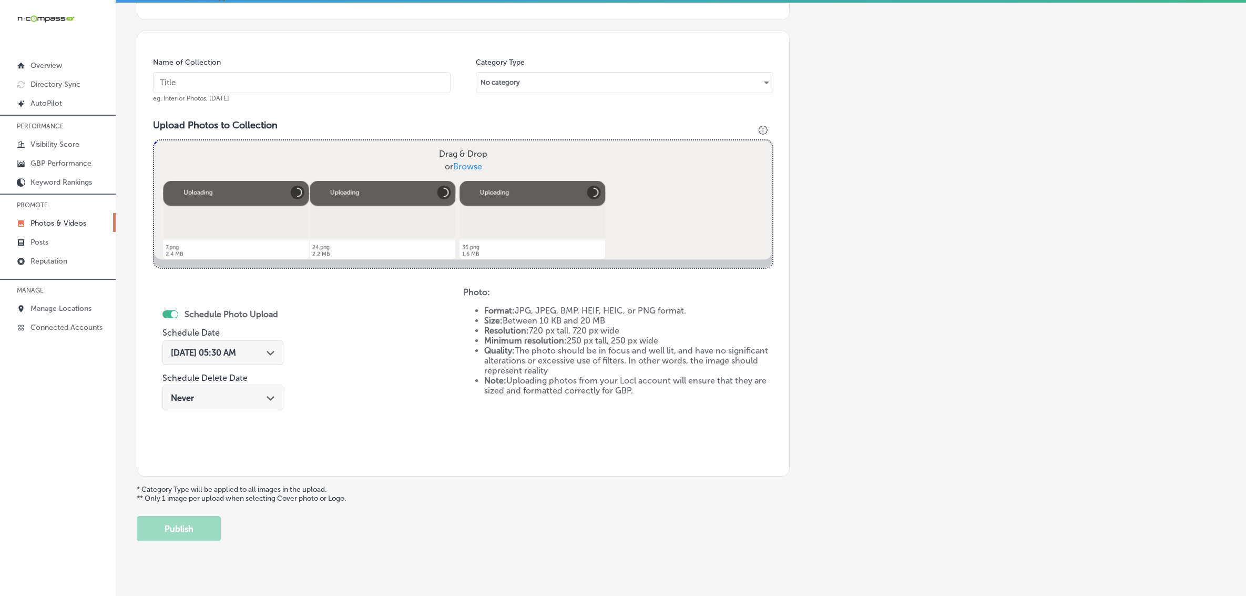
scroll to position [156, 0]
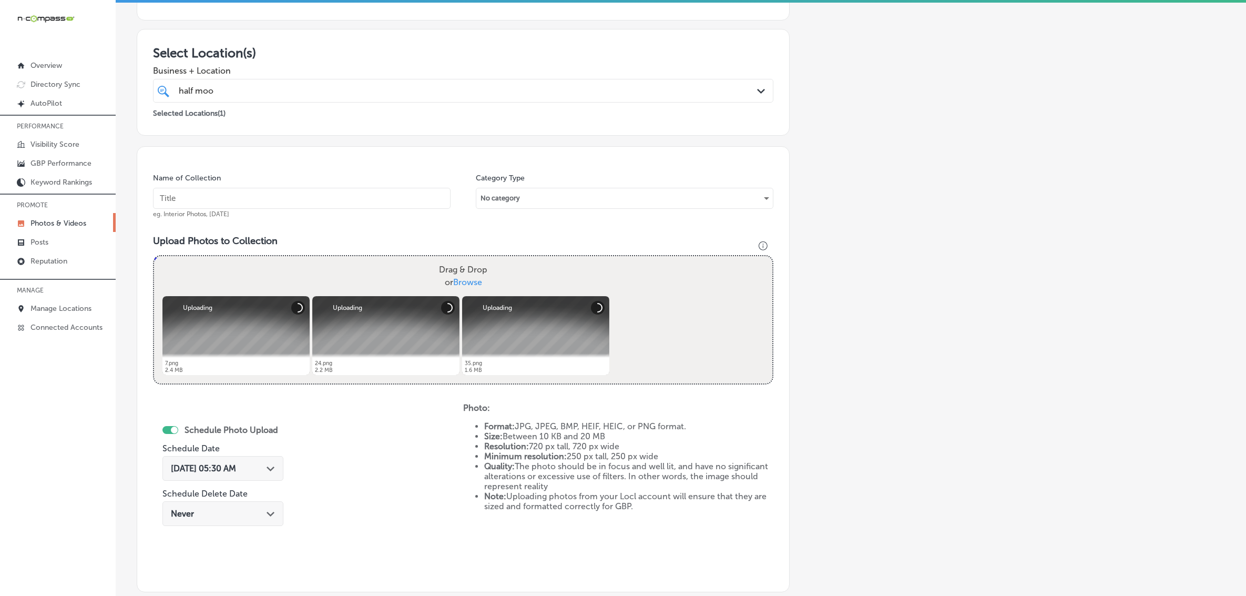
click at [370, 198] on input "text" at bounding box center [302, 198] width 298 height 21
paste input "Half-Moon-Bar-&-Grill"
type input "Half-Moon-Bar-&-Grill"
click at [262, 464] on div "[DATE] 05:30 AM Path Created with Sketch." at bounding box center [223, 468] width 104 height 10
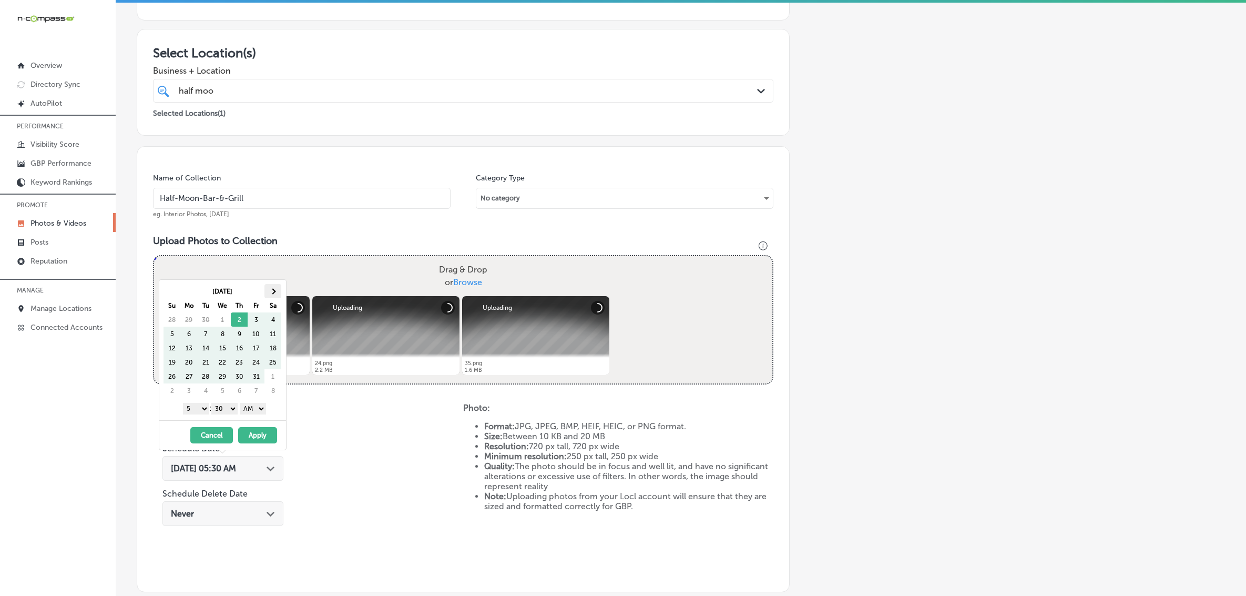
click at [274, 298] on th at bounding box center [272, 291] width 17 height 14
click at [275, 298] on th at bounding box center [272, 291] width 17 height 14
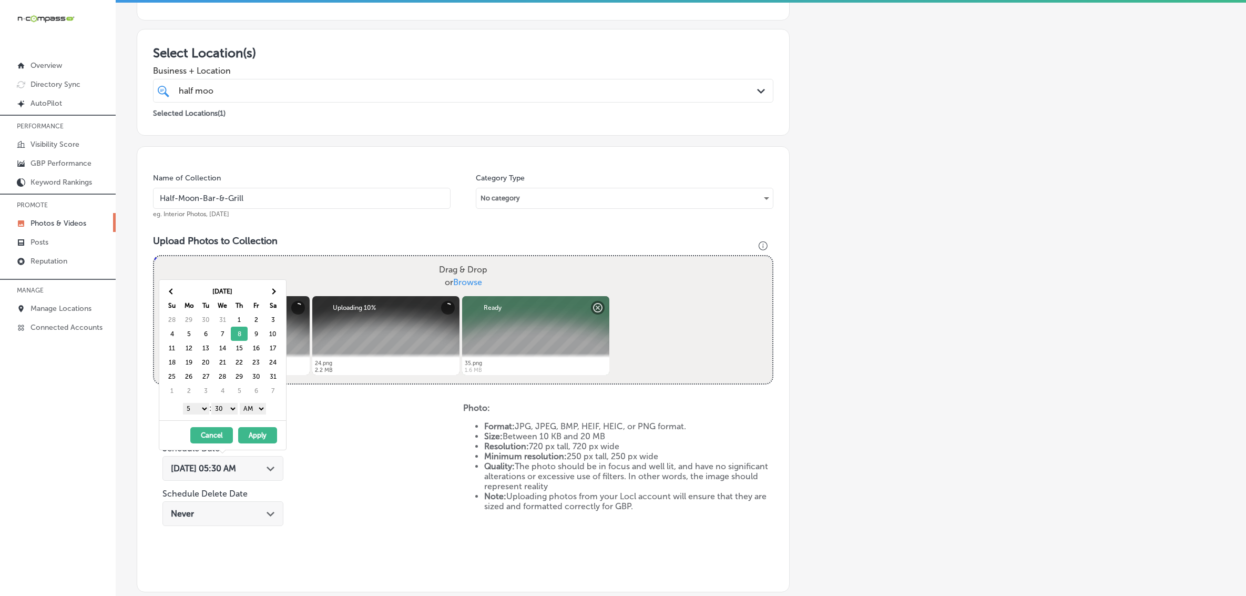
click at [199, 412] on select "1 2 3 4 5 6 7 8 9 10 11 12" at bounding box center [196, 409] width 26 height 12
click at [235, 409] on select "00 10 20 30 40 50" at bounding box center [224, 409] width 26 height 12
drag, startPoint x: 243, startPoint y: 415, endPoint x: 254, endPoint y: 413, distance: 10.7
click at [253, 412] on select "AM PM" at bounding box center [253, 409] width 26 height 12
click at [257, 432] on button "Apply" at bounding box center [257, 435] width 39 height 16
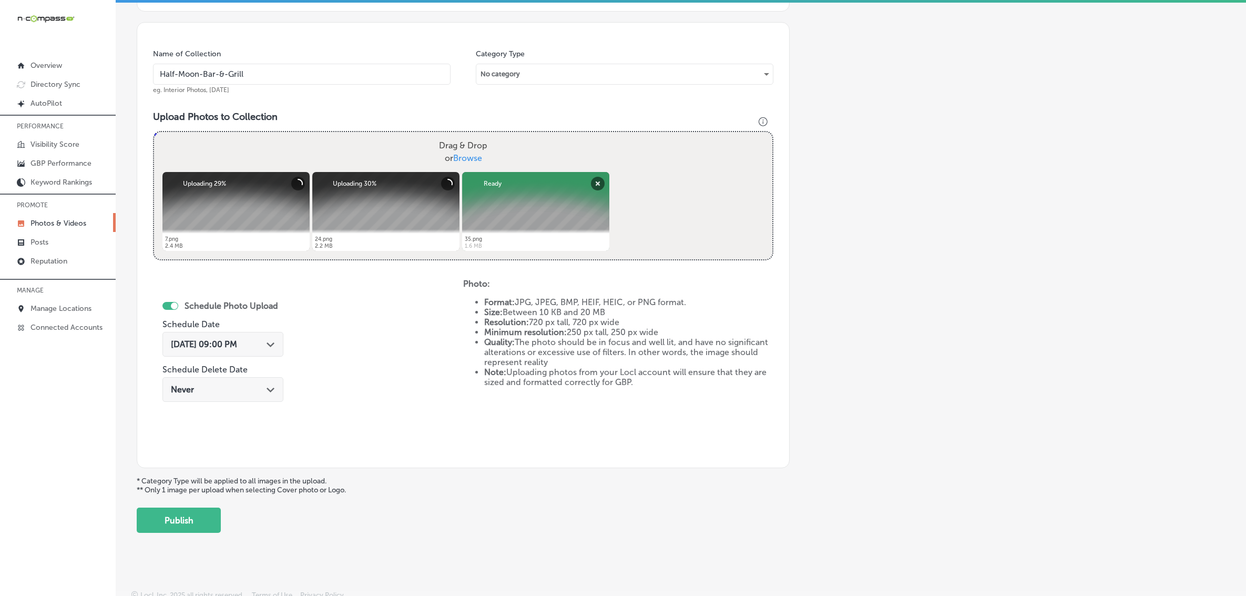
scroll to position [288, 0]
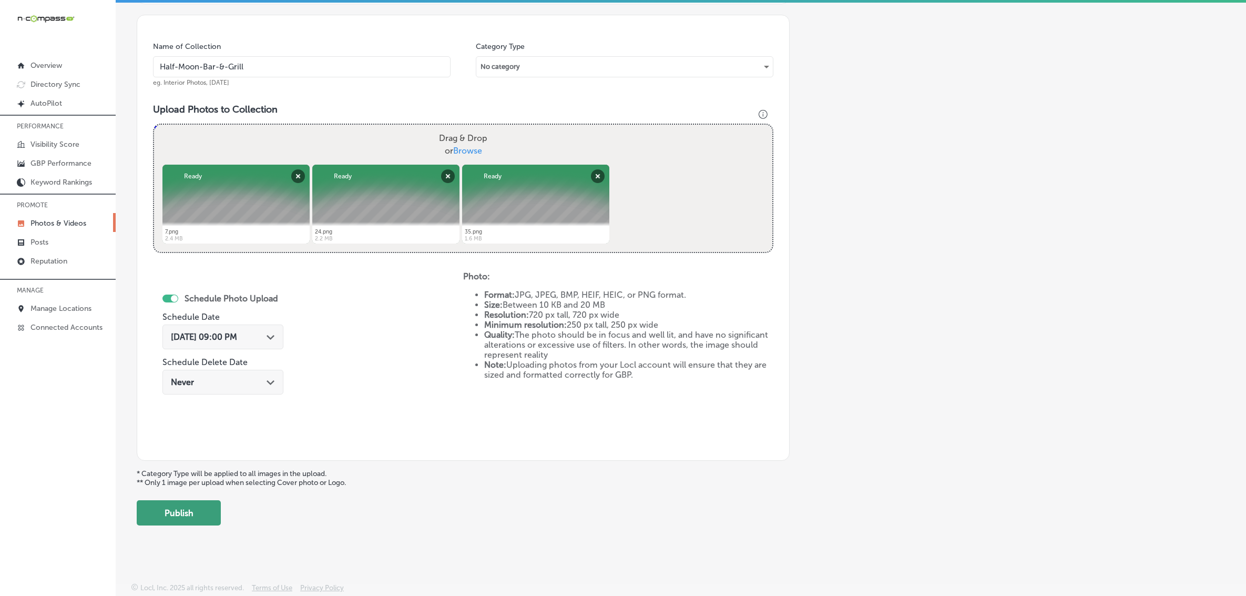
click at [190, 516] on button "Publish" at bounding box center [179, 512] width 84 height 25
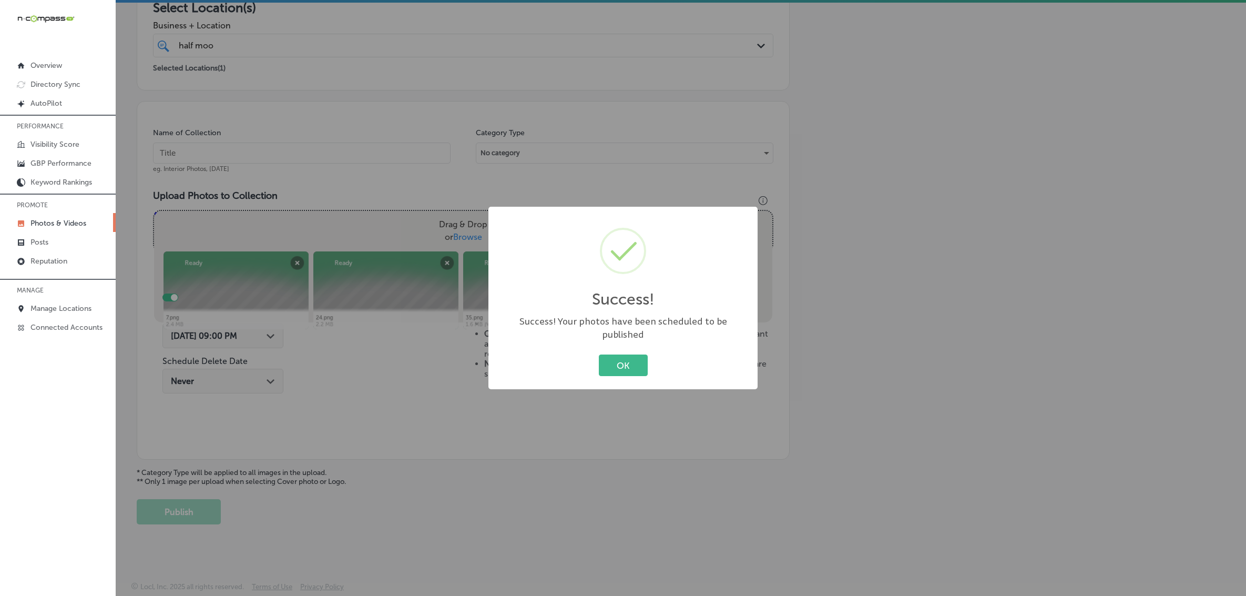
scroll to position [200, 0]
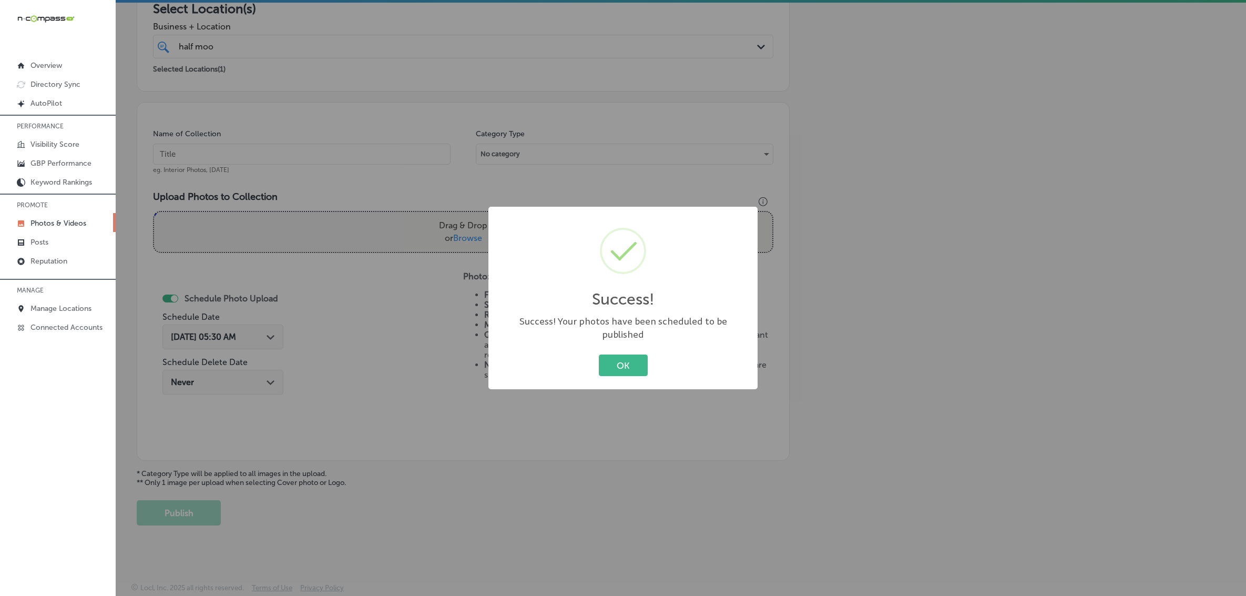
click at [599, 354] on button "OK" at bounding box center [623, 365] width 49 height 22
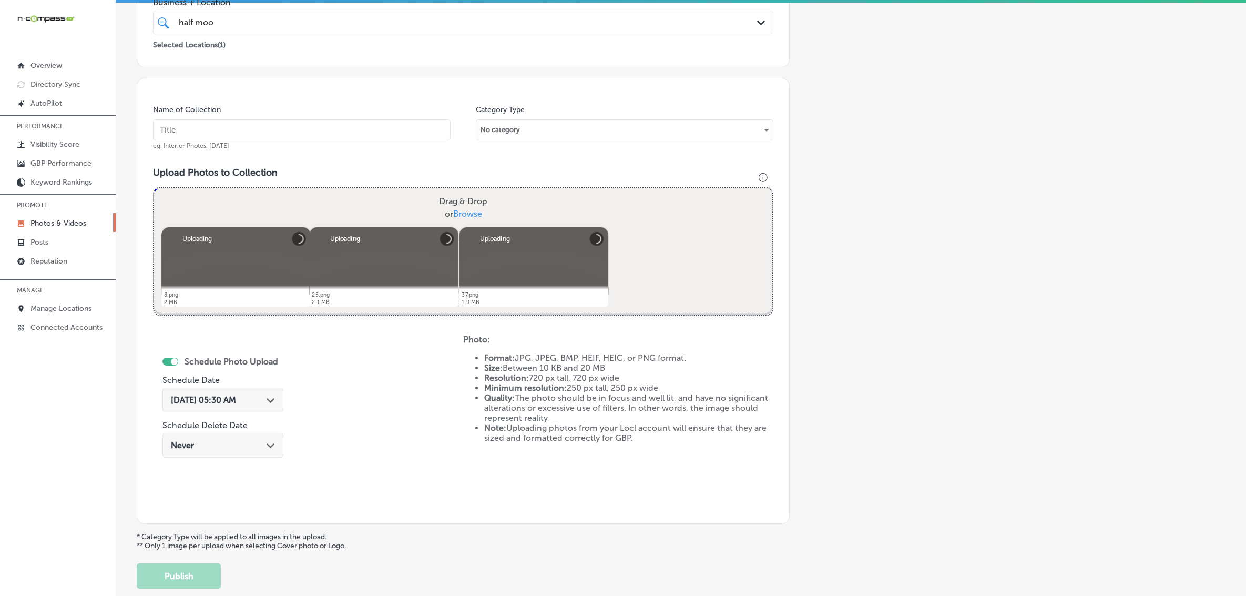
scroll to position [222, 0]
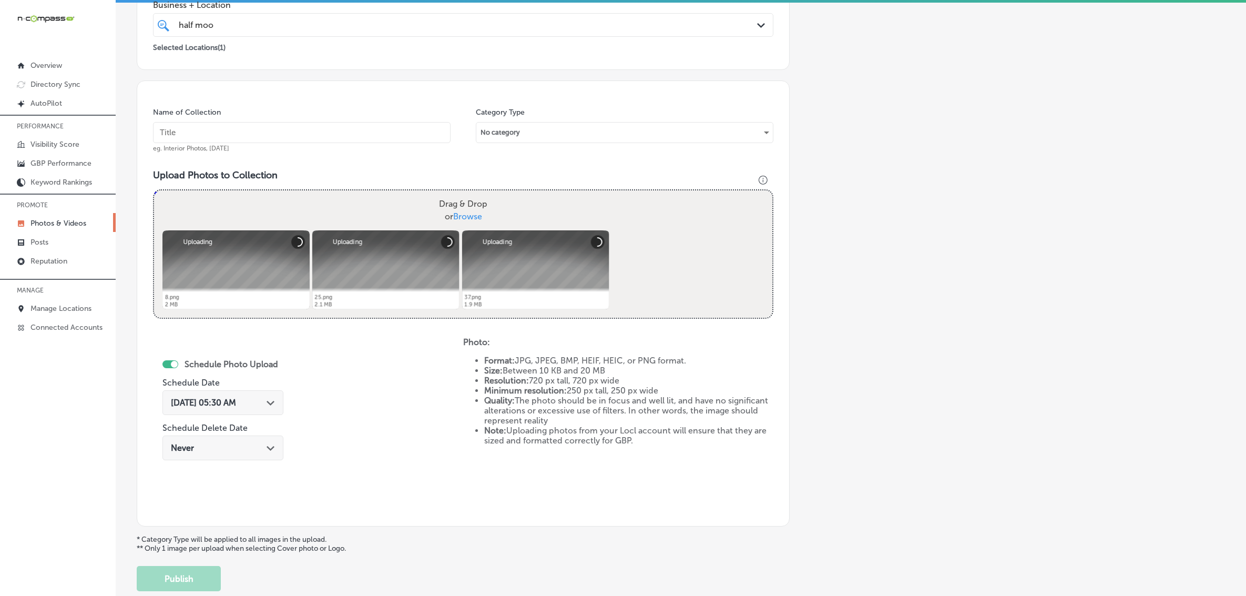
click at [356, 130] on input "text" at bounding box center [302, 132] width 298 height 21
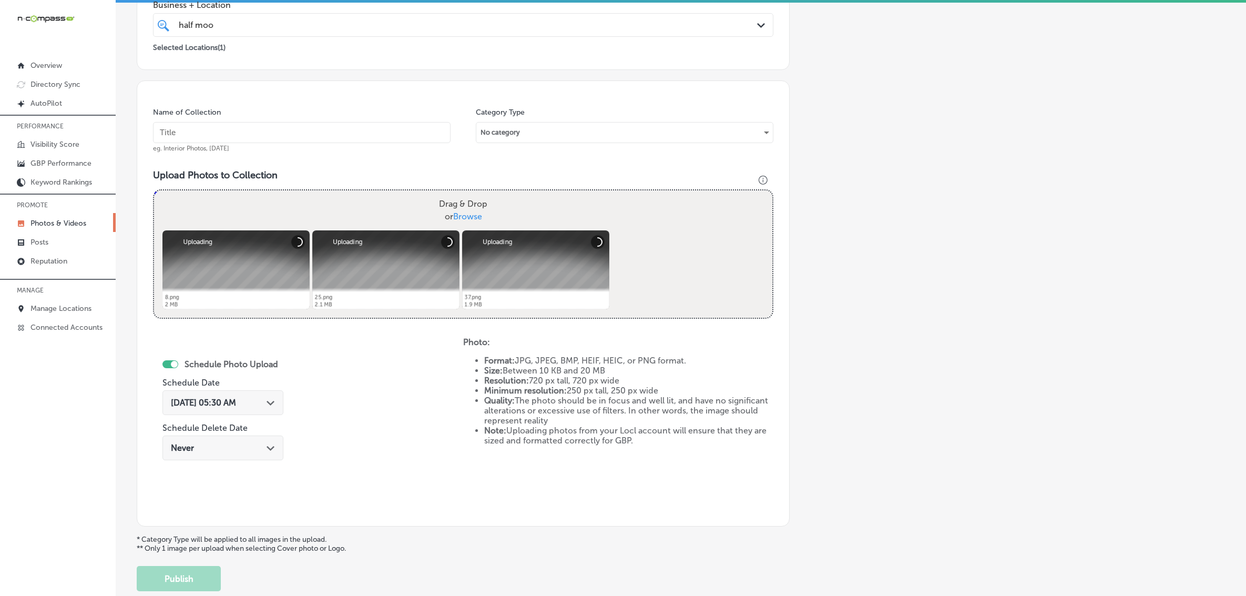
paste input "Half-Moon-Bar-&-Grill"
type input "Half-Moon-Bar-&-Grill"
click at [259, 398] on div "[DATE] 05:30 AM Path Created with Sketch." at bounding box center [223, 403] width 104 height 10
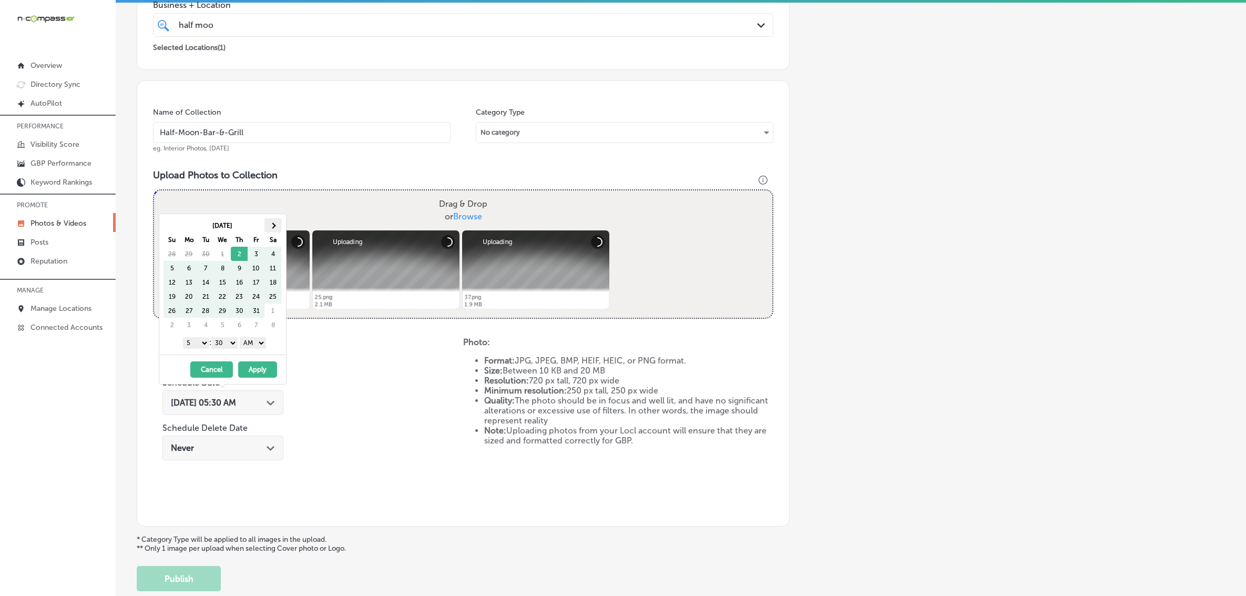
click at [274, 226] on span at bounding box center [273, 225] width 6 height 6
click at [190, 343] on select "1 2 3 4 5 6 7 8 9 10 11 12" at bounding box center [196, 343] width 26 height 12
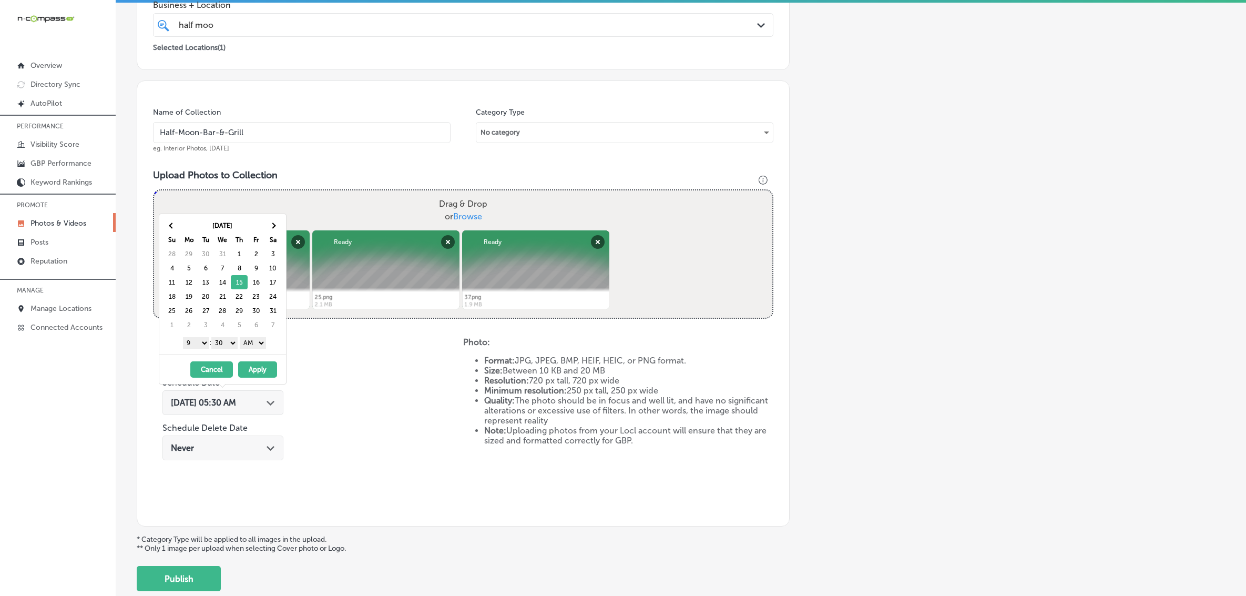
drag, startPoint x: 230, startPoint y: 342, endPoint x: 230, endPoint y: 348, distance: 5.8
click at [230, 342] on select "00 10 20 30 40 50" at bounding box center [224, 343] width 26 height 12
drag, startPoint x: 243, startPoint y: 351, endPoint x: 251, endPoint y: 346, distance: 8.8
click at [251, 346] on select "AM PM" at bounding box center [253, 343] width 26 height 12
click at [248, 384] on div "[DATE] - [DATE] Cancel Apply" at bounding box center [222, 368] width 127 height 29
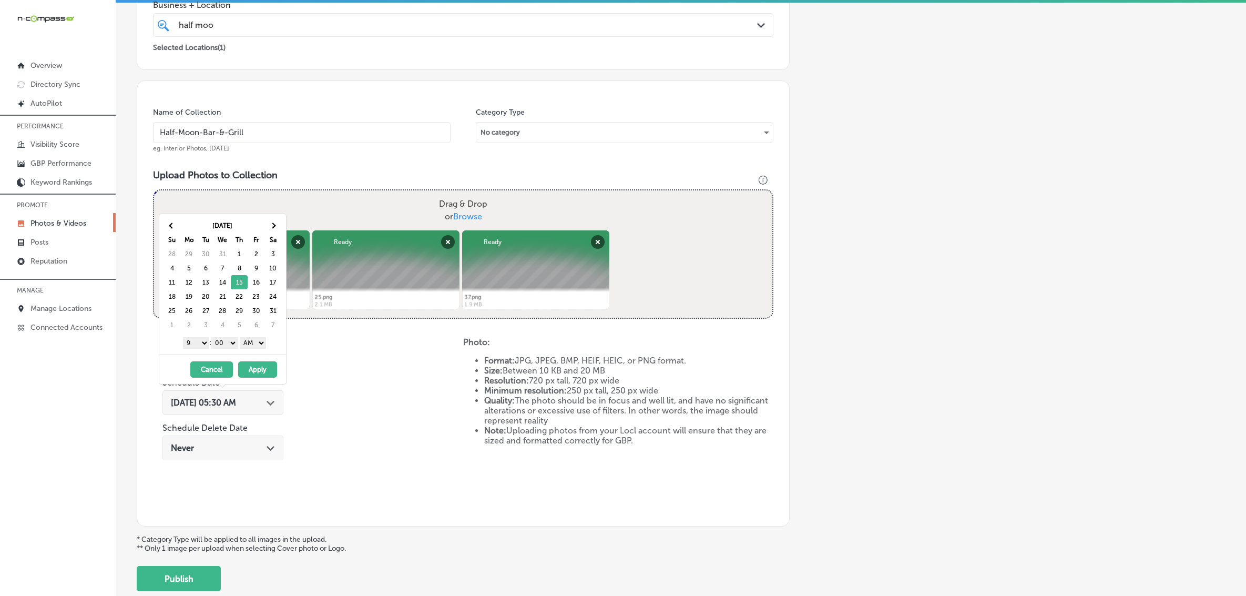
click at [256, 344] on select "AM PM" at bounding box center [253, 343] width 26 height 12
click at [253, 374] on button "Apply" at bounding box center [257, 369] width 39 height 16
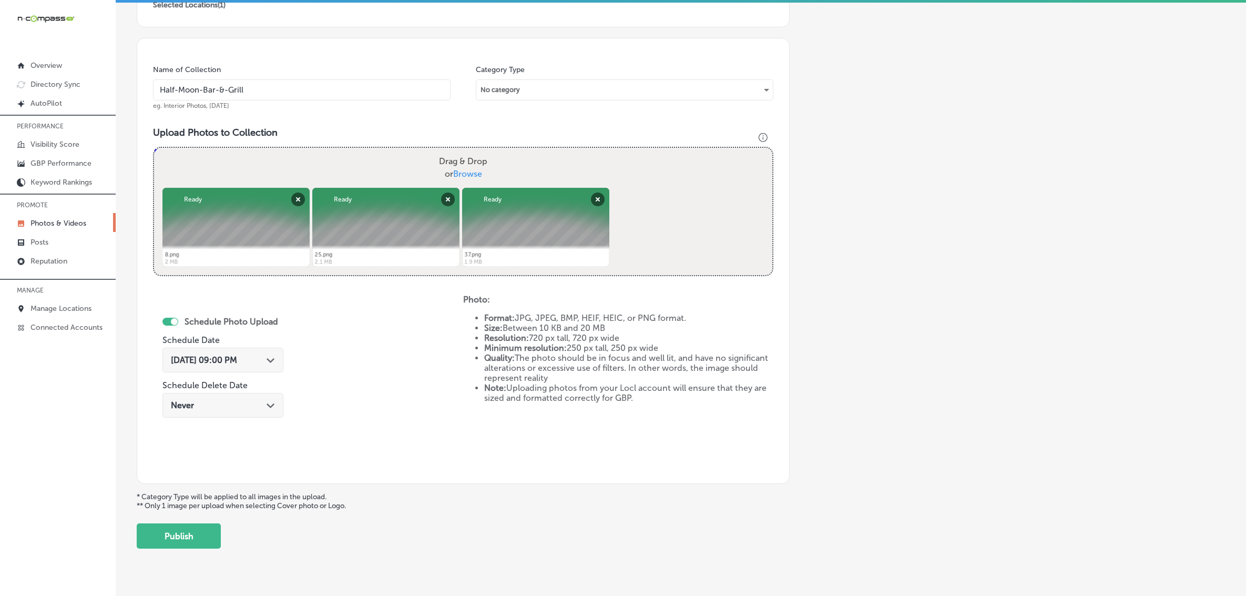
scroll to position [288, 0]
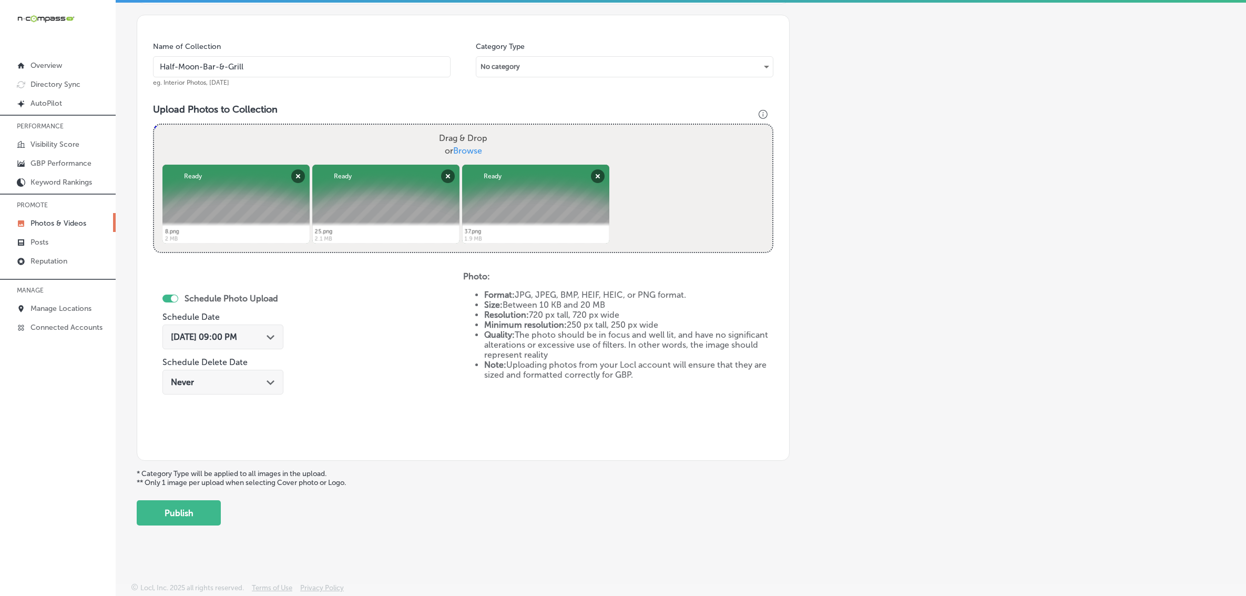
click at [205, 512] on button "Publish" at bounding box center [179, 512] width 84 height 25
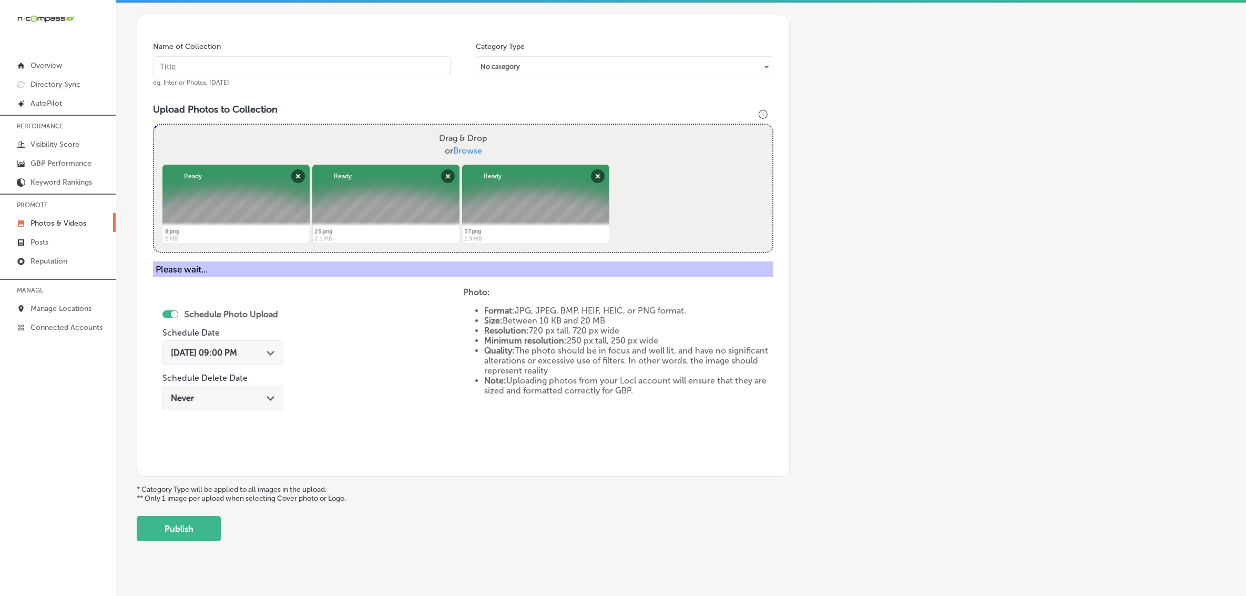
scroll to position [200, 0]
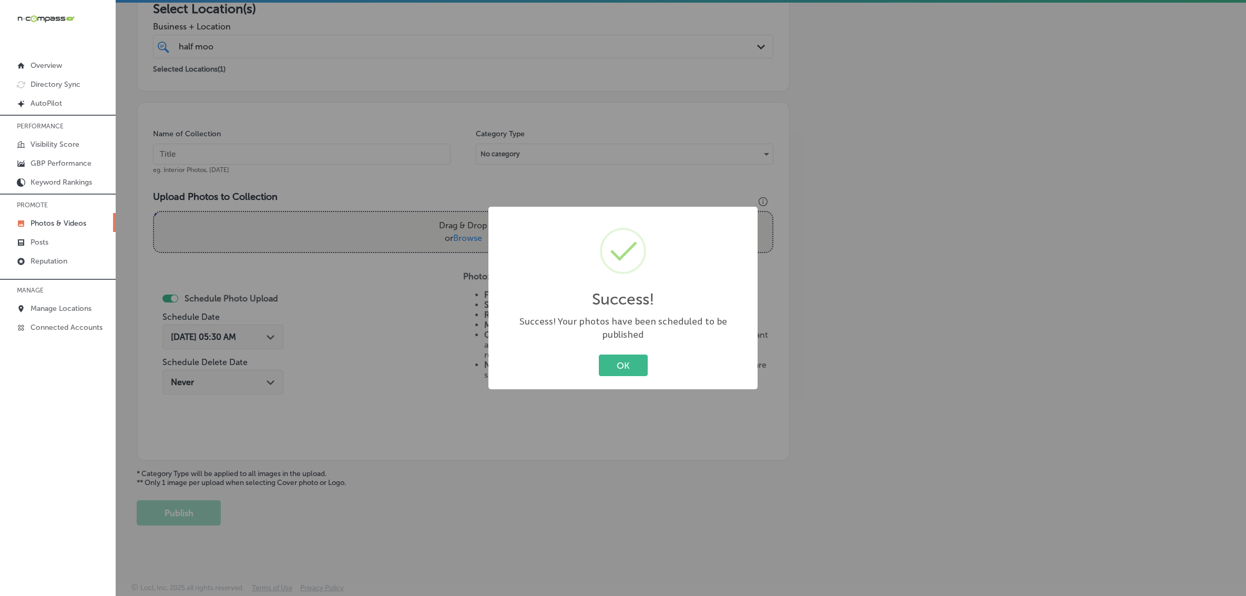
click at [599, 354] on button "OK" at bounding box center [623, 365] width 49 height 22
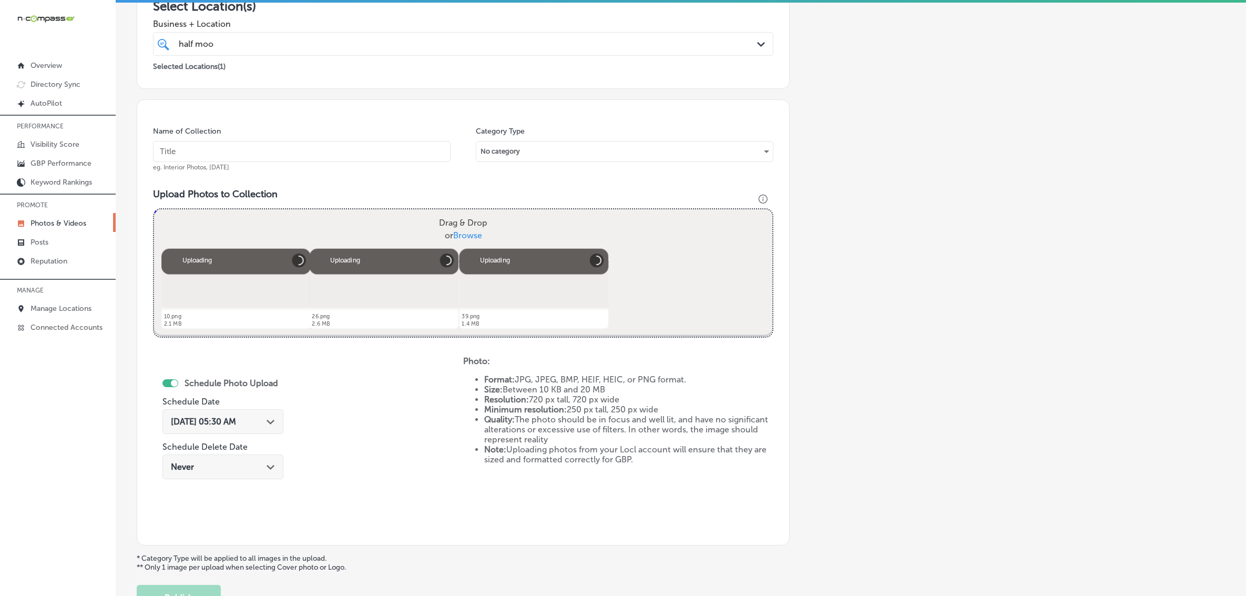
scroll to position [156, 0]
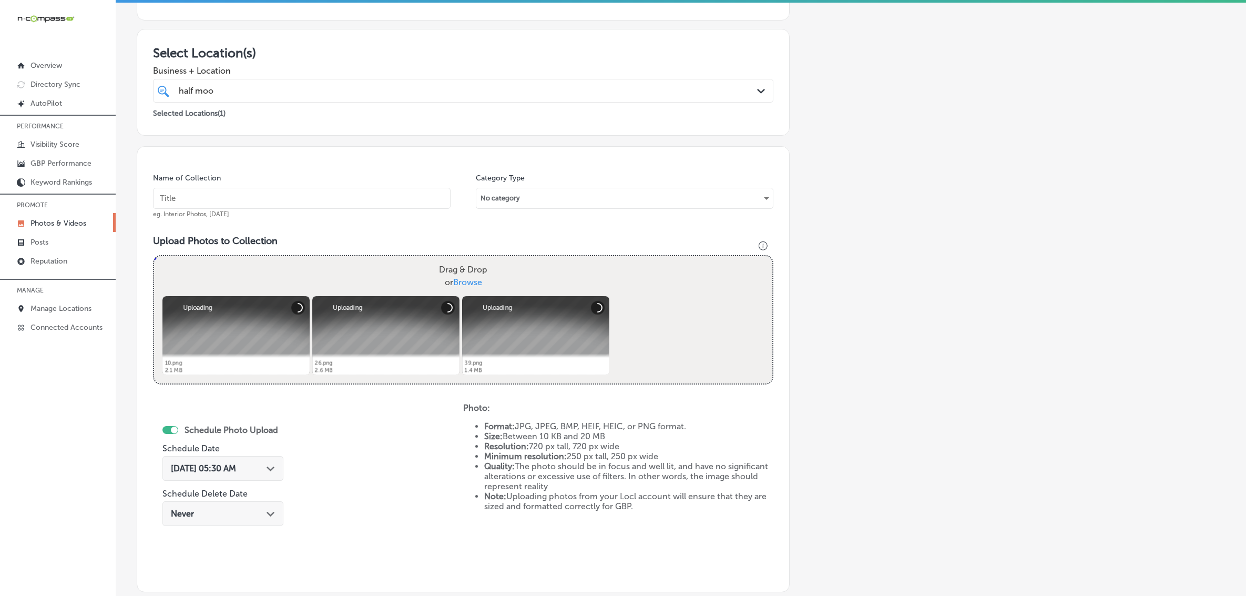
click at [363, 213] on div "Name of Collection eg. Interior Photos, [DATE]" at bounding box center [302, 195] width 298 height 45
click at [362, 209] on input "text" at bounding box center [302, 198] width 298 height 21
paste input "Half-Moon-Bar-&-Grill"
type input "Half-Moon-Bar-&-Grill"
click at [264, 468] on div "[DATE] 05:30 AM Path Created with Sketch." at bounding box center [223, 468] width 104 height 10
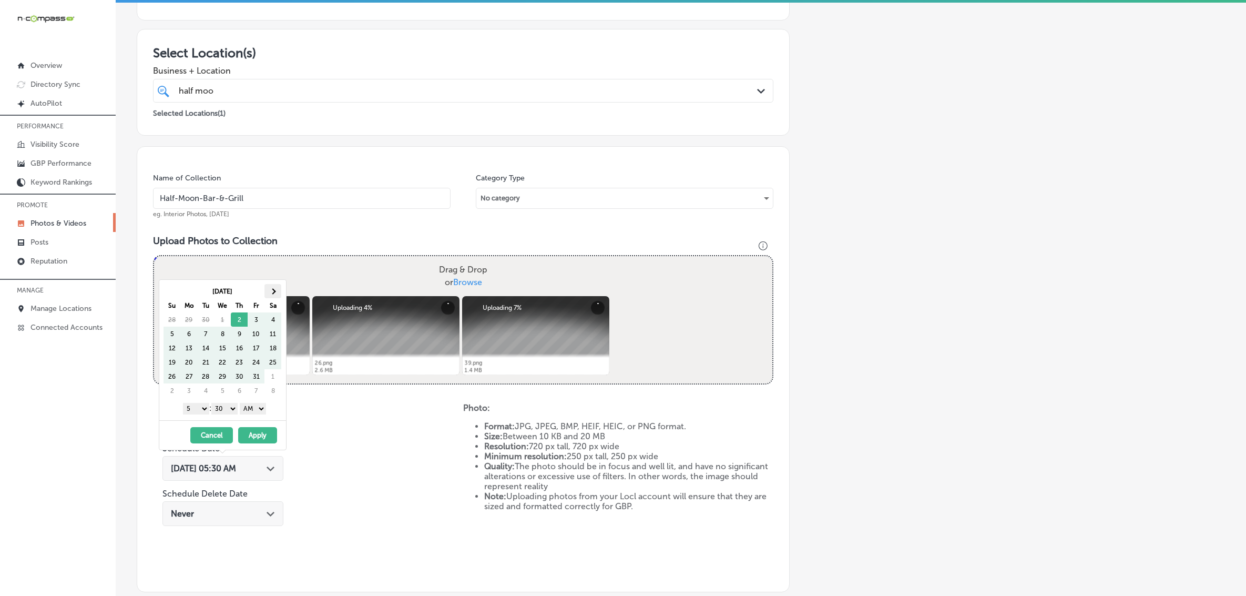
click at [274, 292] on span at bounding box center [273, 291] width 6 height 6
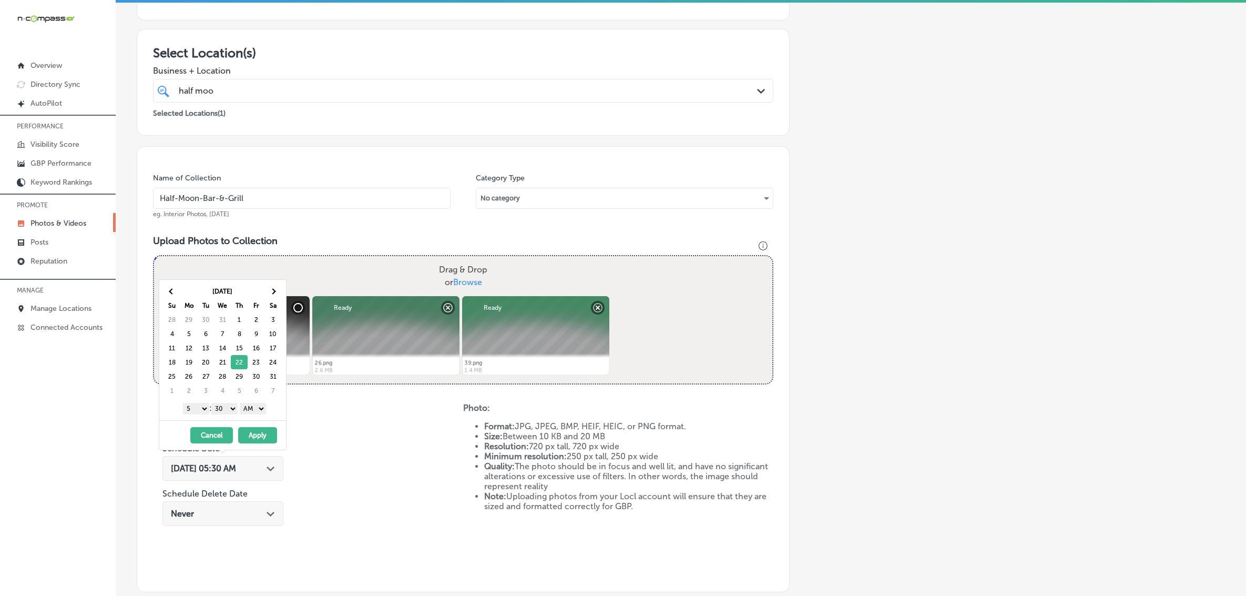
click at [199, 414] on select "1 2 3 4 5 6 7 8 9 10 11 12" at bounding box center [196, 409] width 26 height 12
click at [229, 411] on select "00 10 20 30 40 50" at bounding box center [224, 409] width 26 height 12
click at [258, 409] on select "AM PM" at bounding box center [253, 409] width 26 height 12
click at [258, 440] on button "Apply" at bounding box center [257, 435] width 39 height 16
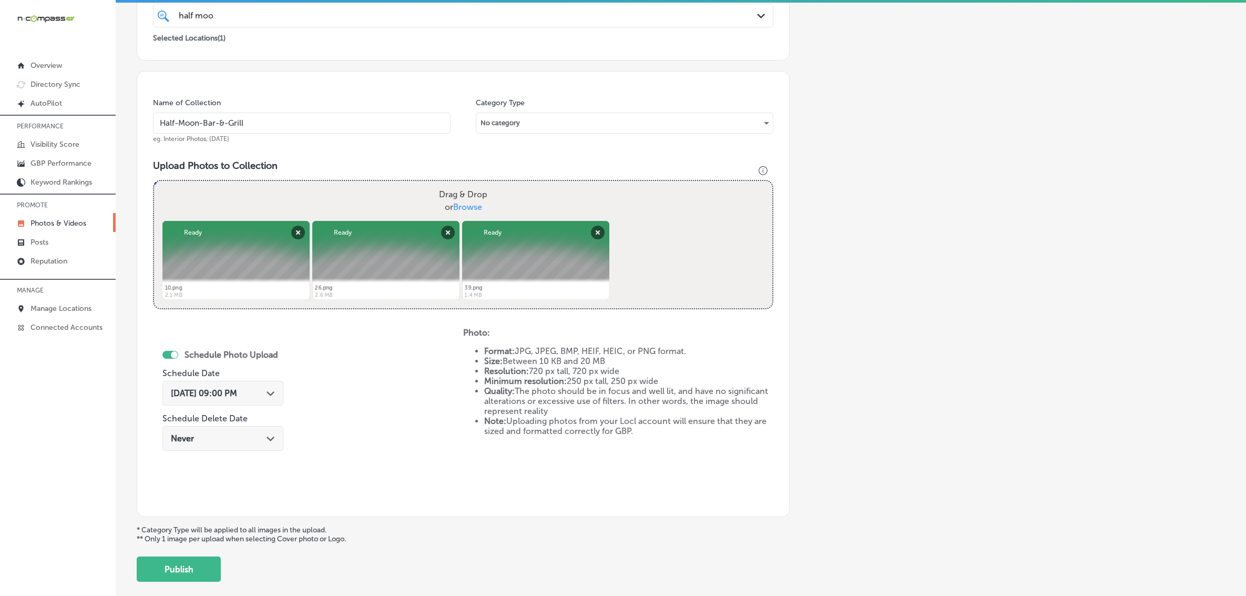
scroll to position [288, 0]
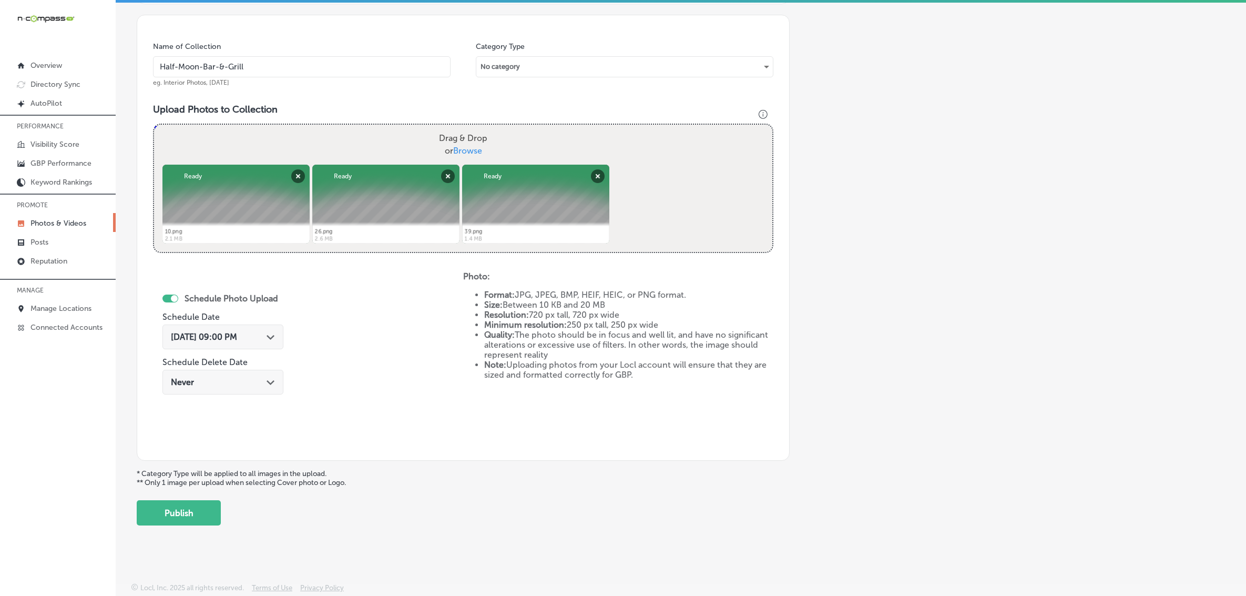
click at [221, 515] on div "Add a Collection Which Type of Image or Video Would You Like to Upload? Photo C…" at bounding box center [681, 152] width 1088 height 748
click at [207, 513] on button "Publish" at bounding box center [179, 512] width 84 height 25
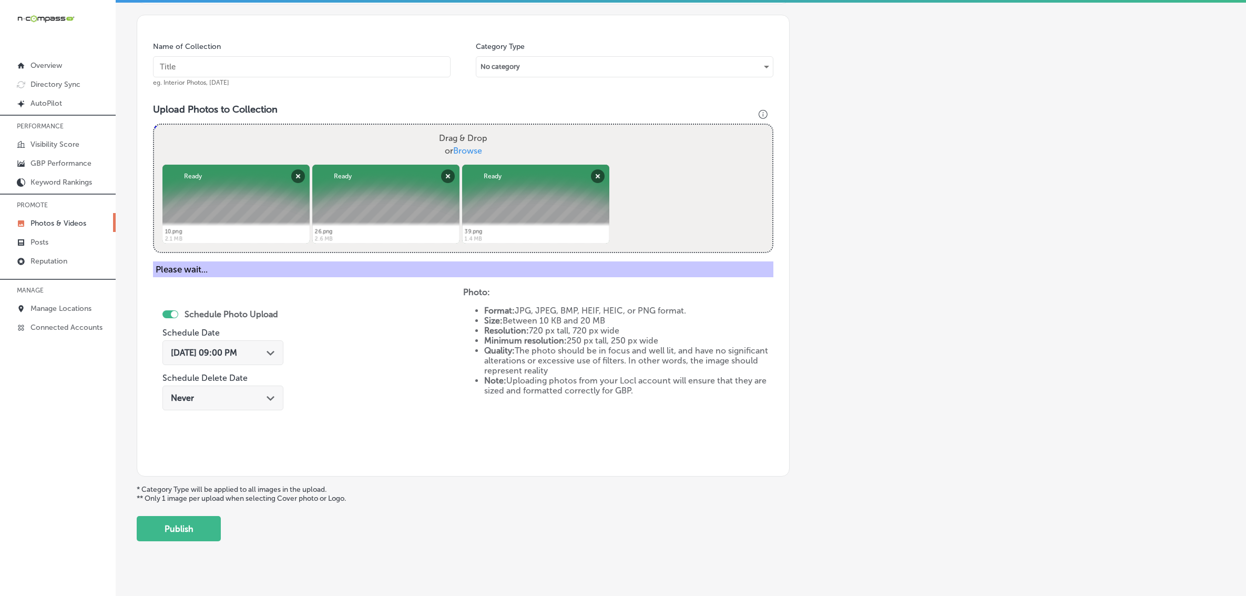
scroll to position [200, 0]
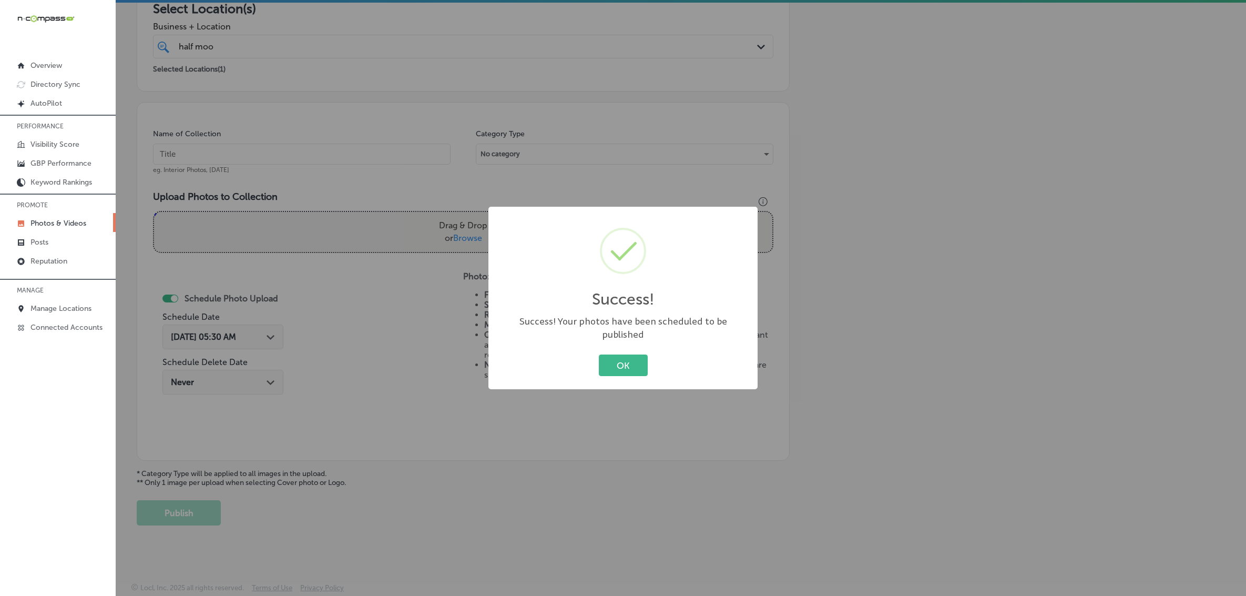
click at [599, 354] on button "OK" at bounding box center [623, 365] width 49 height 22
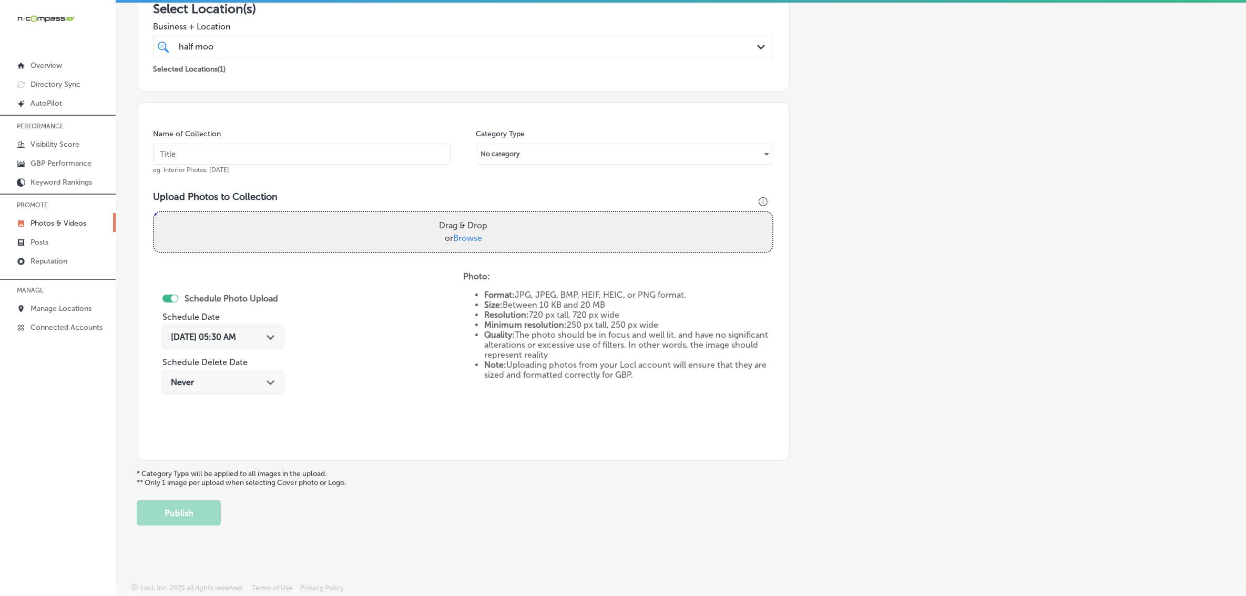
click at [66, 225] on p "Photos & Videos" at bounding box center [58, 223] width 56 height 9
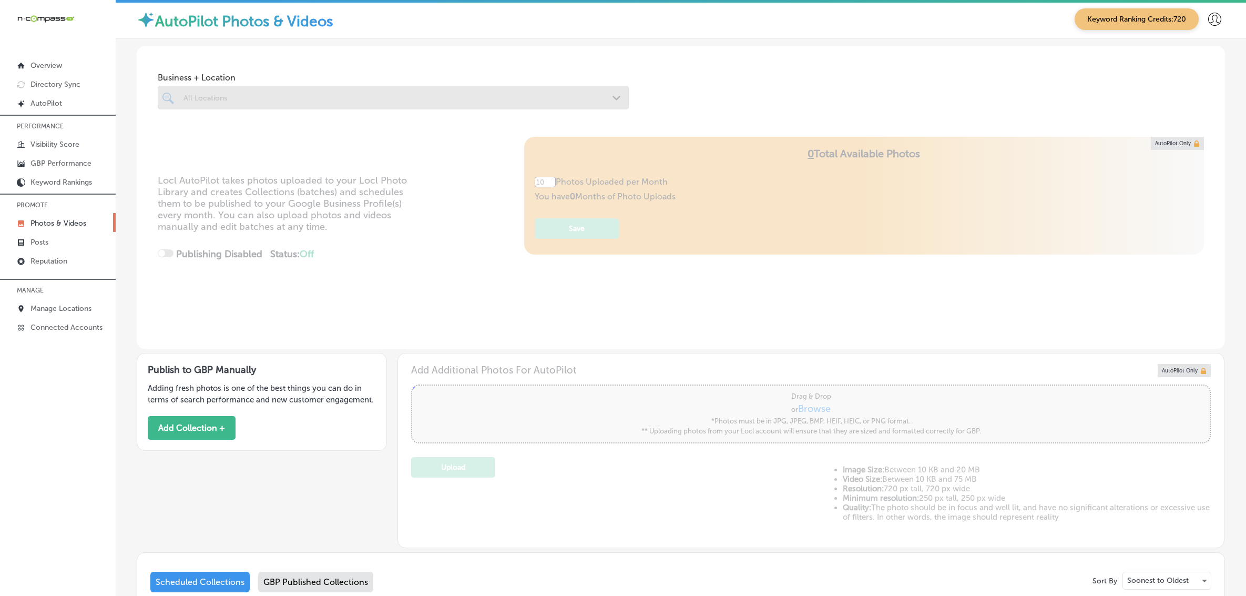
type input "5"
